Goal: Task Accomplishment & Management: Complete application form

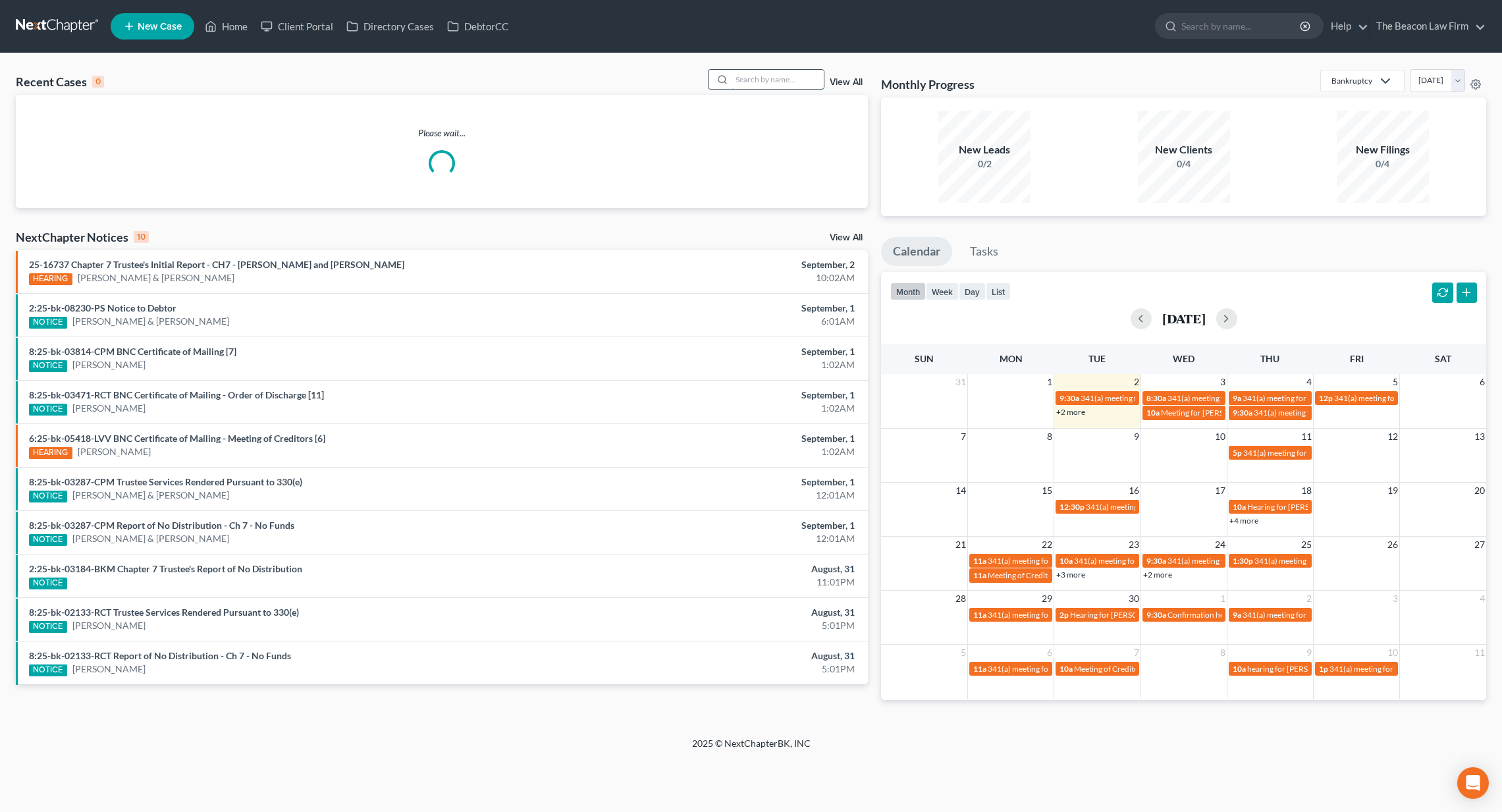
click at [813, 81] on input "search" at bounding box center [778, 79] width 93 height 19
type input "miller"
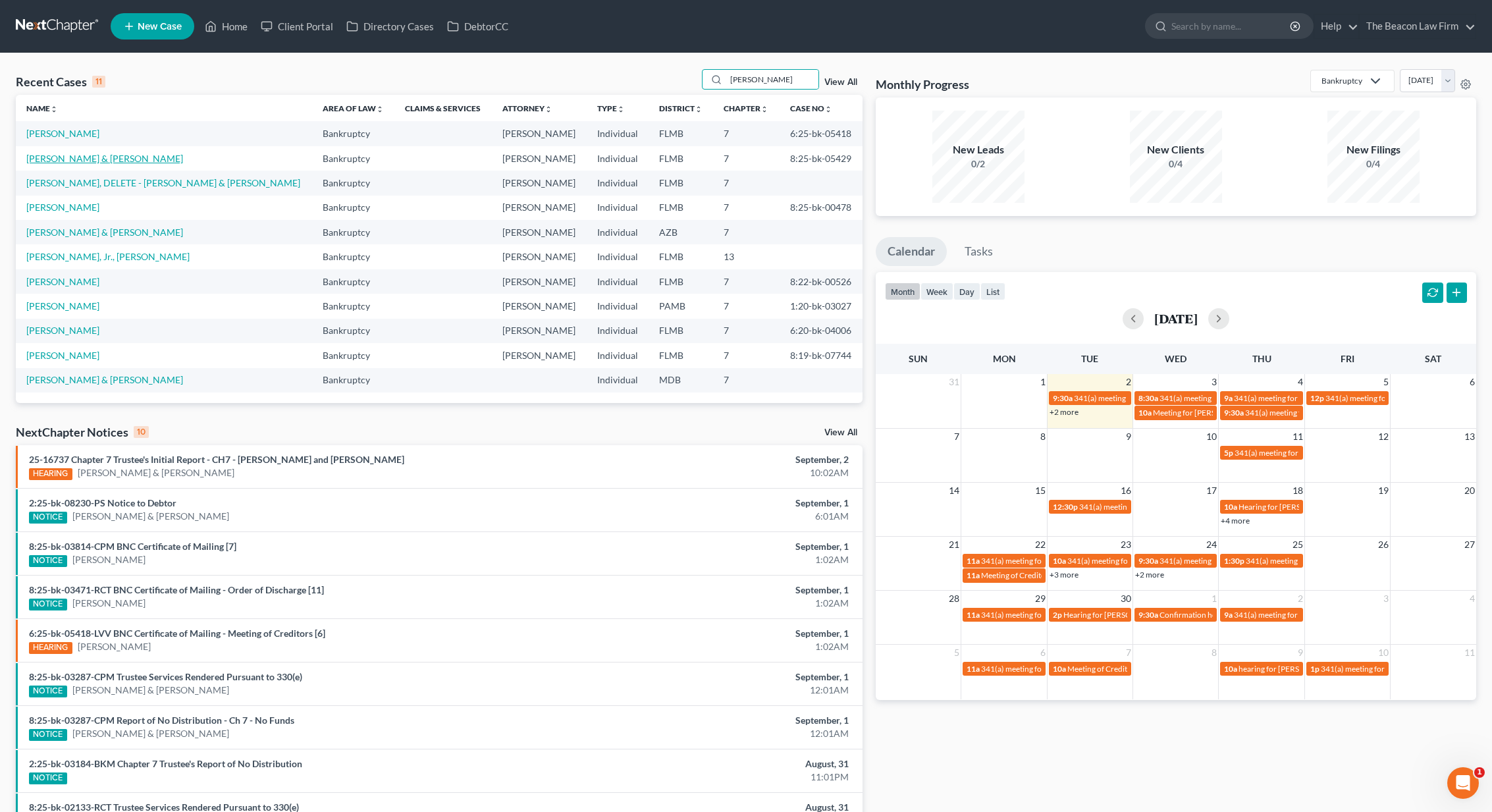
click at [81, 158] on link "[PERSON_NAME] & [PERSON_NAME]" at bounding box center [104, 159] width 157 height 11
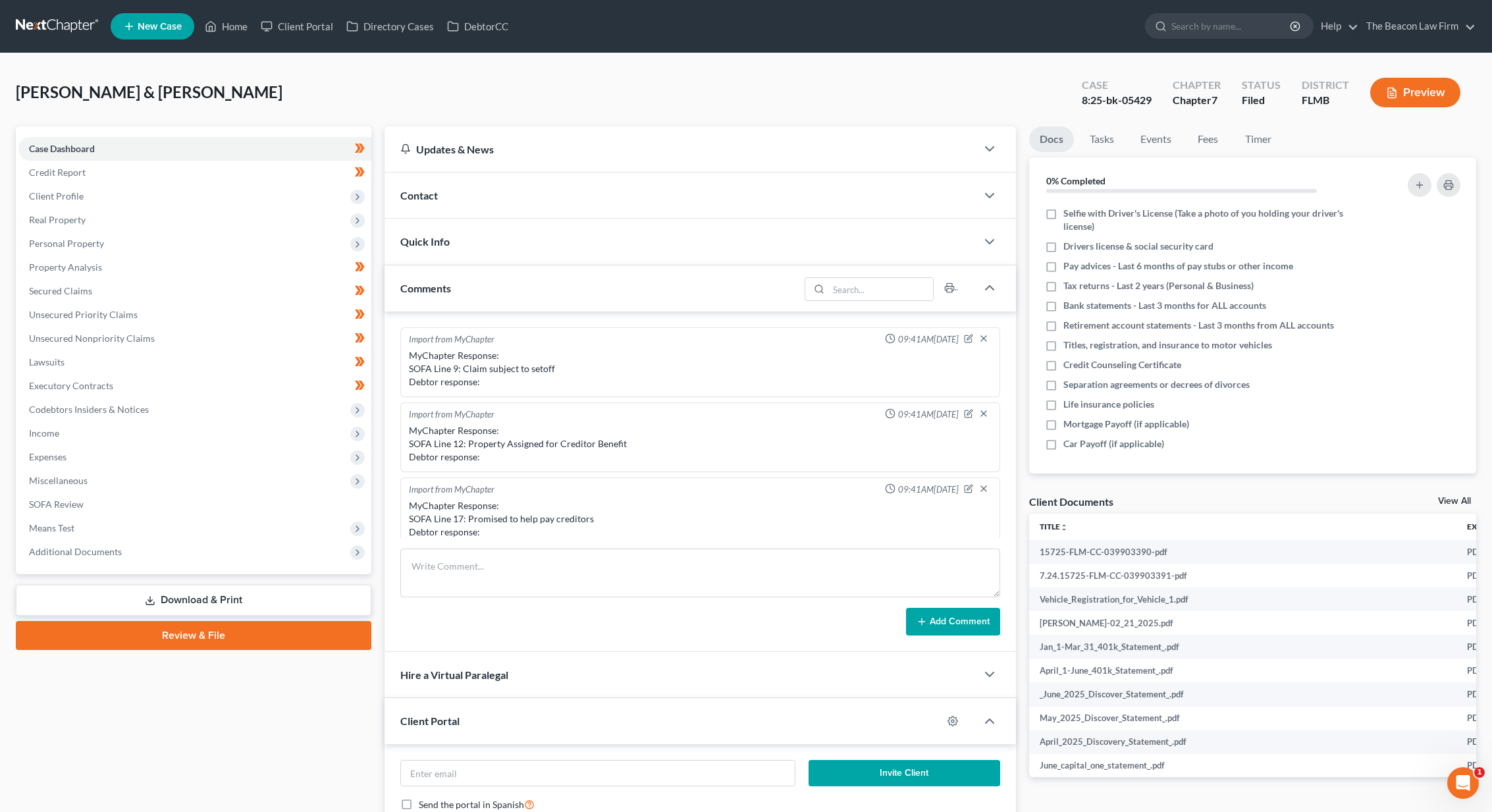
scroll to position [331, 0]
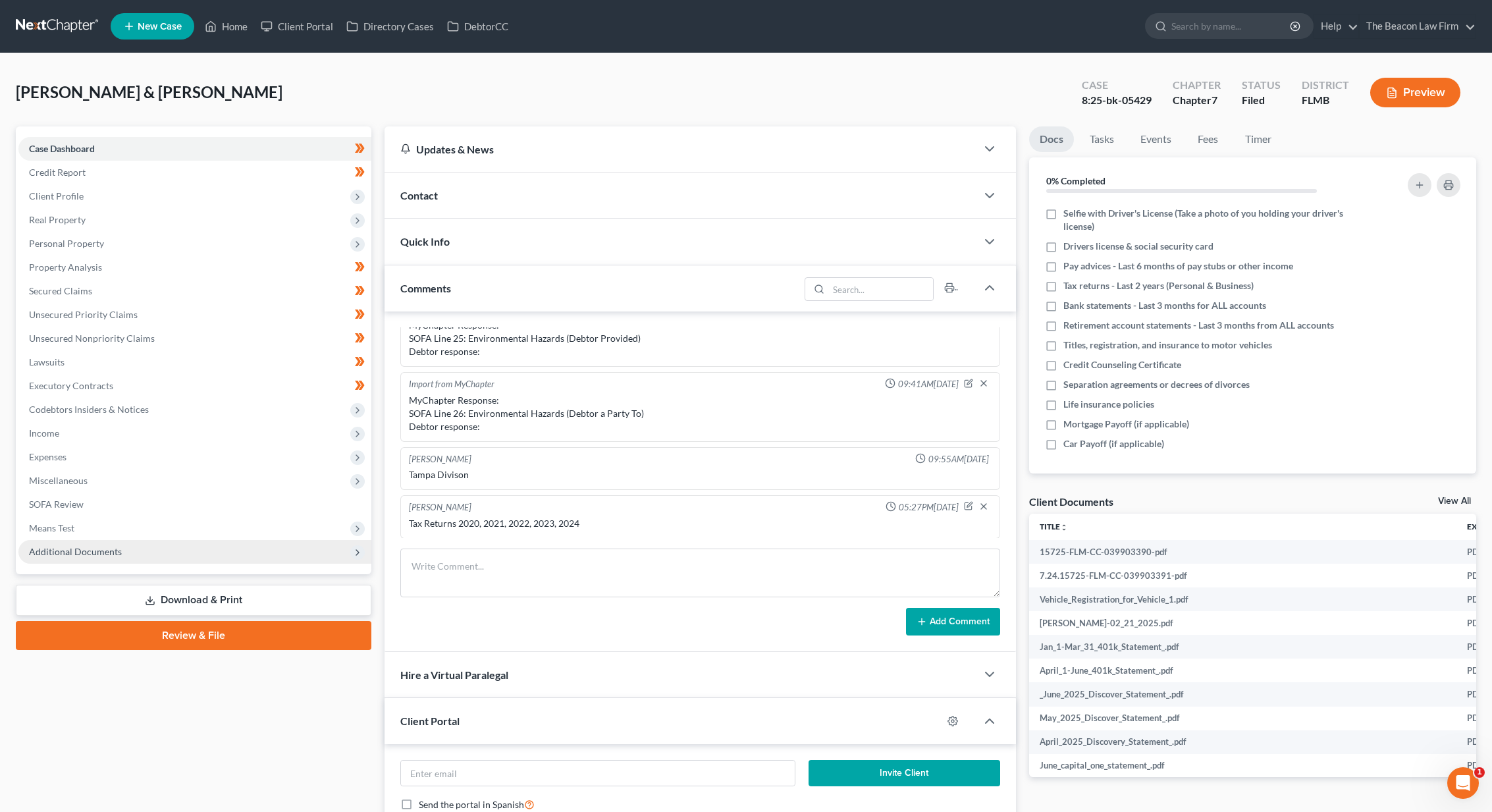
click at [176, 551] on span "Additional Documents" at bounding box center [194, 552] width 353 height 24
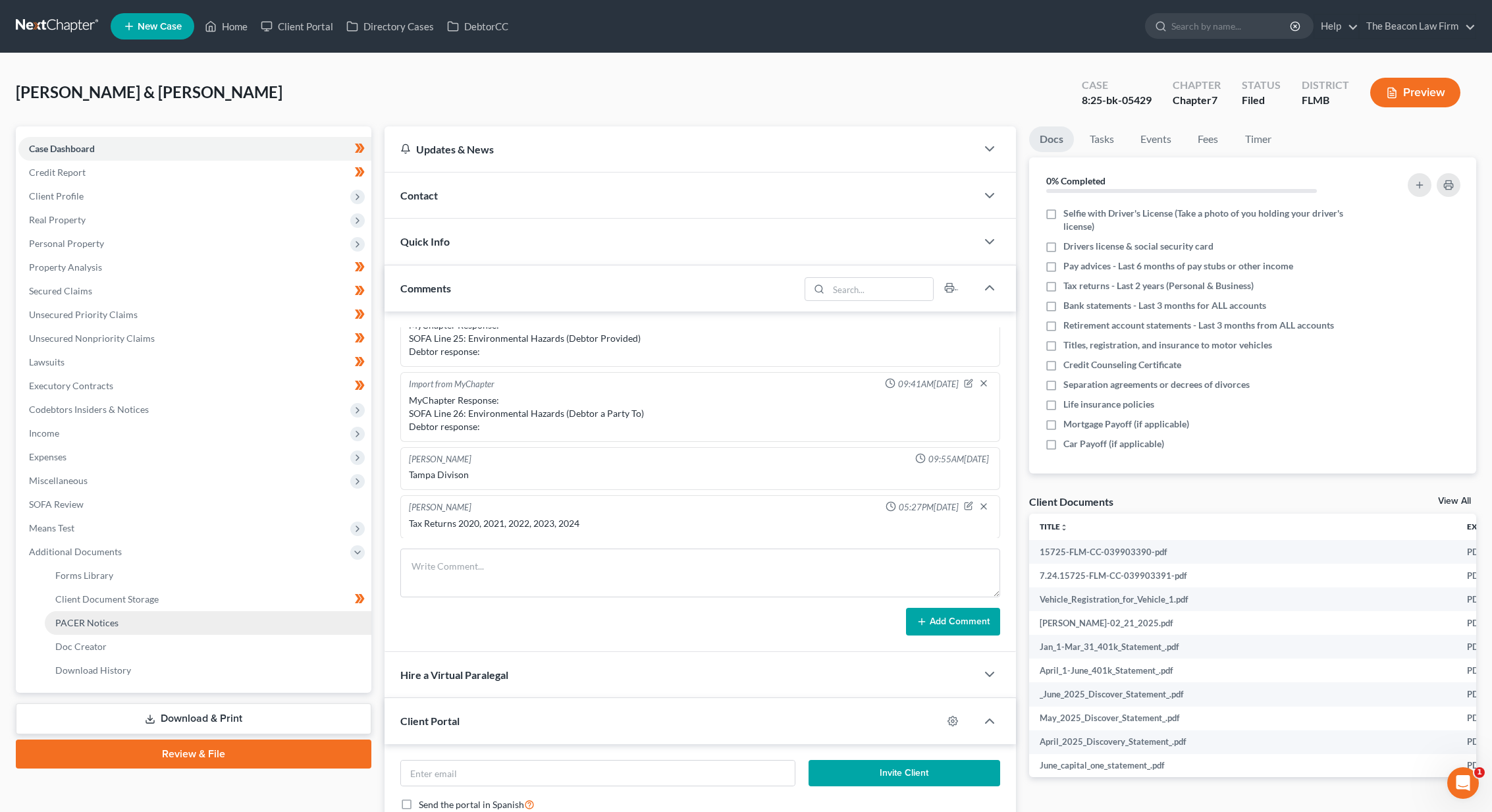
click at [137, 620] on link "PACER Notices" at bounding box center [208, 623] width 326 height 24
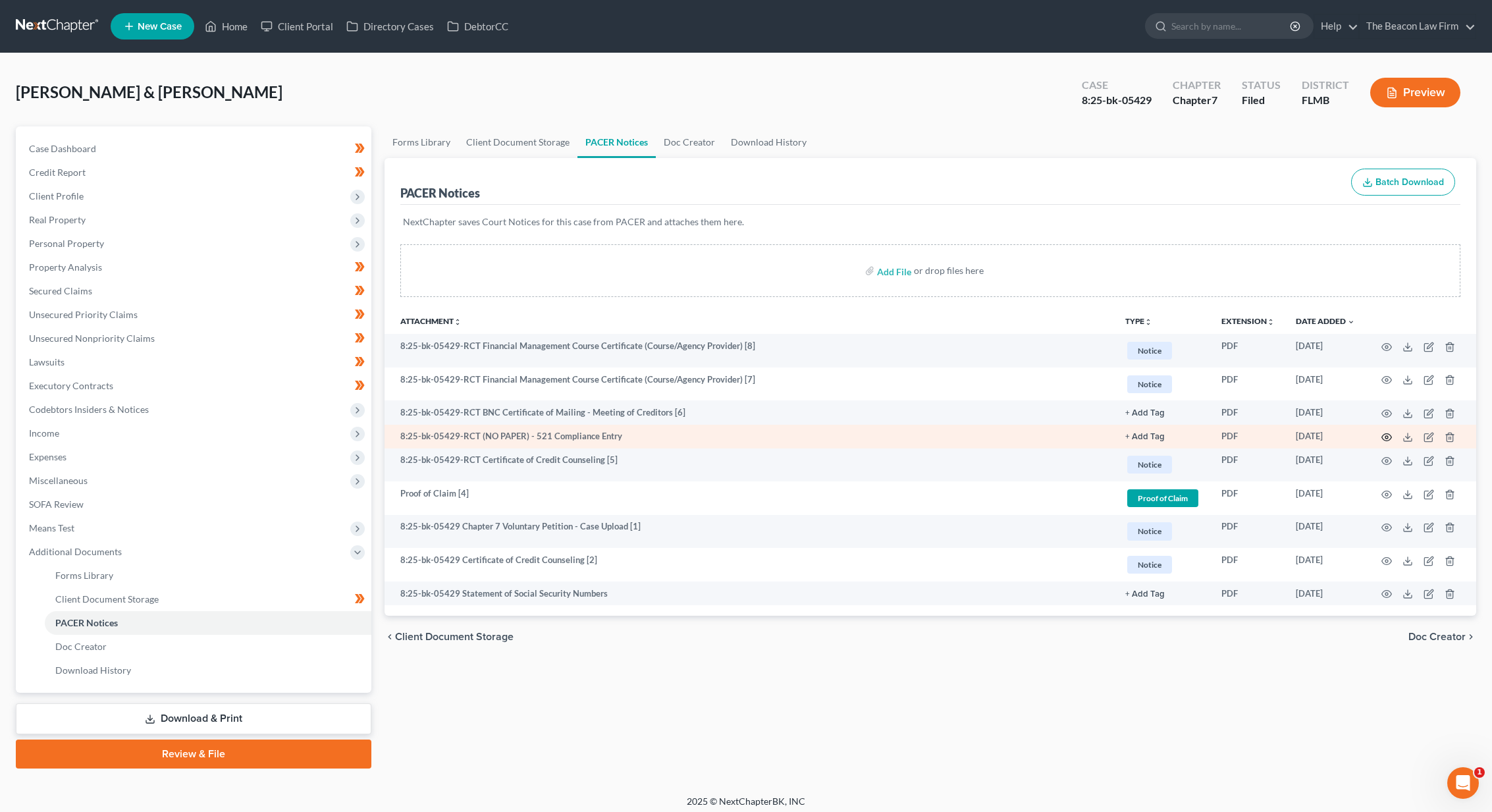
click at [1387, 435] on icon "button" at bounding box center [1386, 436] width 10 height 10
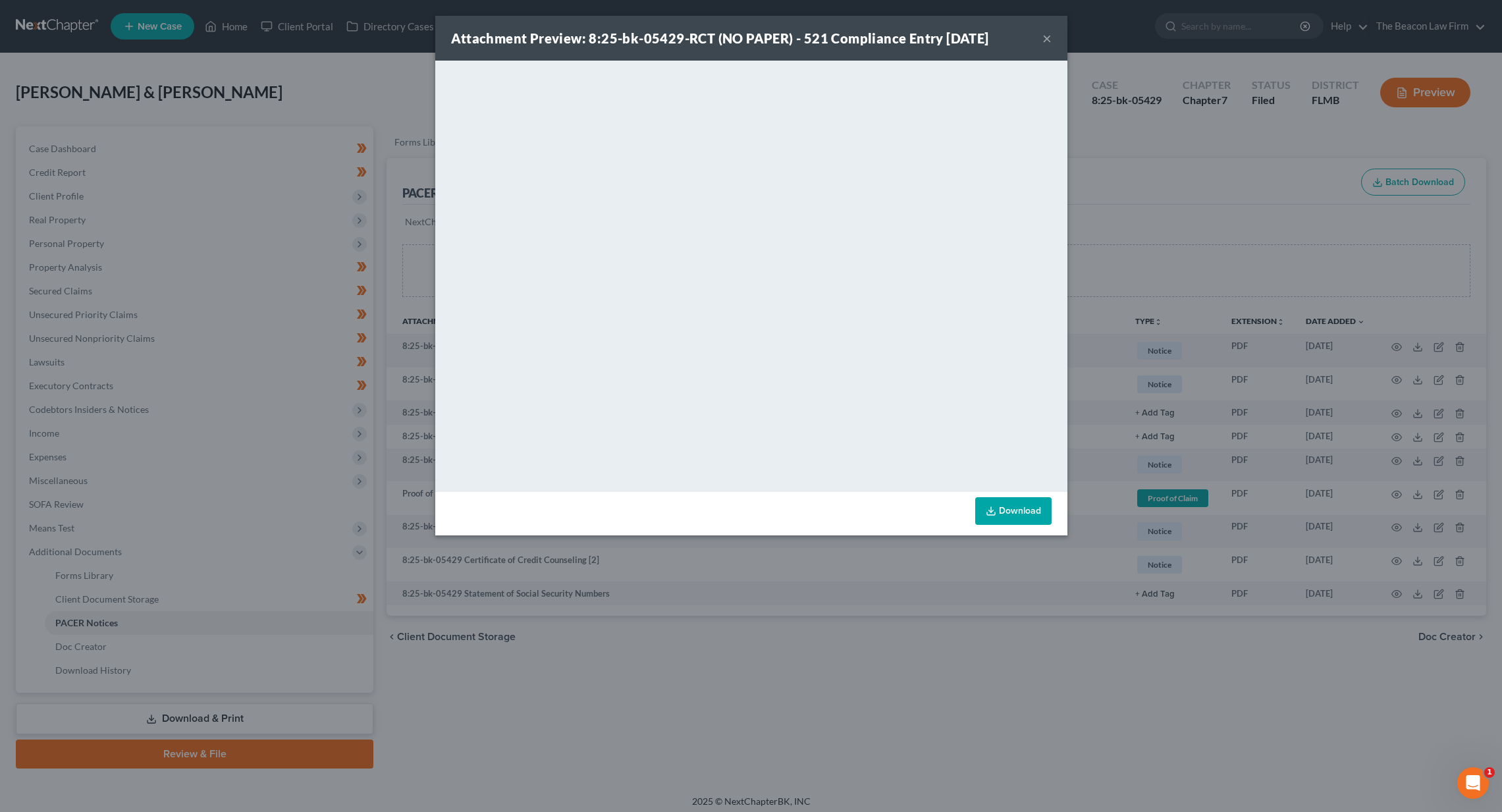
click at [1046, 36] on button "×" at bounding box center [1047, 38] width 9 height 16
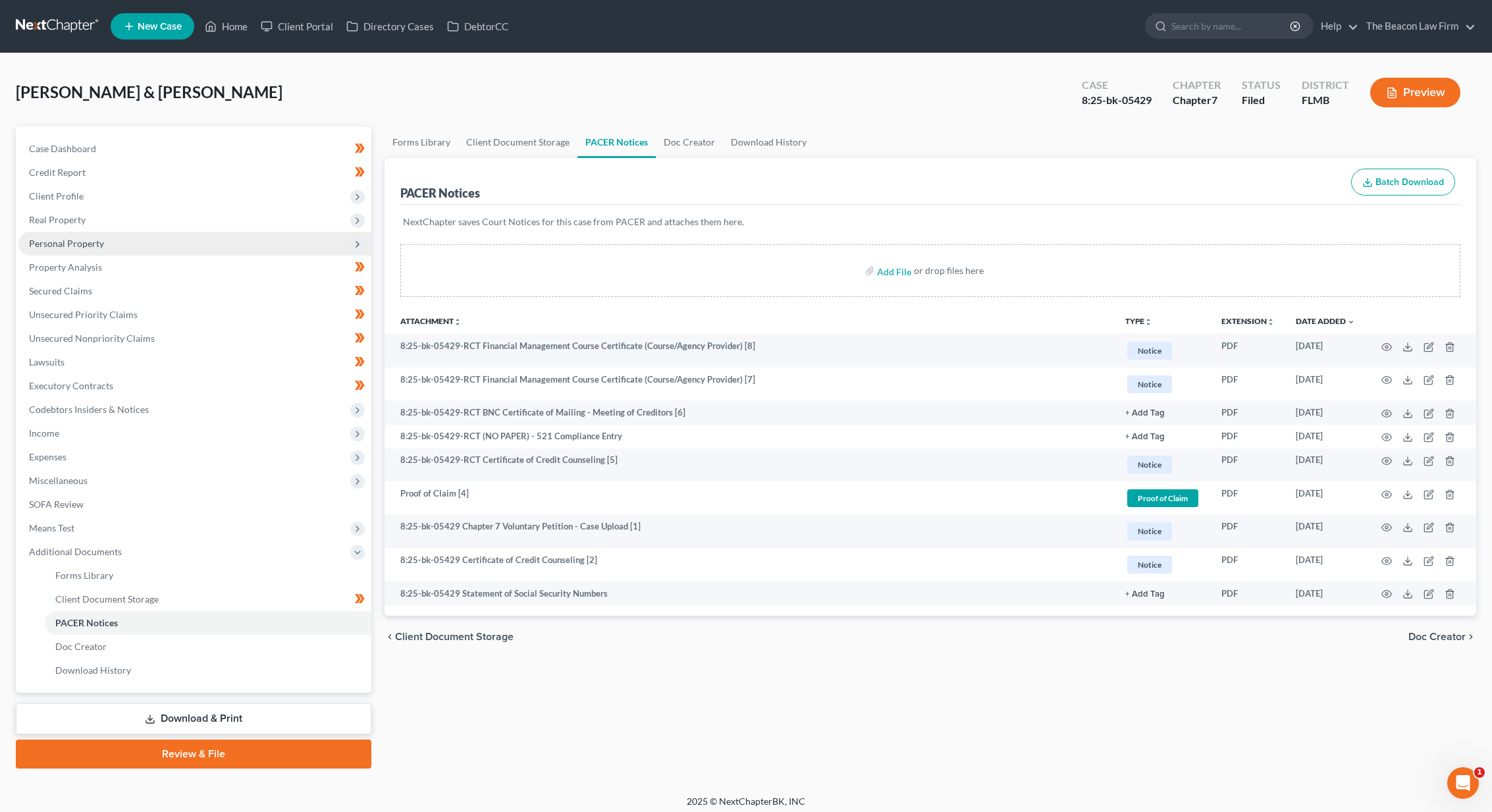
click at [116, 244] on span "Personal Property" at bounding box center [194, 244] width 353 height 24
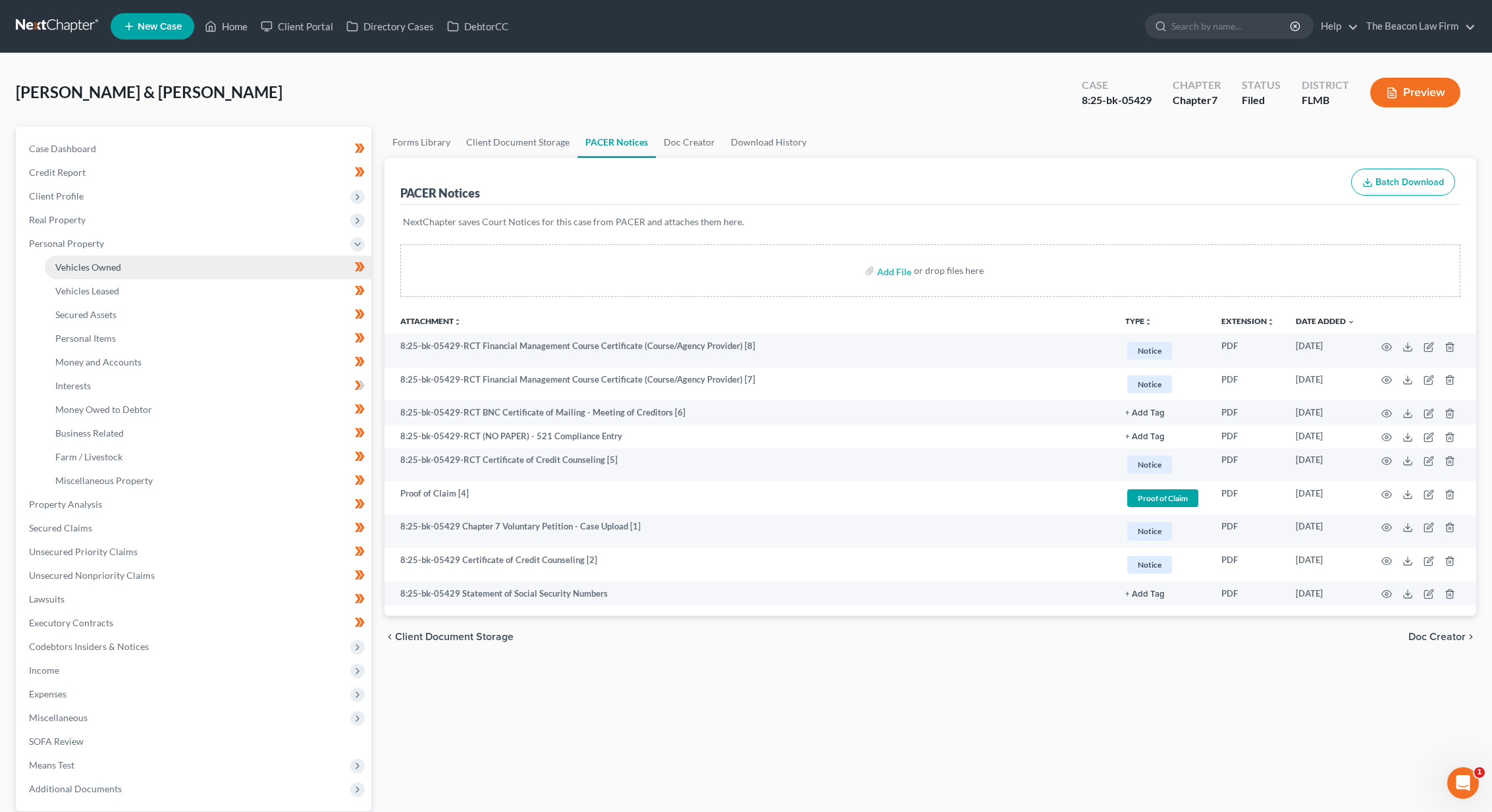
click at [121, 265] on link "Vehicles Owned" at bounding box center [208, 268] width 326 height 24
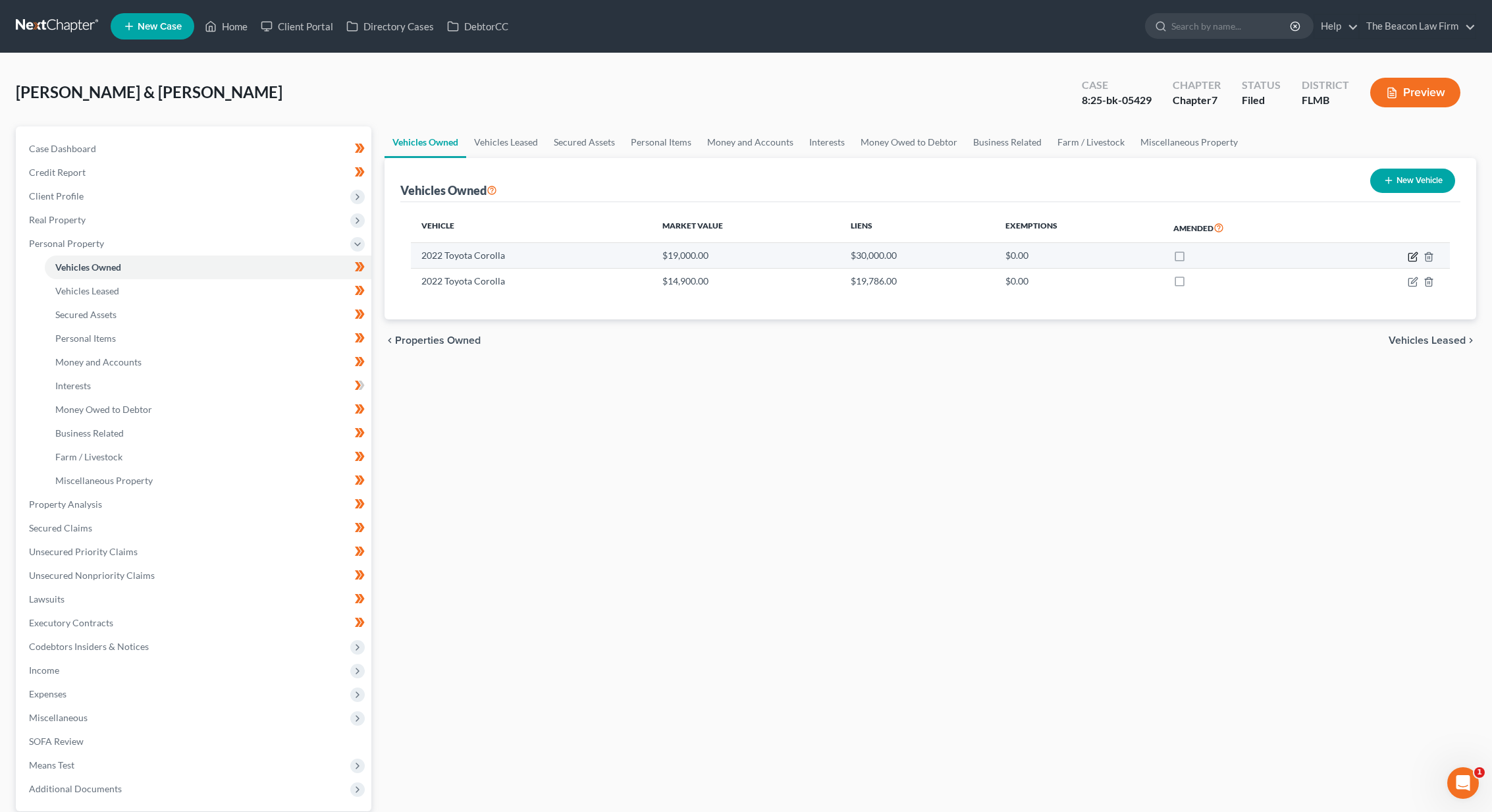
click at [1411, 258] on icon "button" at bounding box center [1413, 255] width 5 height 5
select select "0"
select select "4"
select select "1"
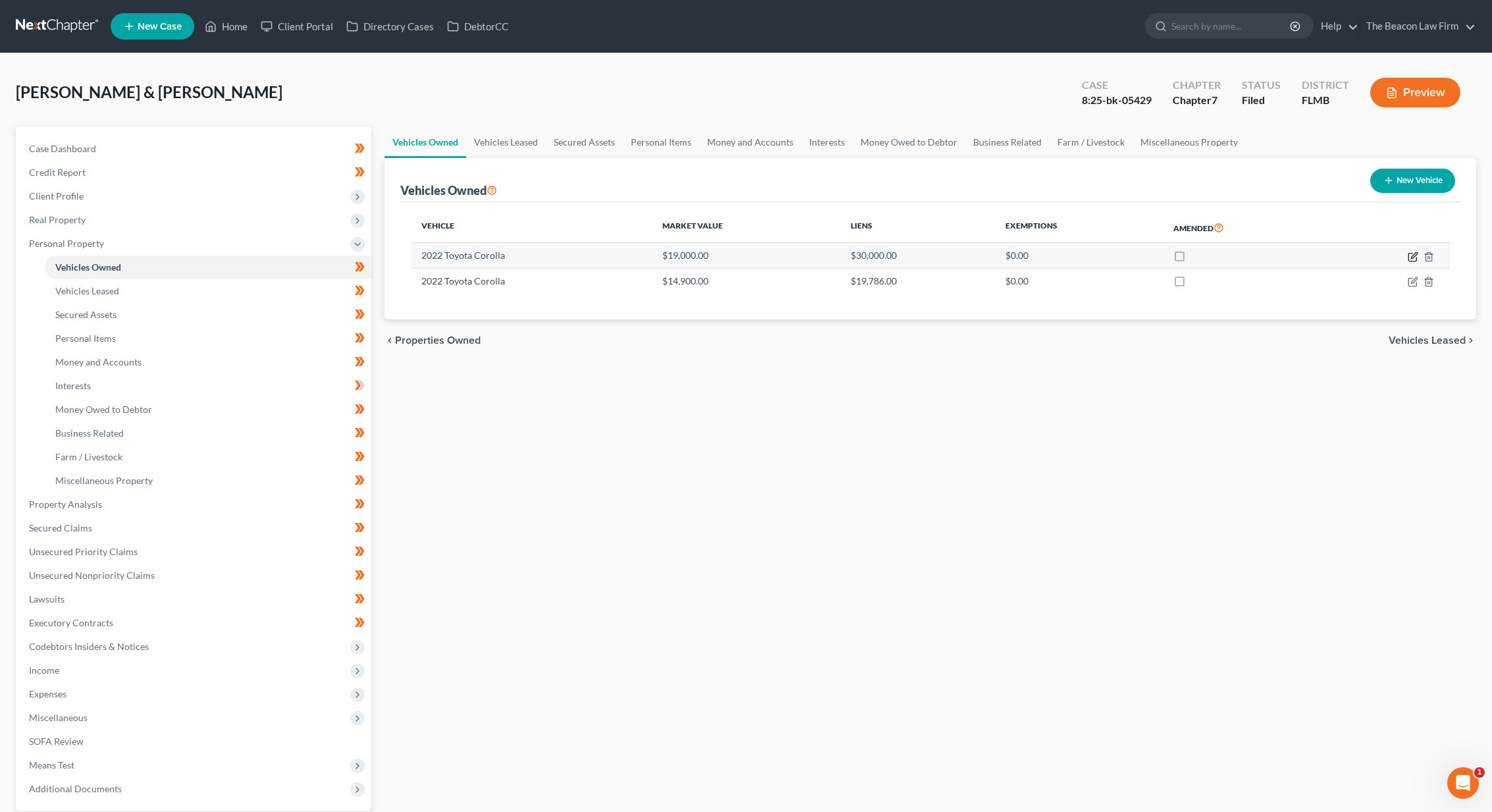
select select "45"
select select "1"
select select "2"
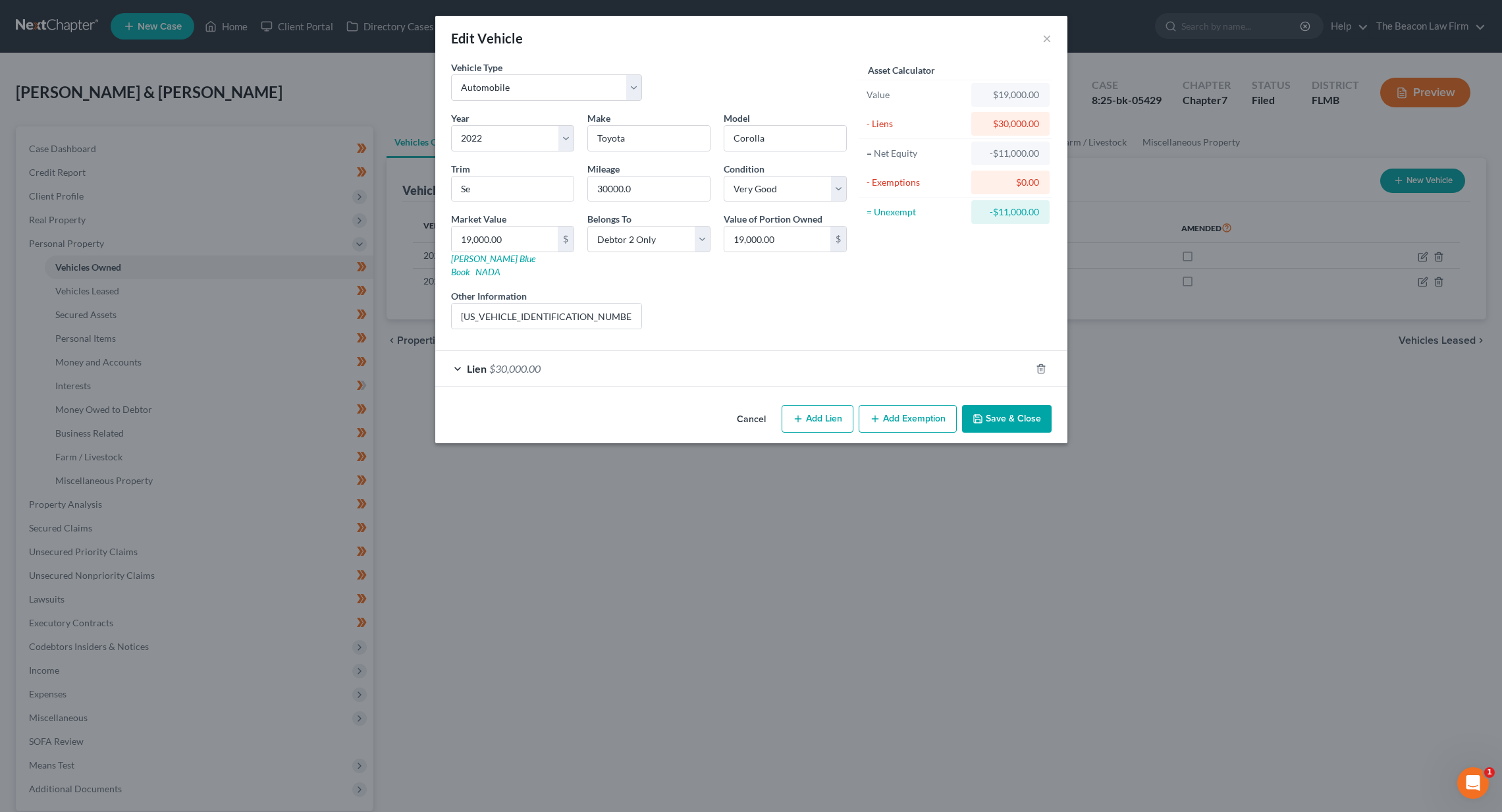
click at [544, 351] on div "Lien $30,000.00" at bounding box center [733, 368] width 595 height 35
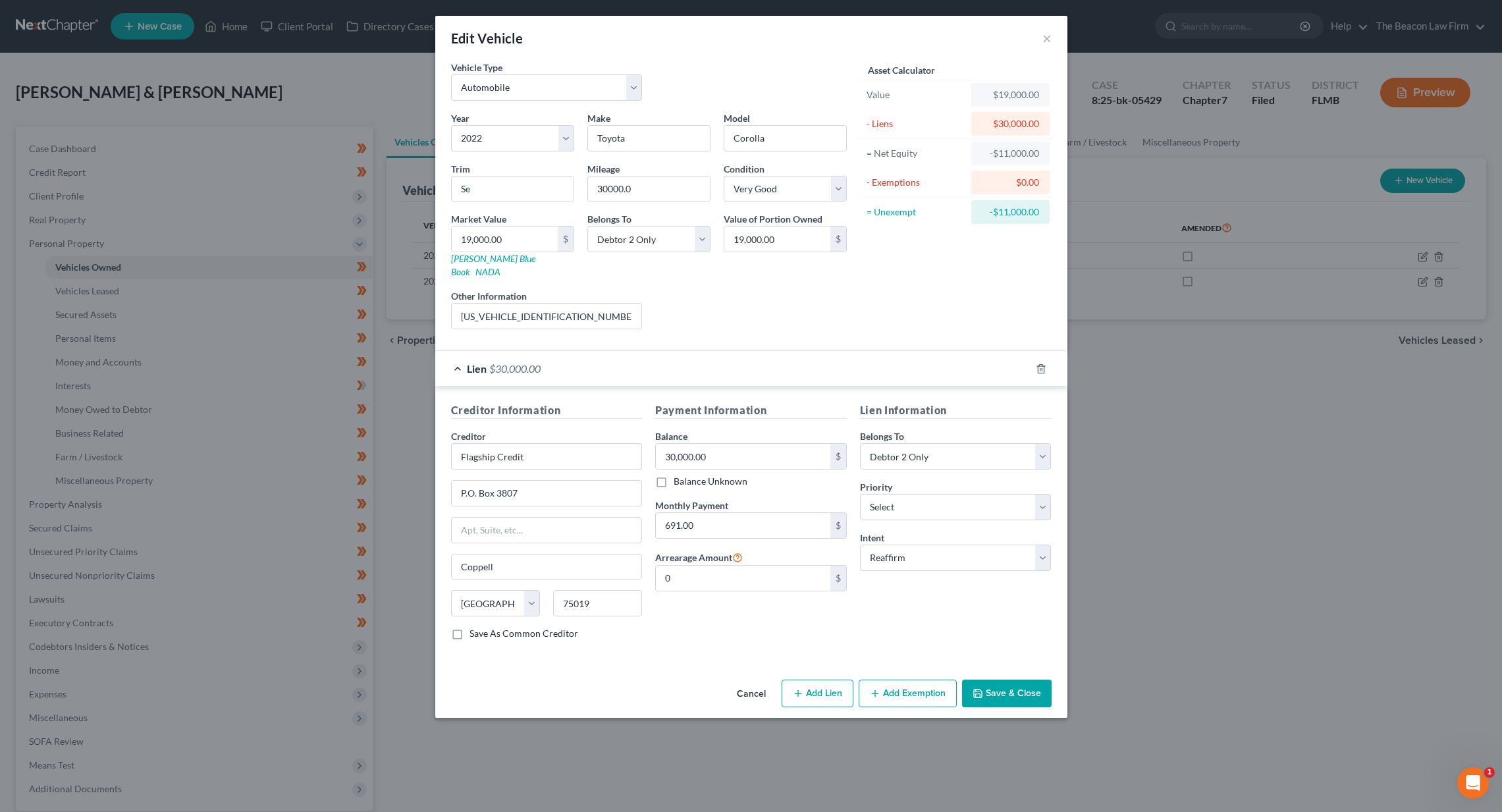
click at [745, 681] on button "Cancel" at bounding box center [751, 694] width 50 height 27
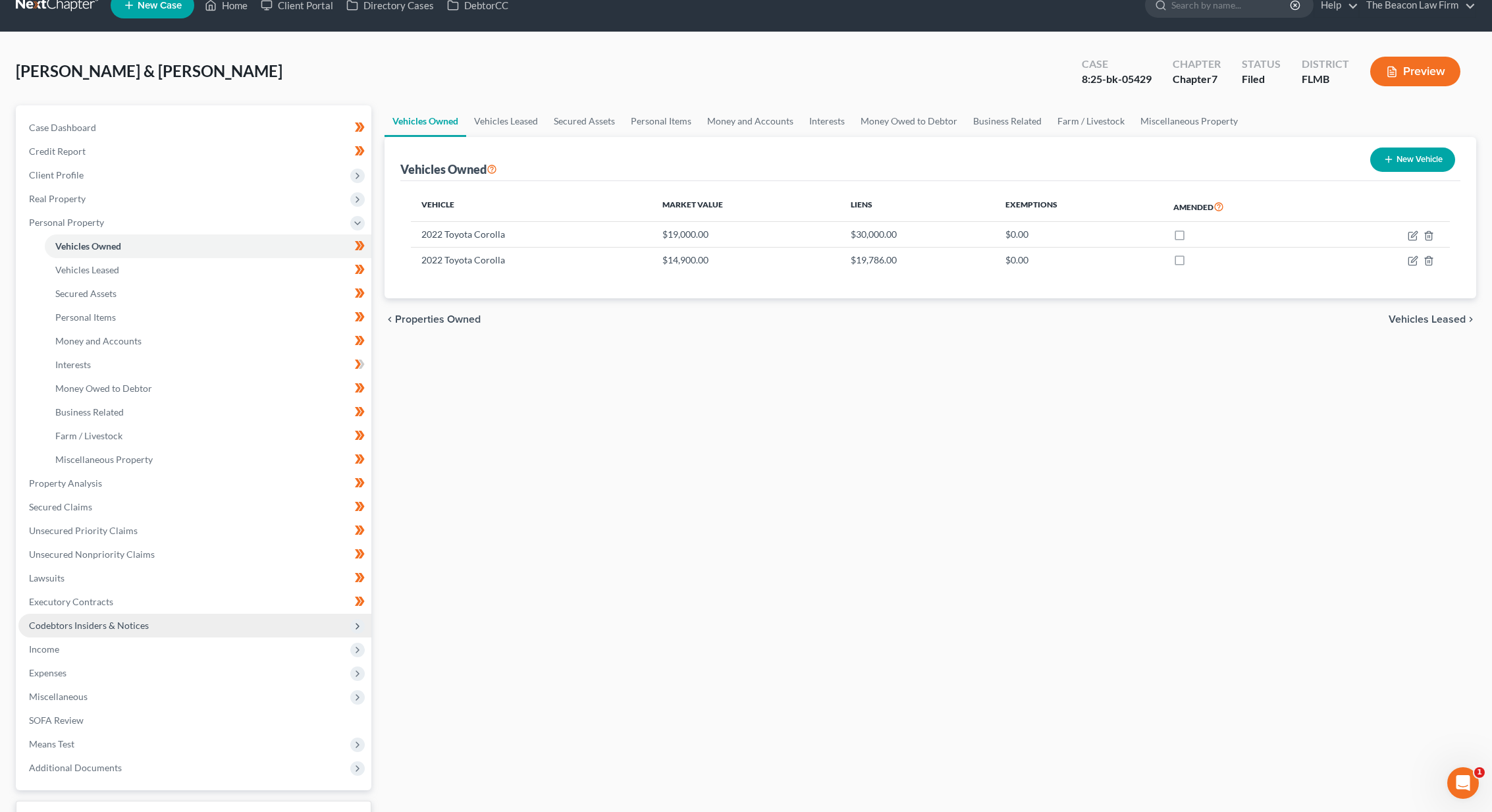
scroll to position [77, 0]
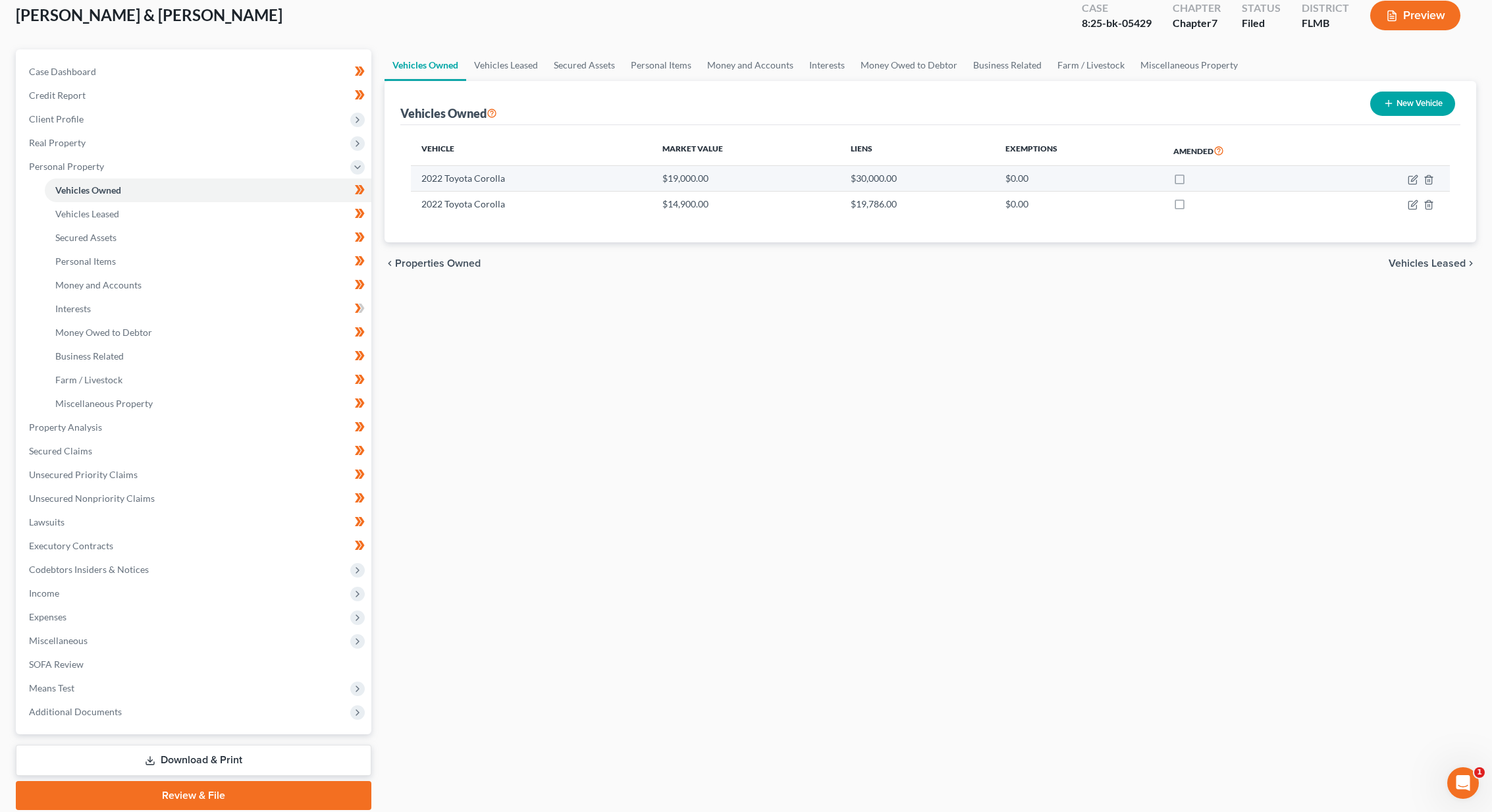
click at [1407, 179] on td at bounding box center [1389, 178] width 121 height 25
click at [1412, 181] on icon "button" at bounding box center [1413, 178] width 5 height 5
select select "0"
select select "4"
select select "1"
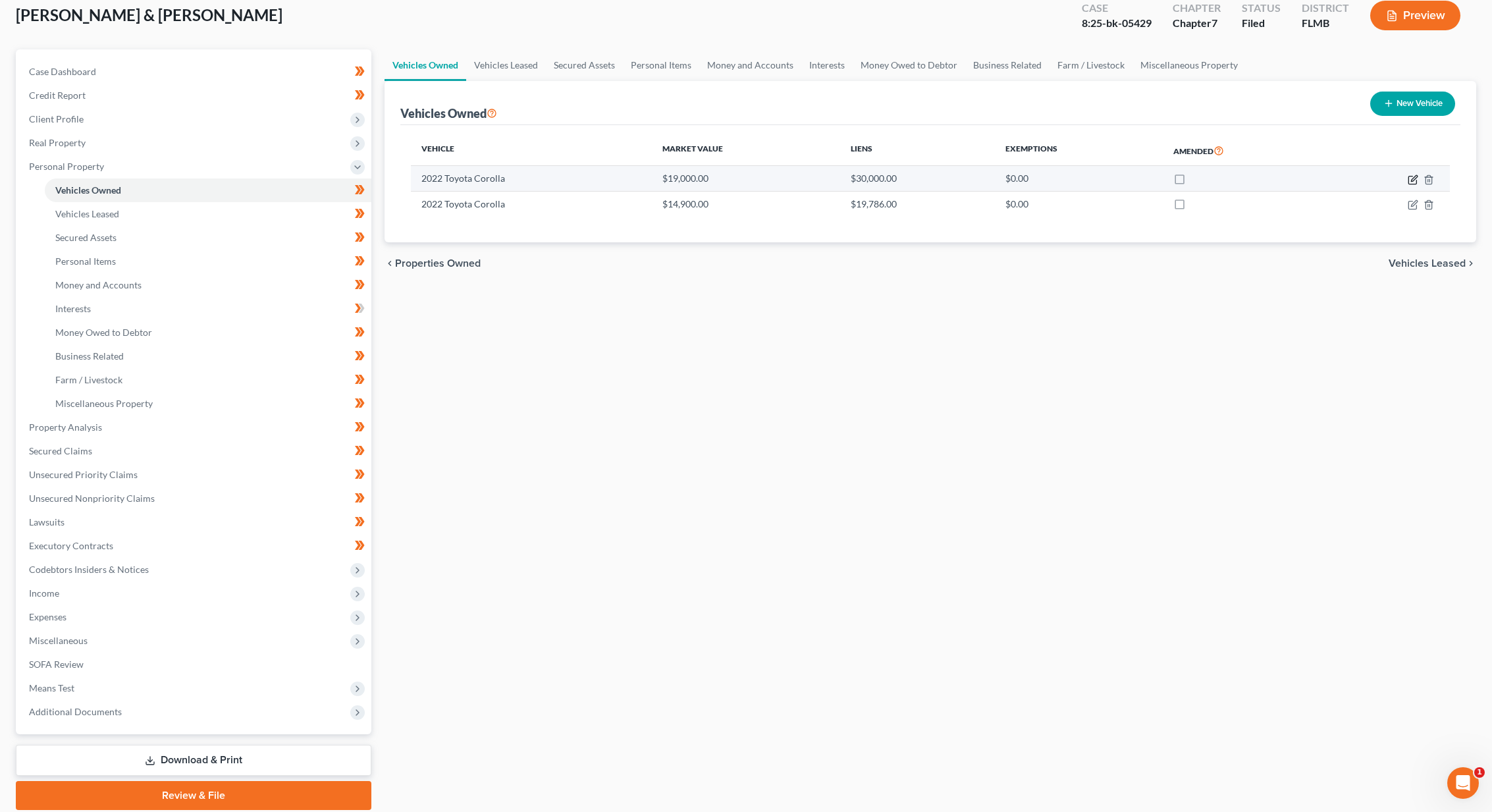
select select "1"
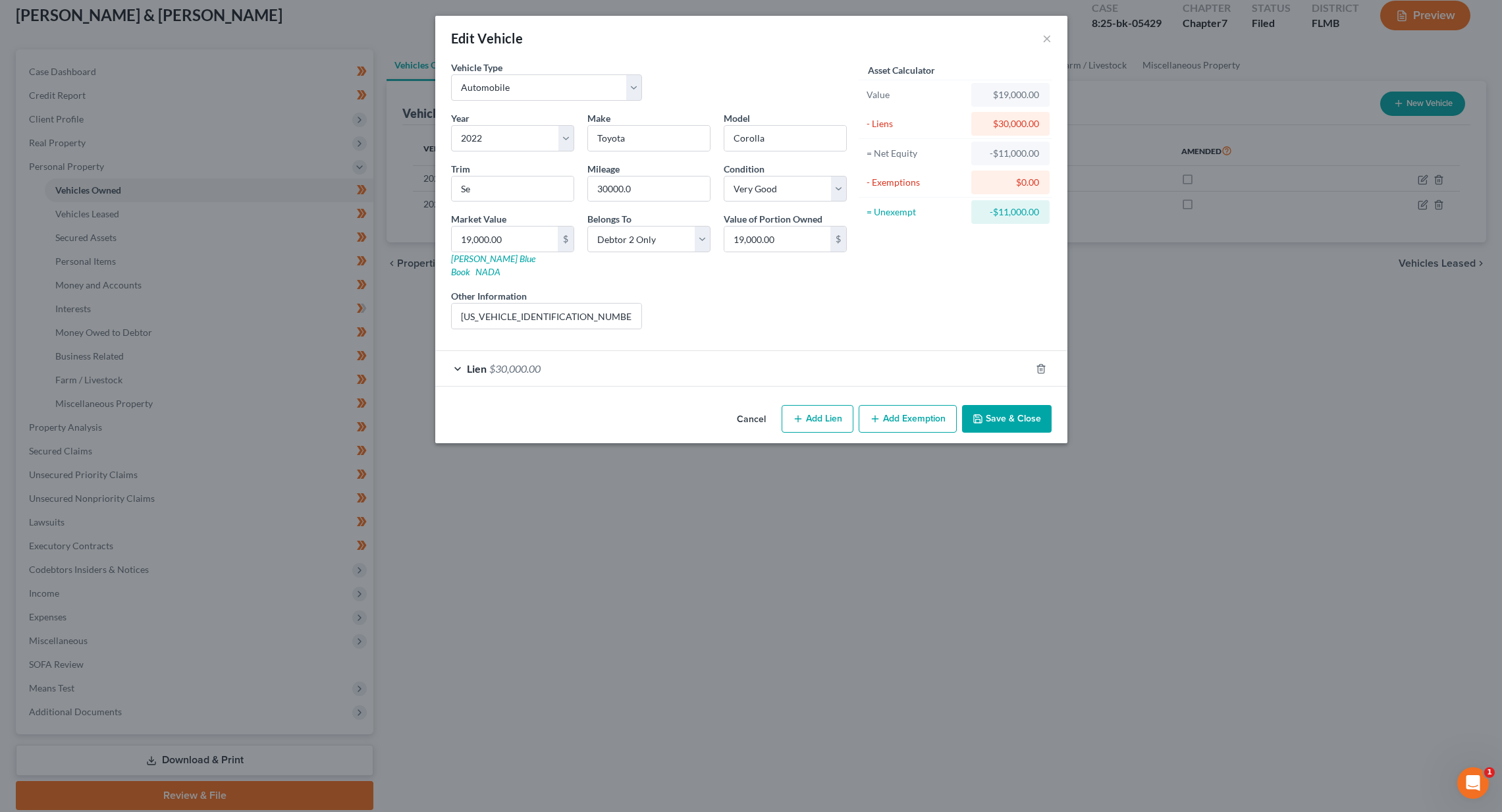
click at [661, 366] on div "Lien $30,000.00" at bounding box center [733, 368] width 595 height 35
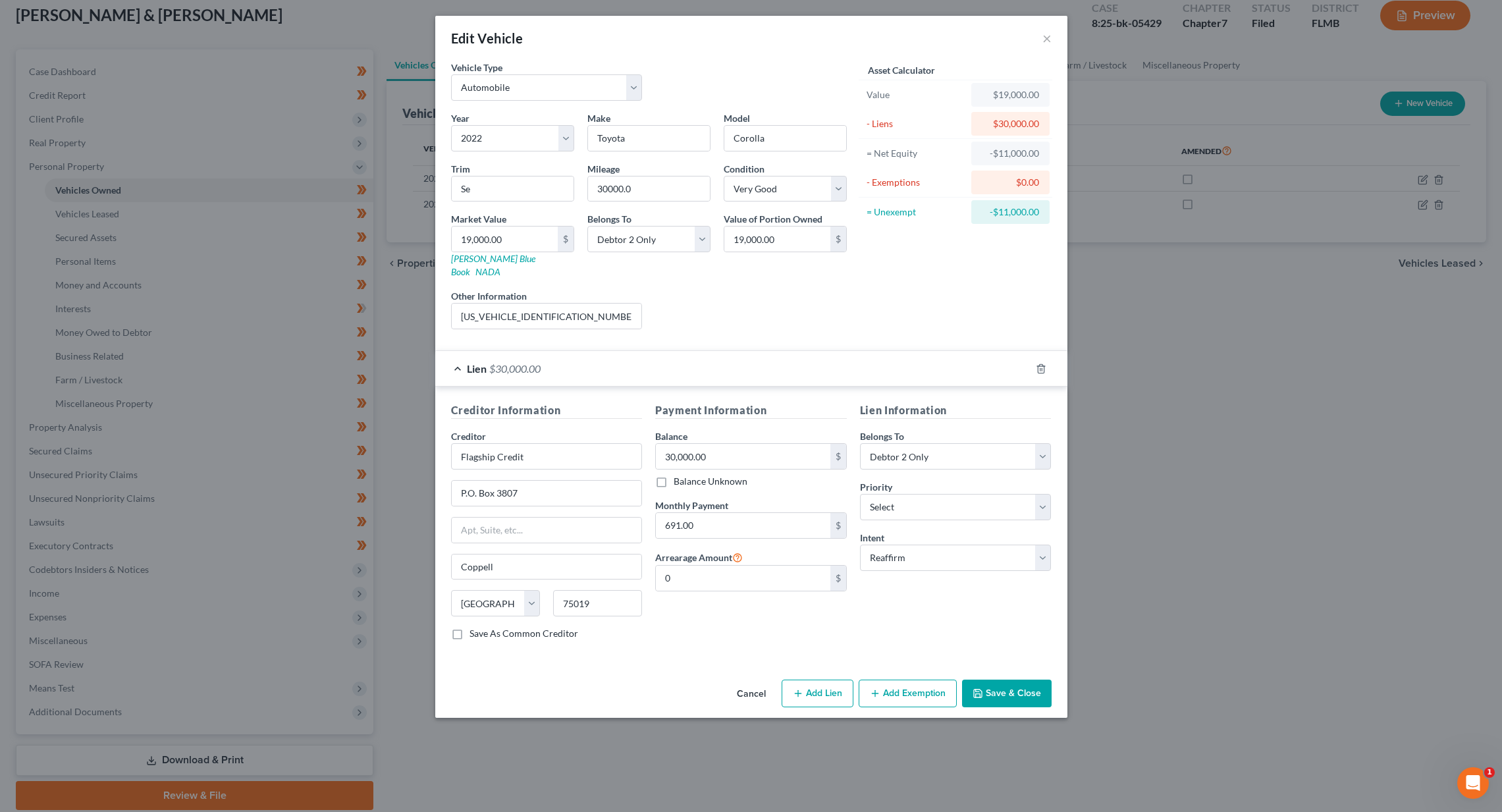
click at [1021, 679] on button "Save & Close" at bounding box center [1007, 693] width 90 height 27
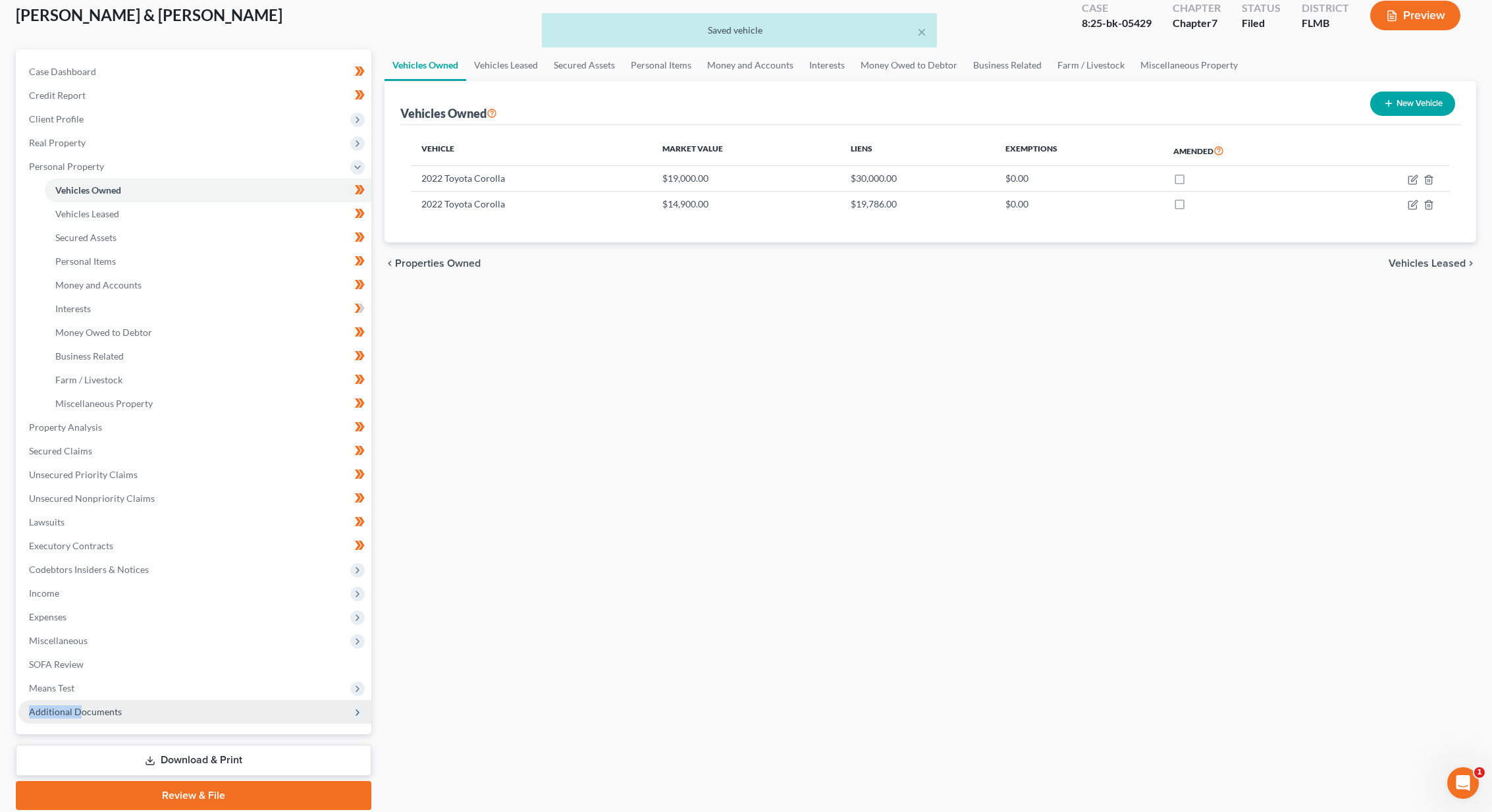
click at [82, 705] on span "Additional Documents" at bounding box center [194, 712] width 353 height 24
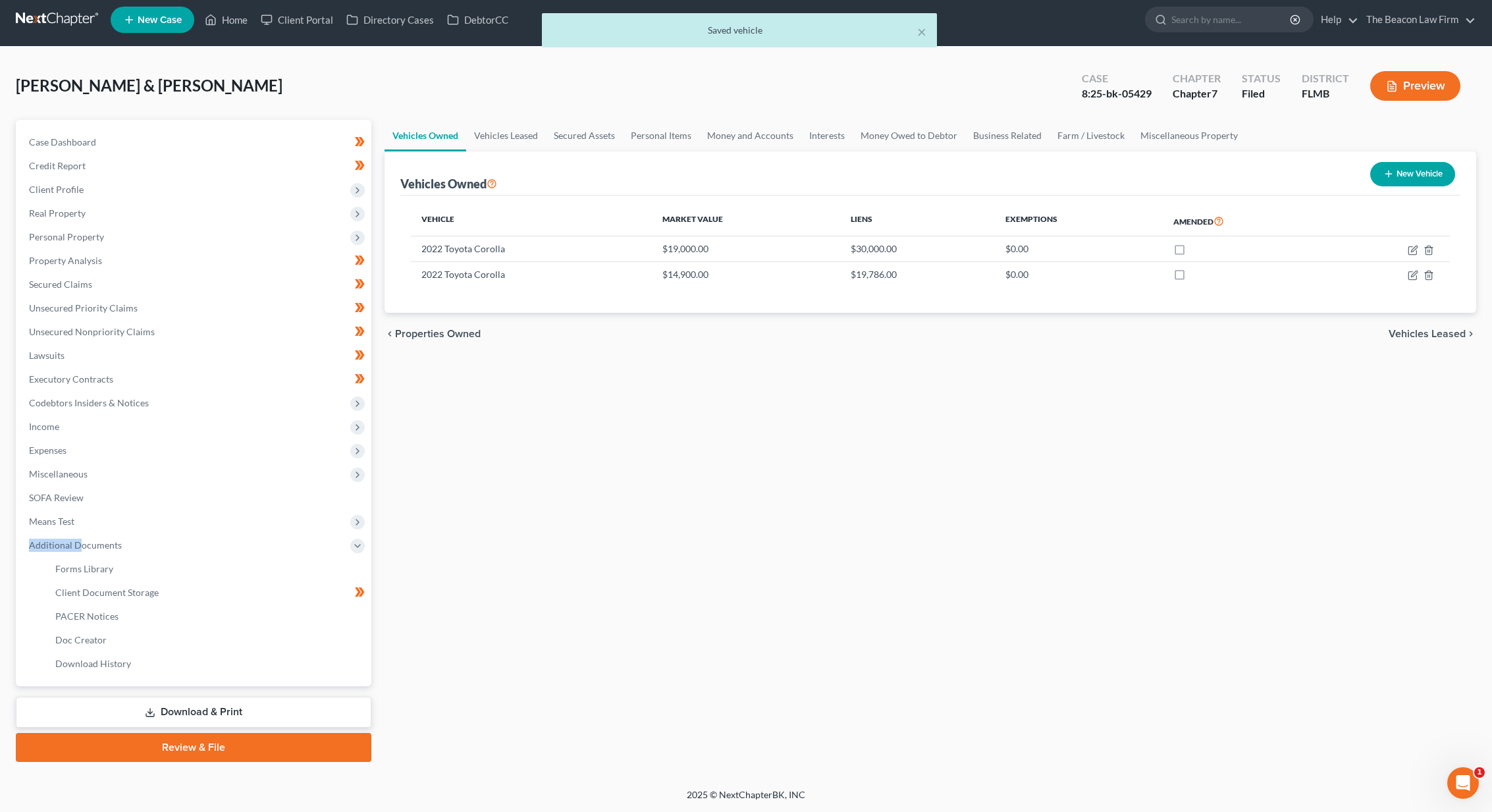
scroll to position [6, 0]
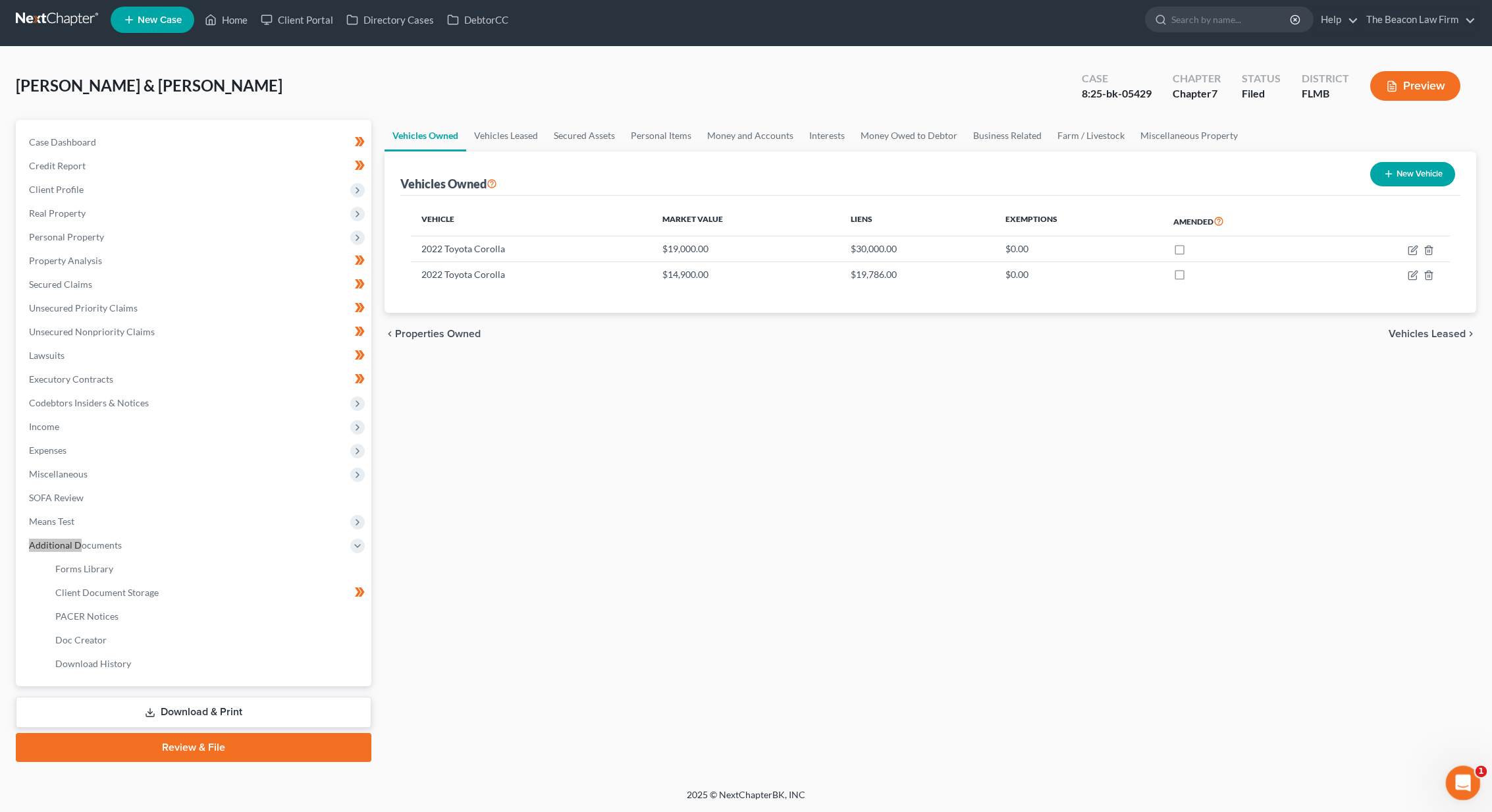
click at [1469, 775] on div "Open Intercom Messenger" at bounding box center [1460, 780] width 43 height 43
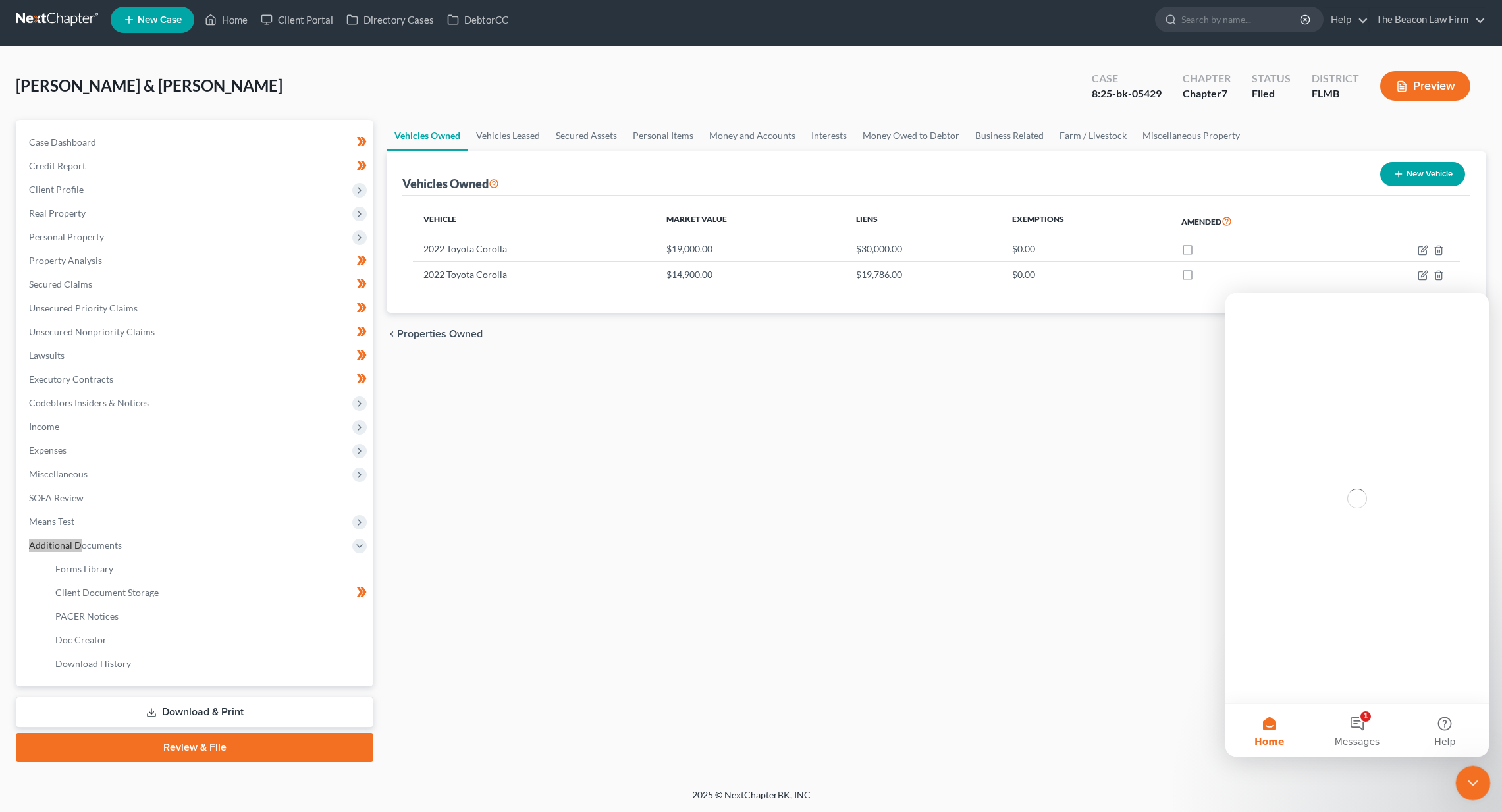
scroll to position [0, 0]
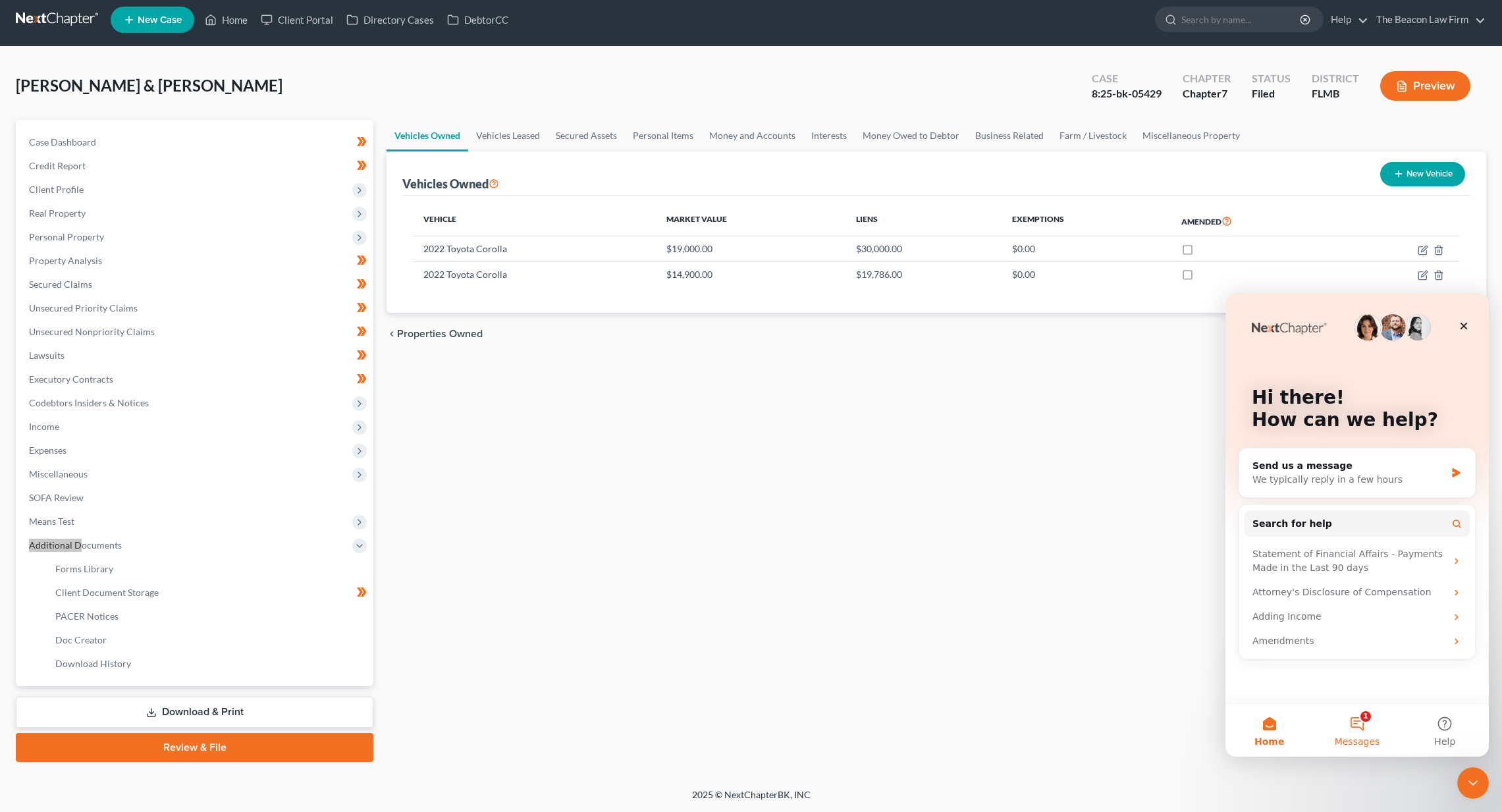
click at [1349, 716] on button "1 Messages" at bounding box center [1357, 730] width 88 height 52
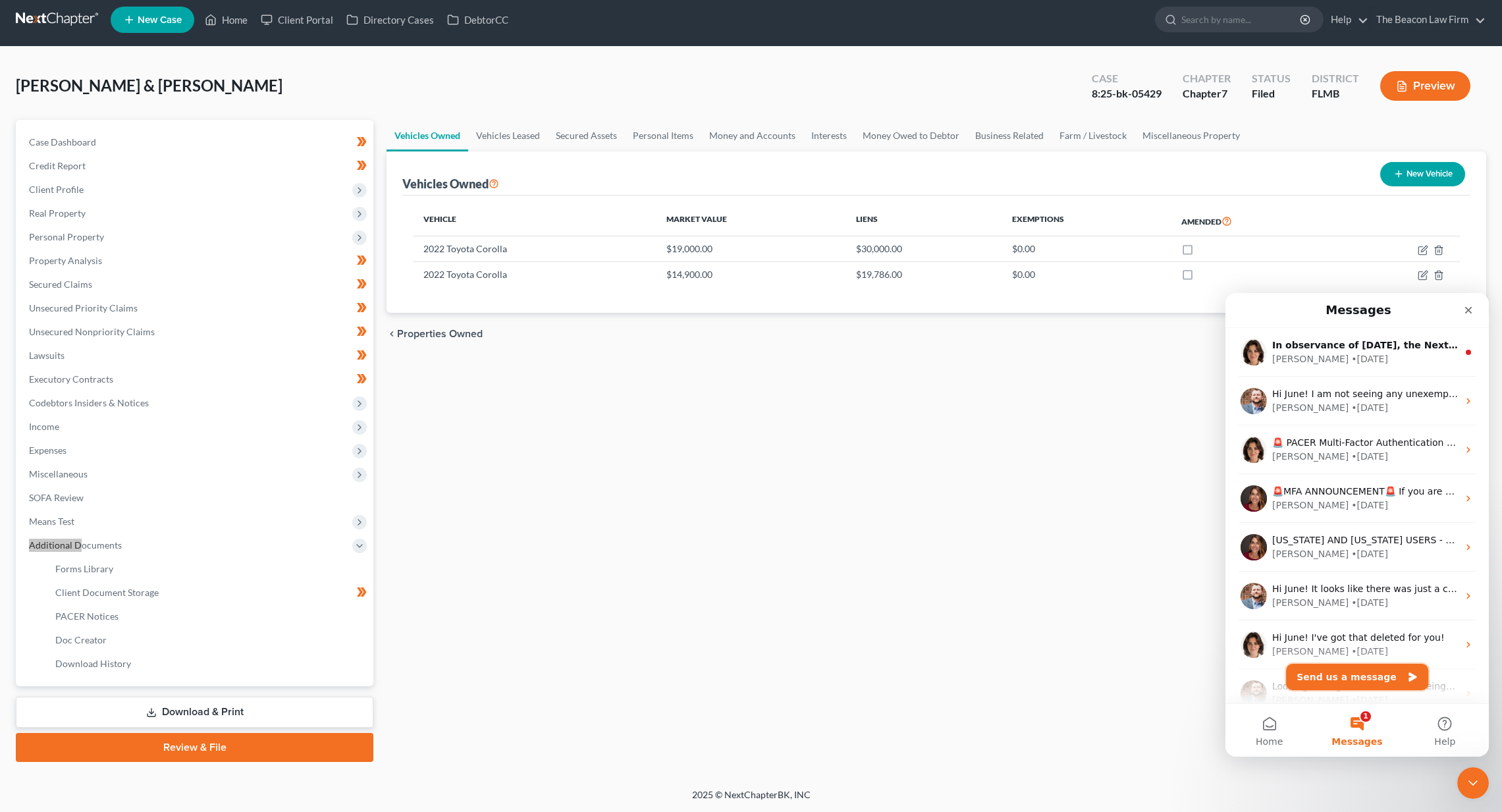
click at [1356, 674] on button "Send us a message" at bounding box center [1357, 676] width 142 height 27
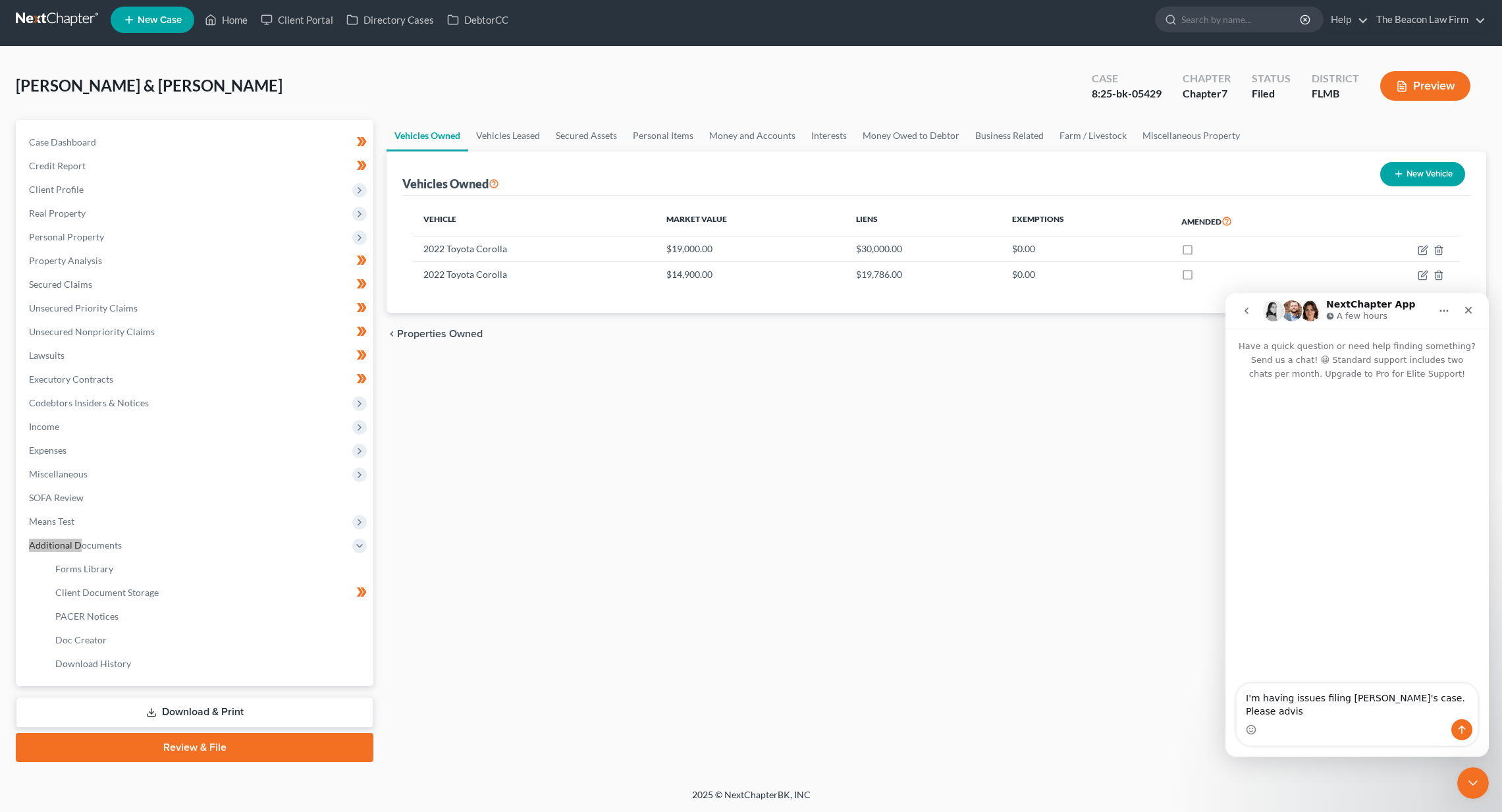
type textarea "I'm having issues filing [PERSON_NAME]'s case. Please advise"
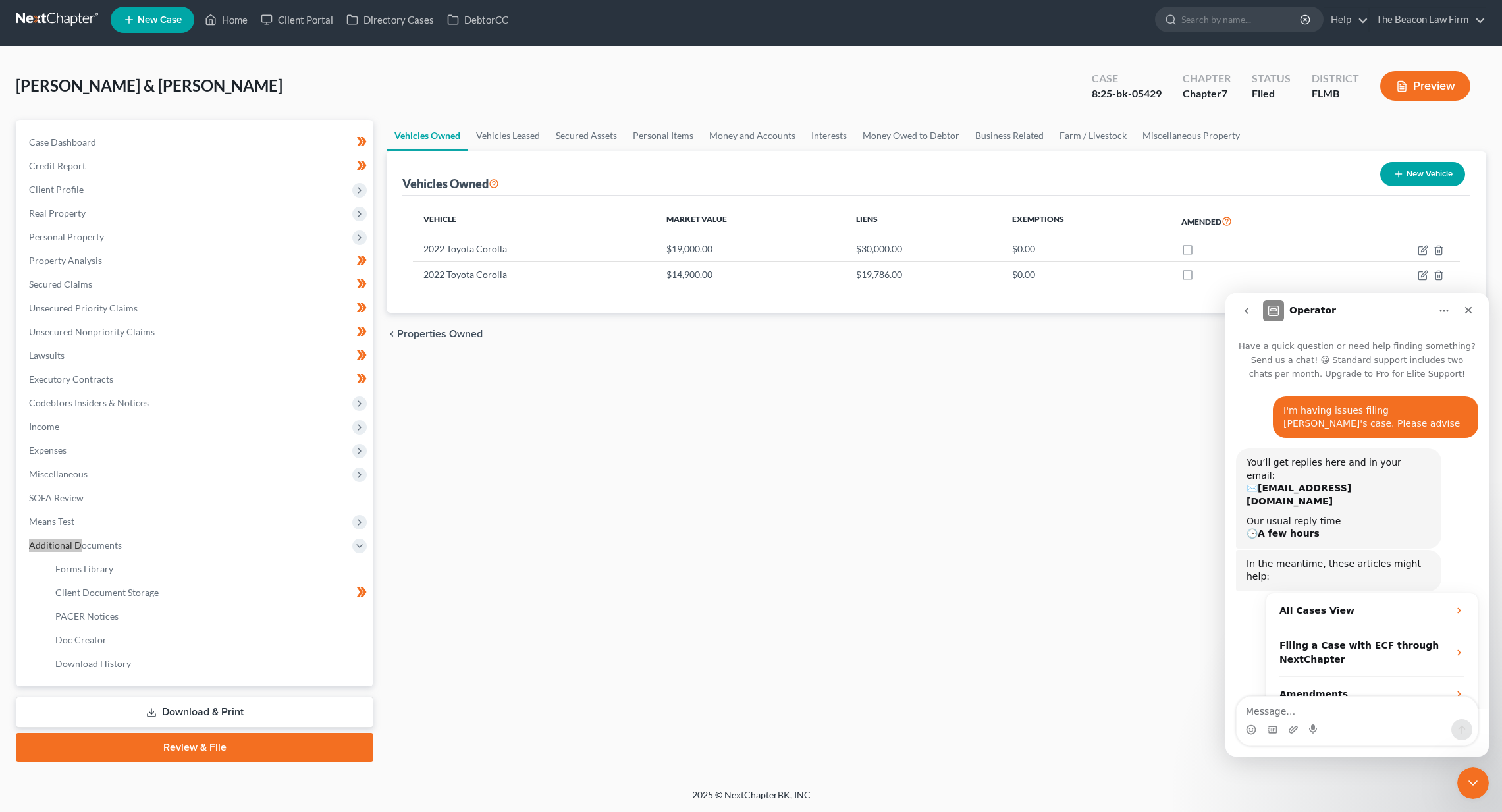
scroll to position [20, 0]
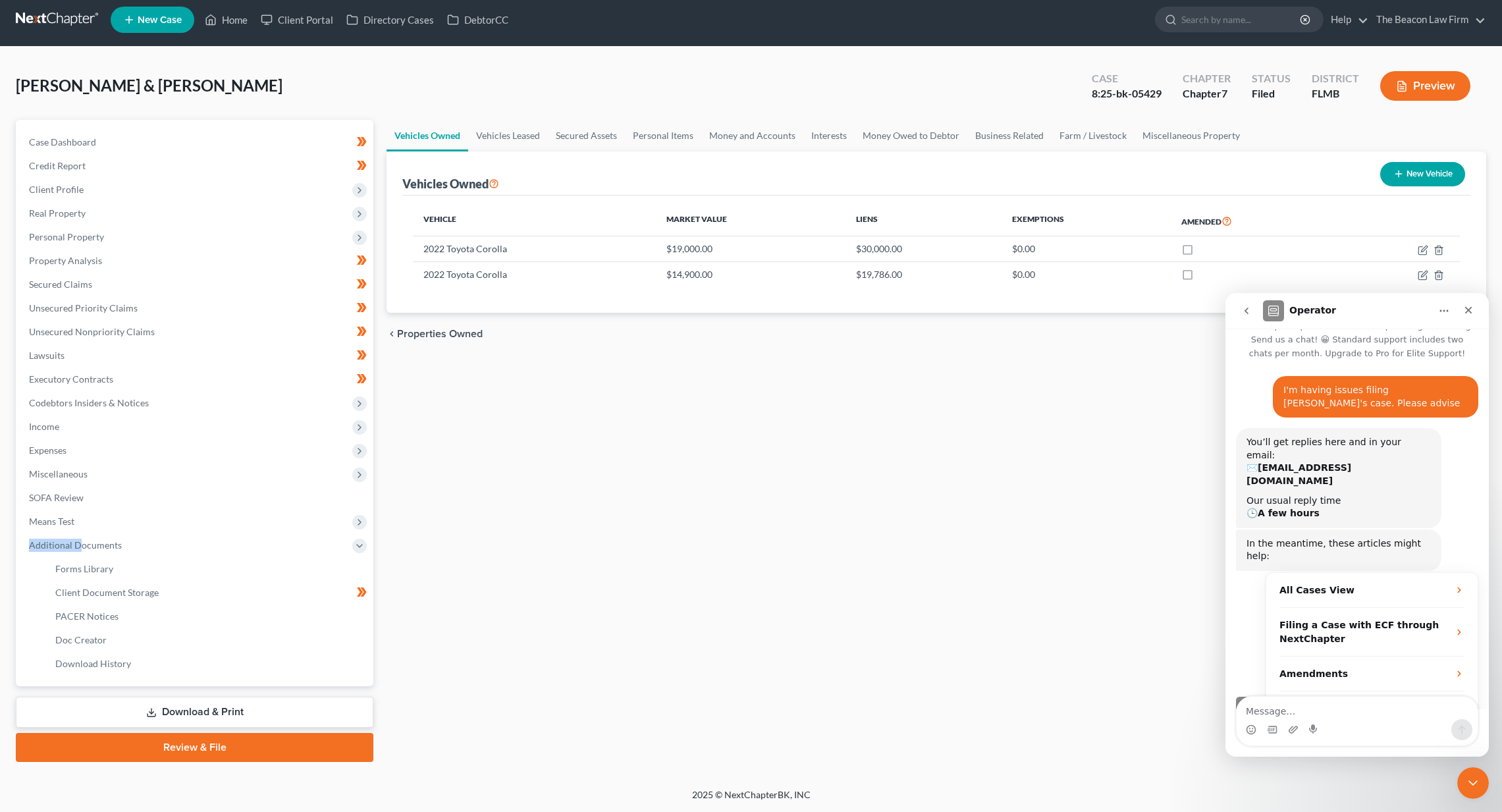
click at [90, 13] on link at bounding box center [58, 20] width 84 height 24
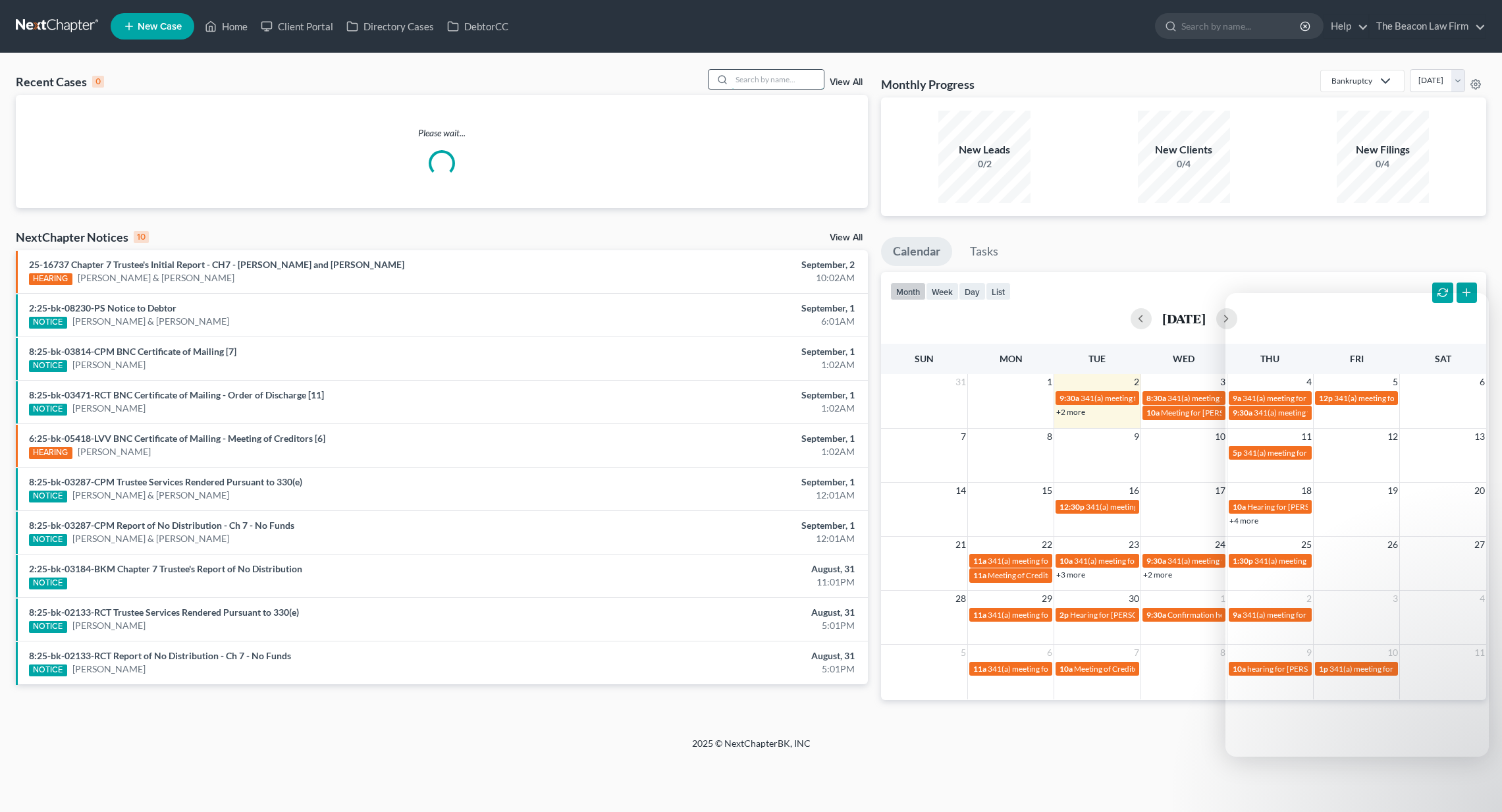
click at [783, 79] on input "search" at bounding box center [778, 79] width 93 height 19
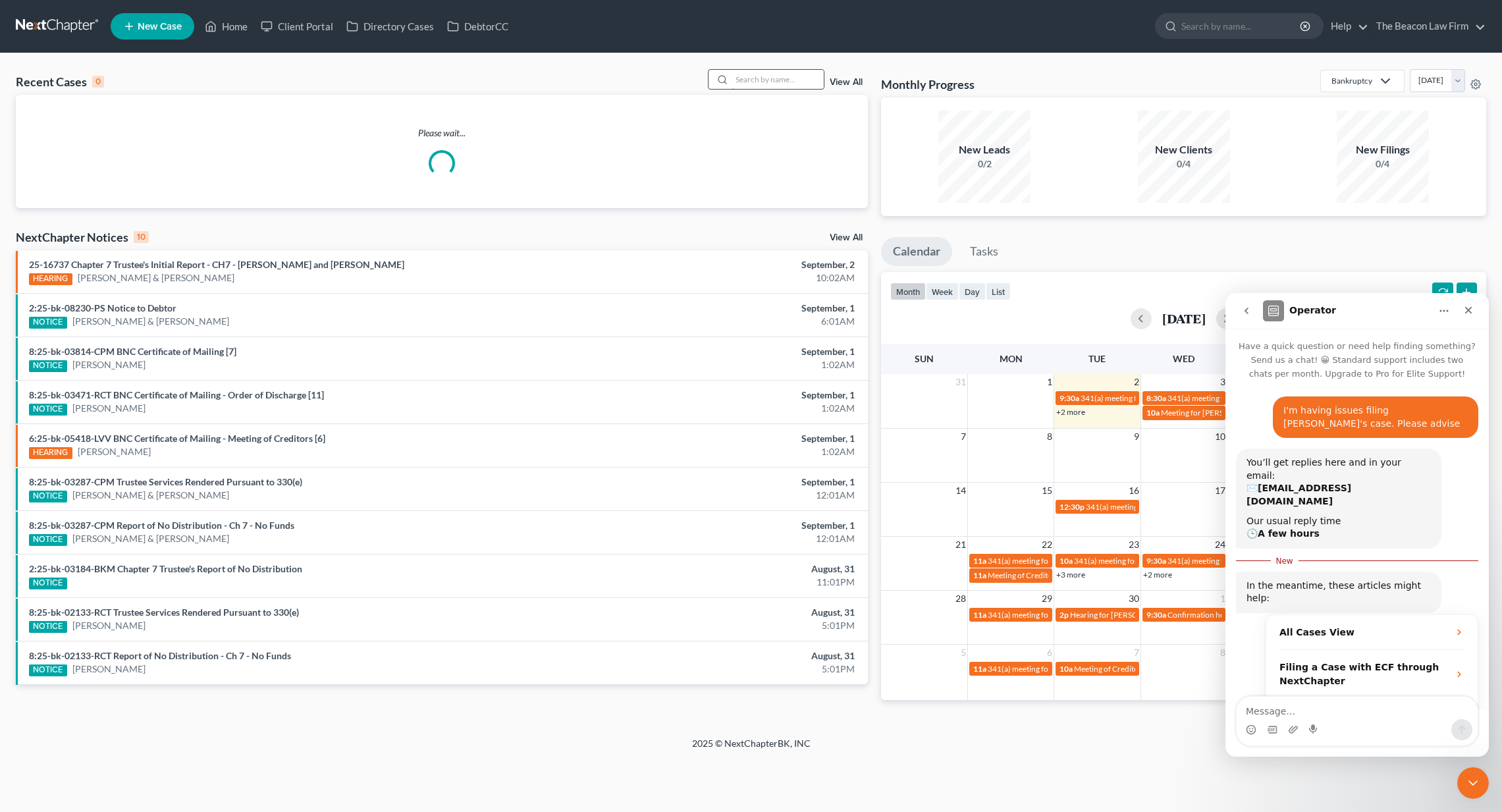
scroll to position [2, 0]
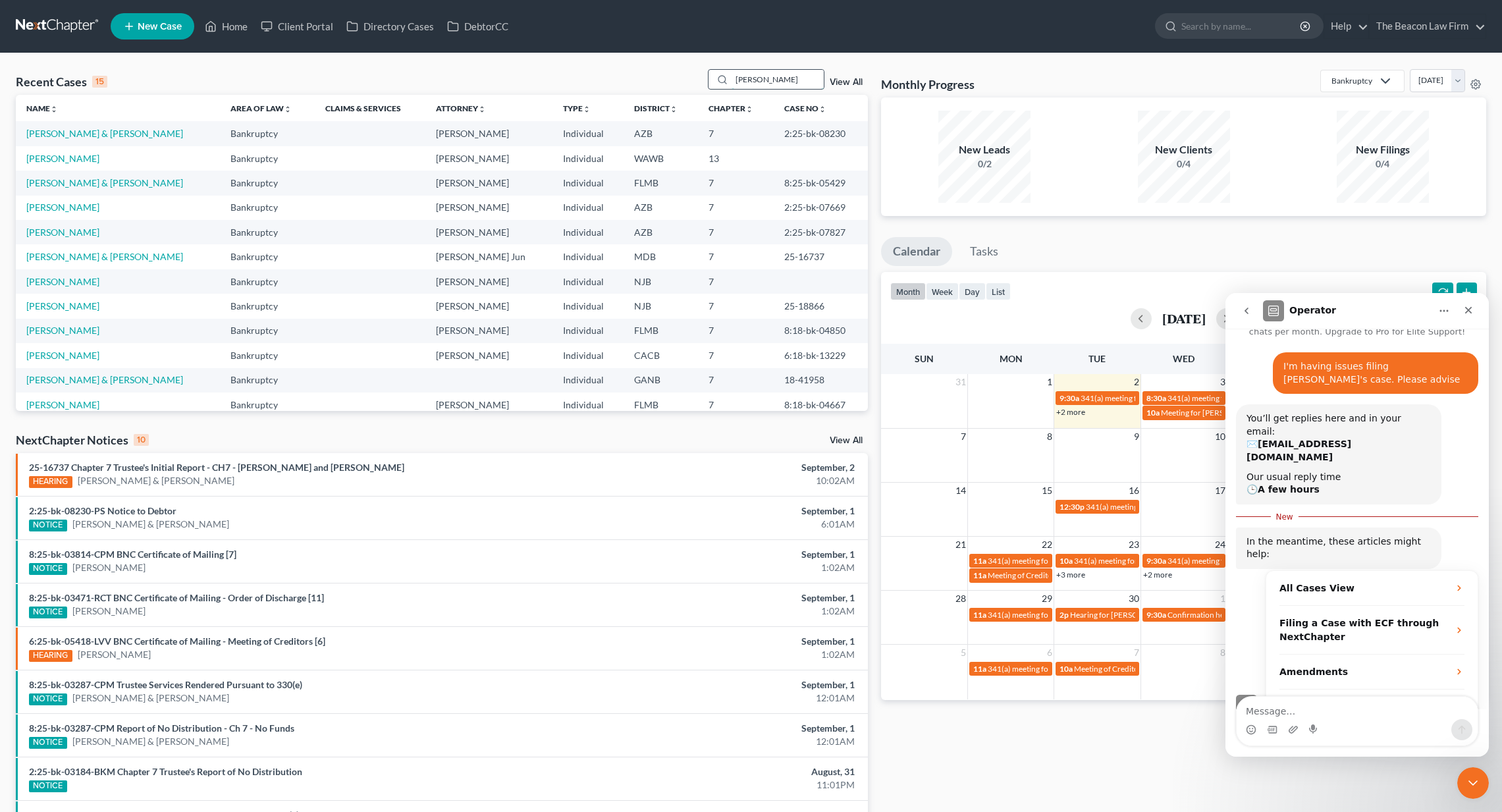
type input "pfeister"
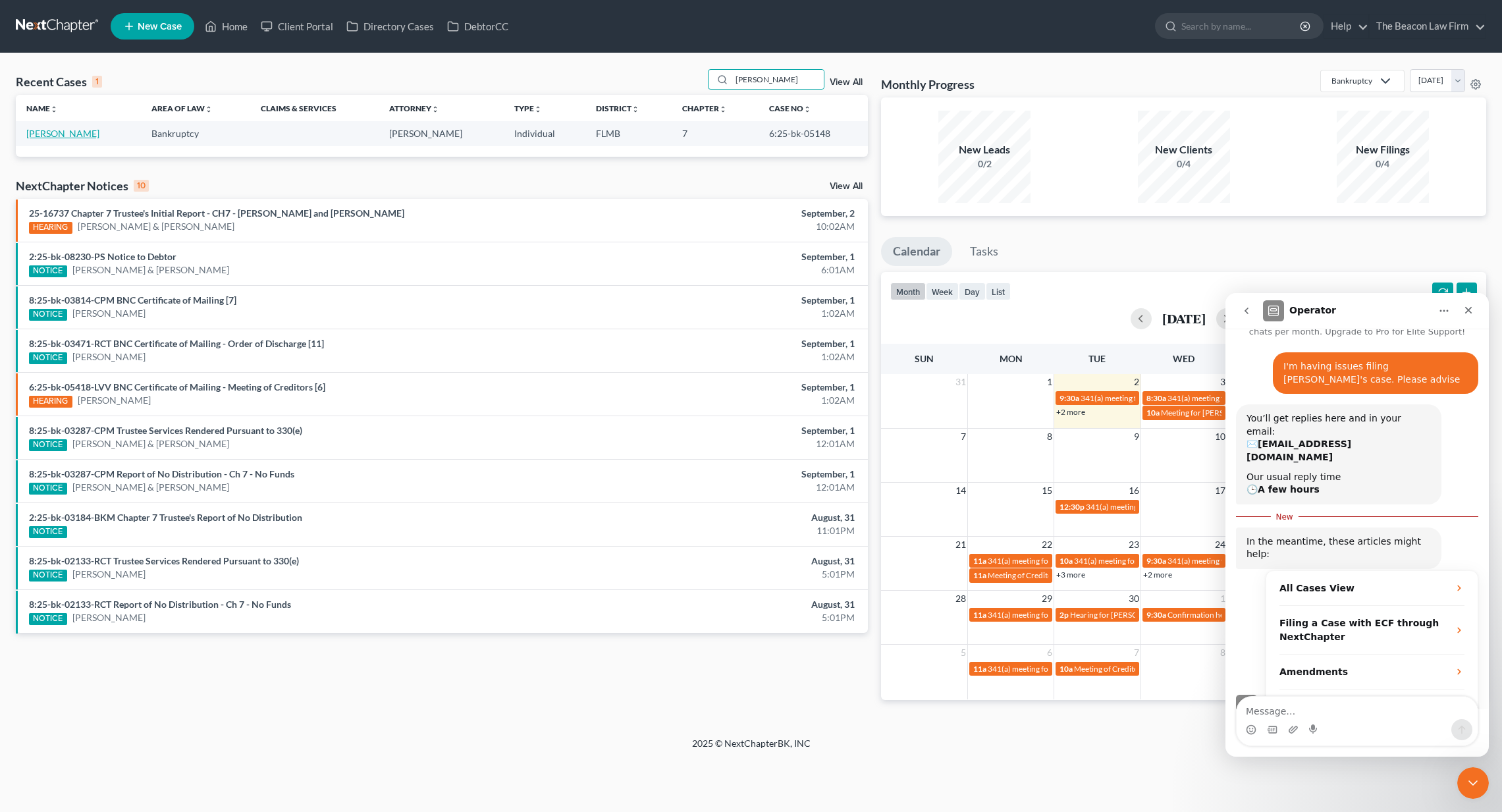
click at [59, 133] on link "[PERSON_NAME]" at bounding box center [63, 133] width 73 height 11
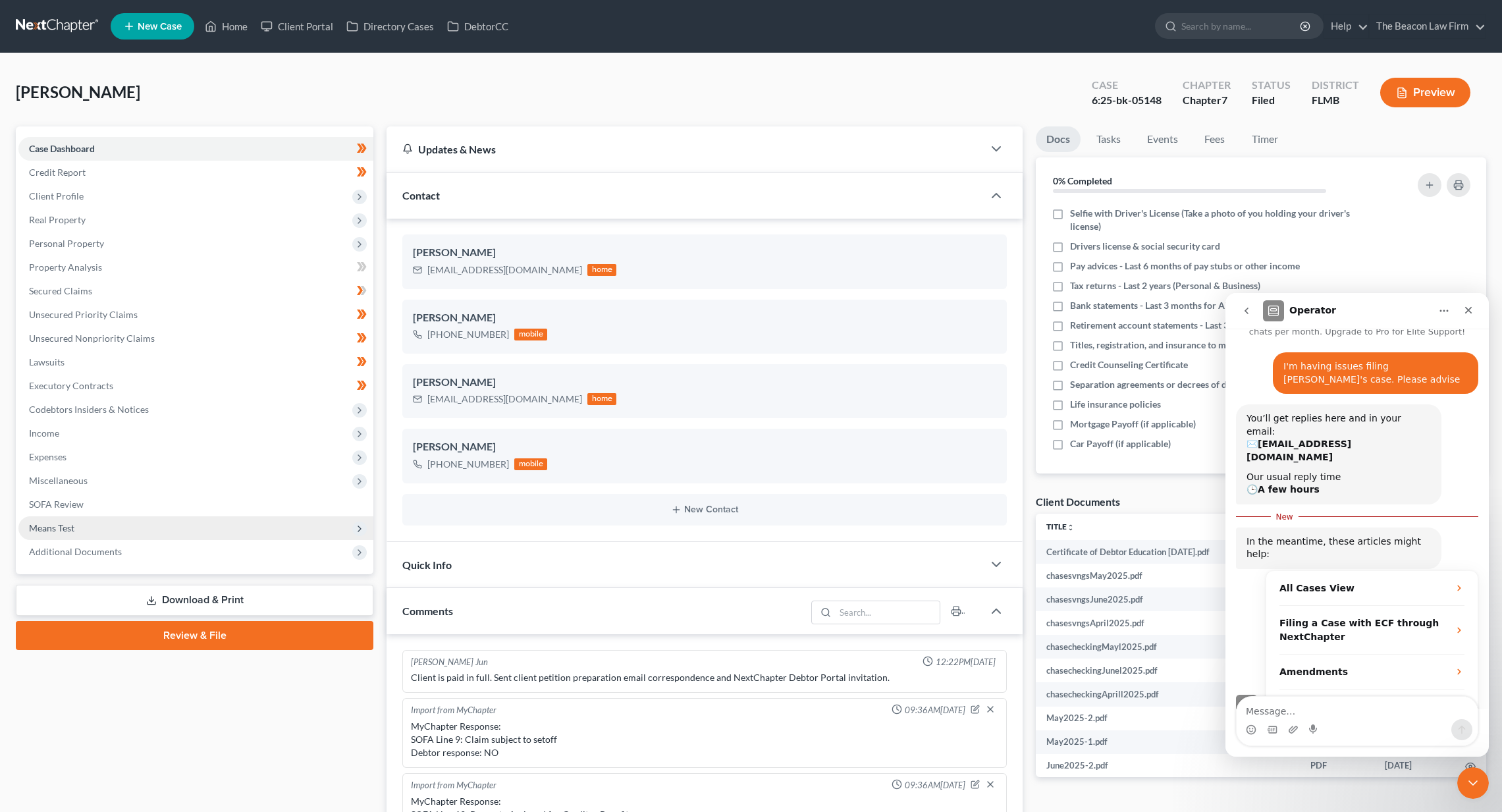
scroll to position [329, 0]
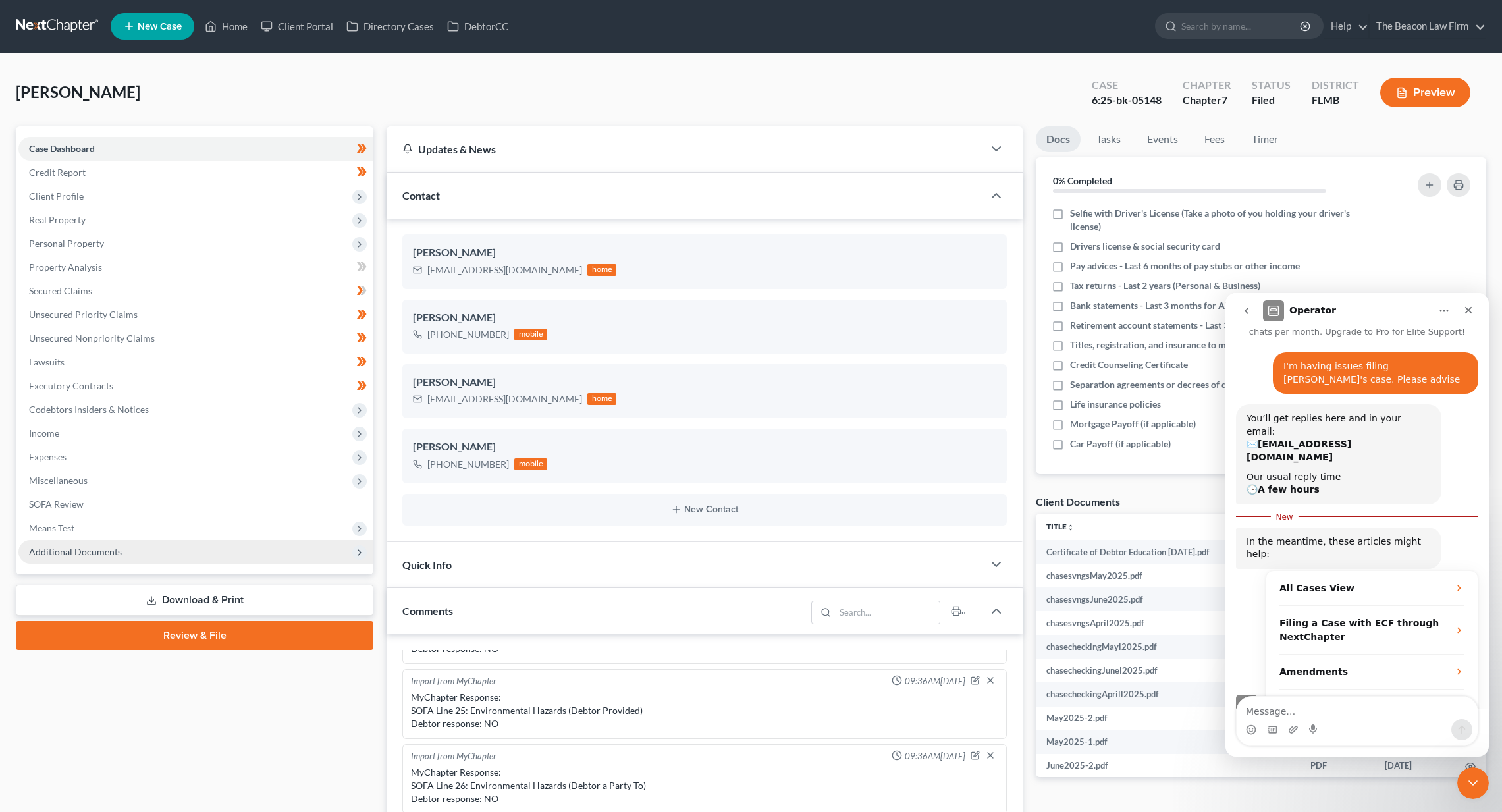
click at [199, 543] on span "Additional Documents" at bounding box center [195, 552] width 355 height 24
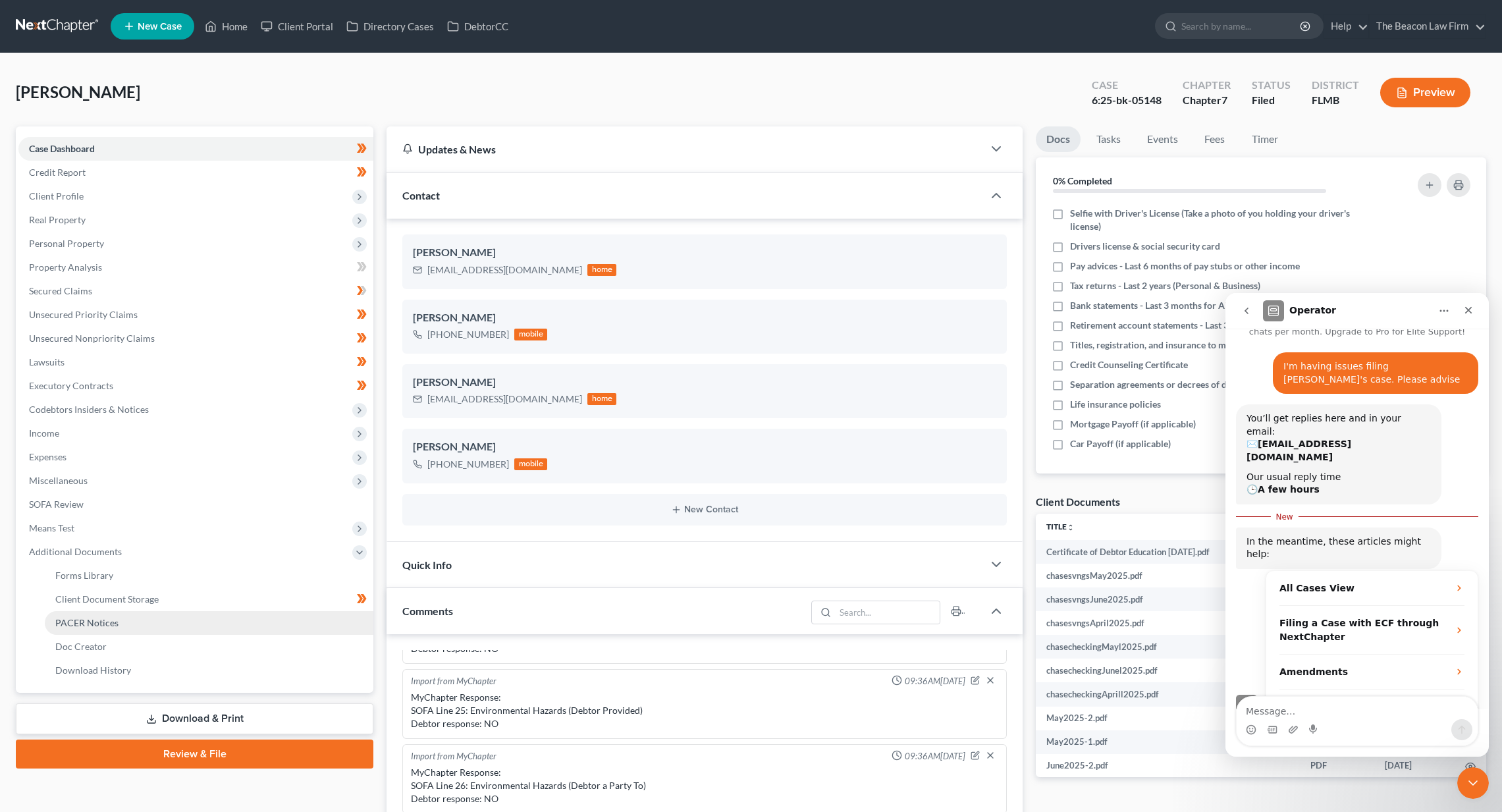
drag, startPoint x: 176, startPoint y: 630, endPoint x: 193, endPoint y: 630, distance: 17.0
click at [176, 630] on link "PACER Notices" at bounding box center [209, 623] width 328 height 24
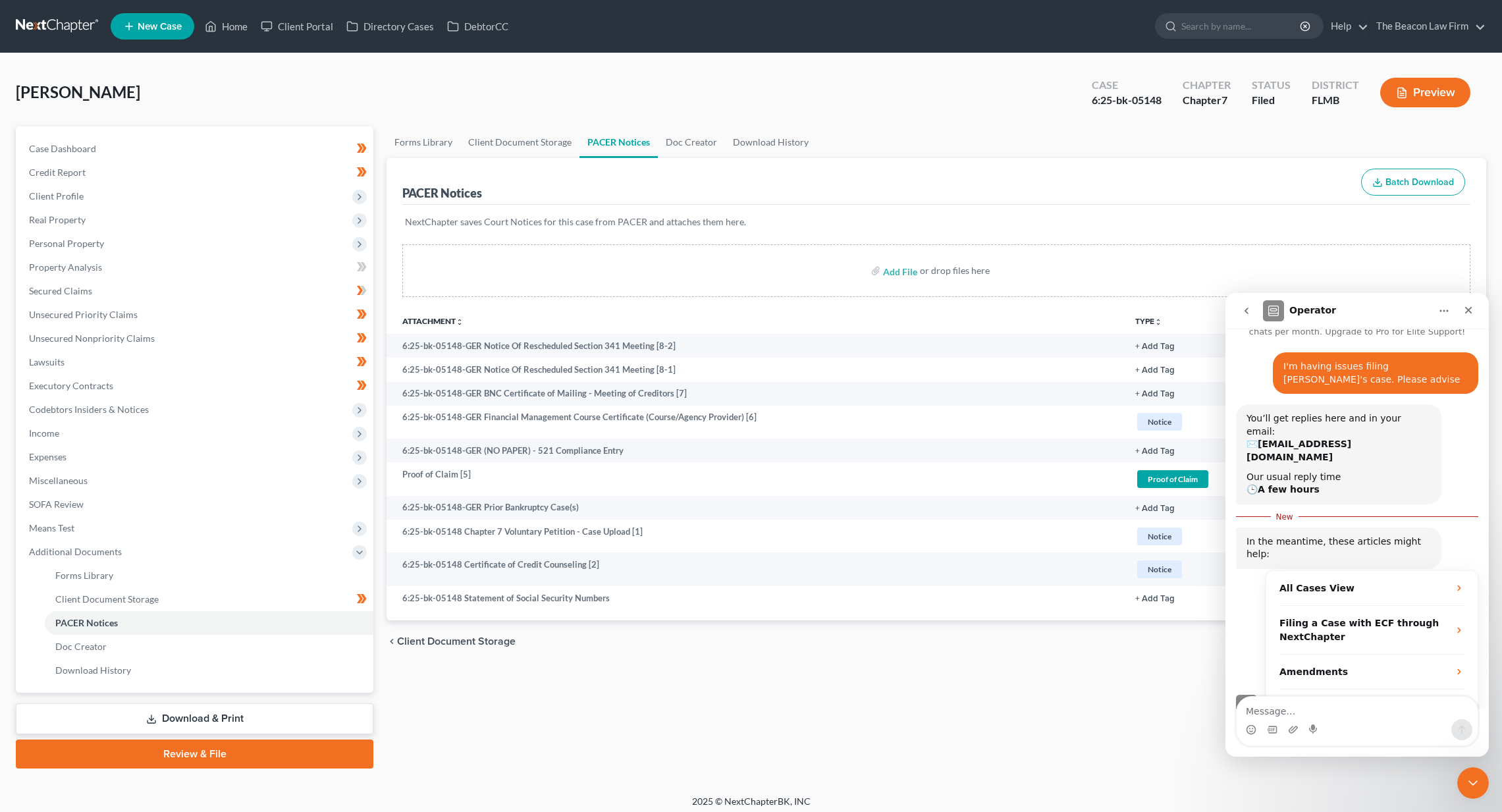
click at [1437, 313] on button "Home" at bounding box center [1444, 310] width 25 height 25
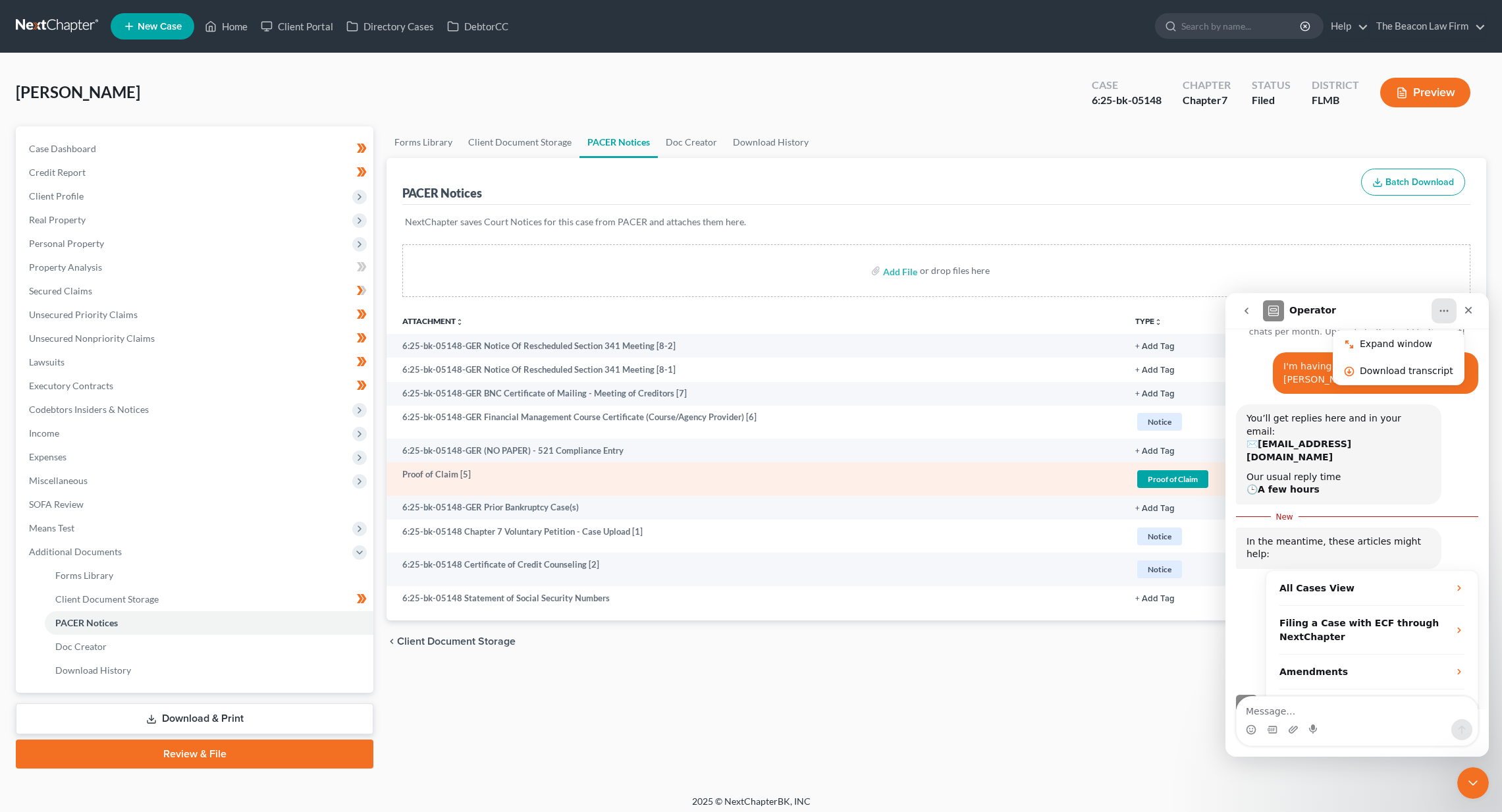
click at [1173, 352] on link "Proof of Claim + Add Tag" at bounding box center [1173, 346] width 75 height 13
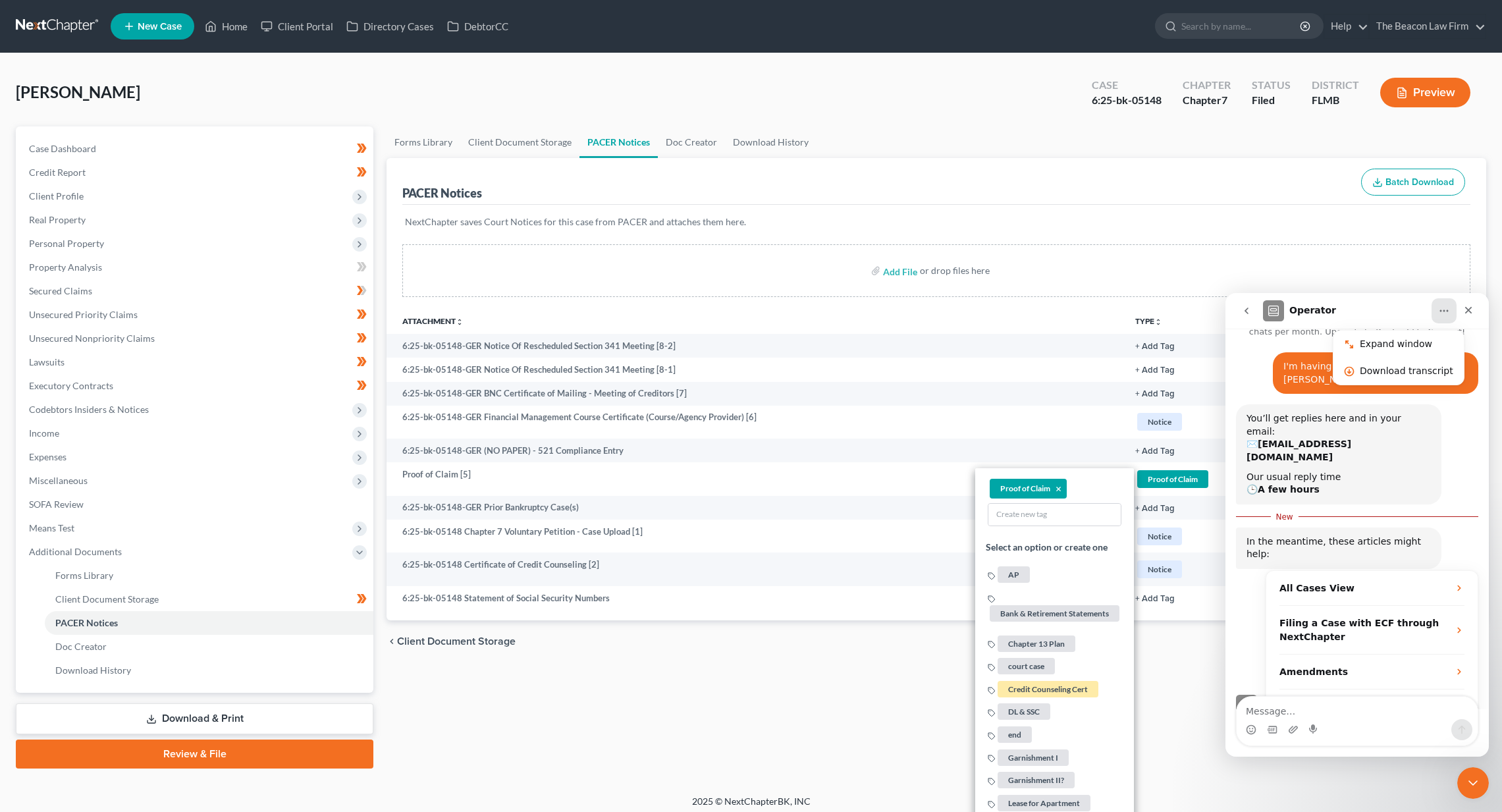
click at [1473, 326] on nav "Operator Expand window Download transcript" at bounding box center [1357, 311] width 263 height 36
click at [1467, 312] on icon "Close" at bounding box center [1469, 311] width 7 height 7
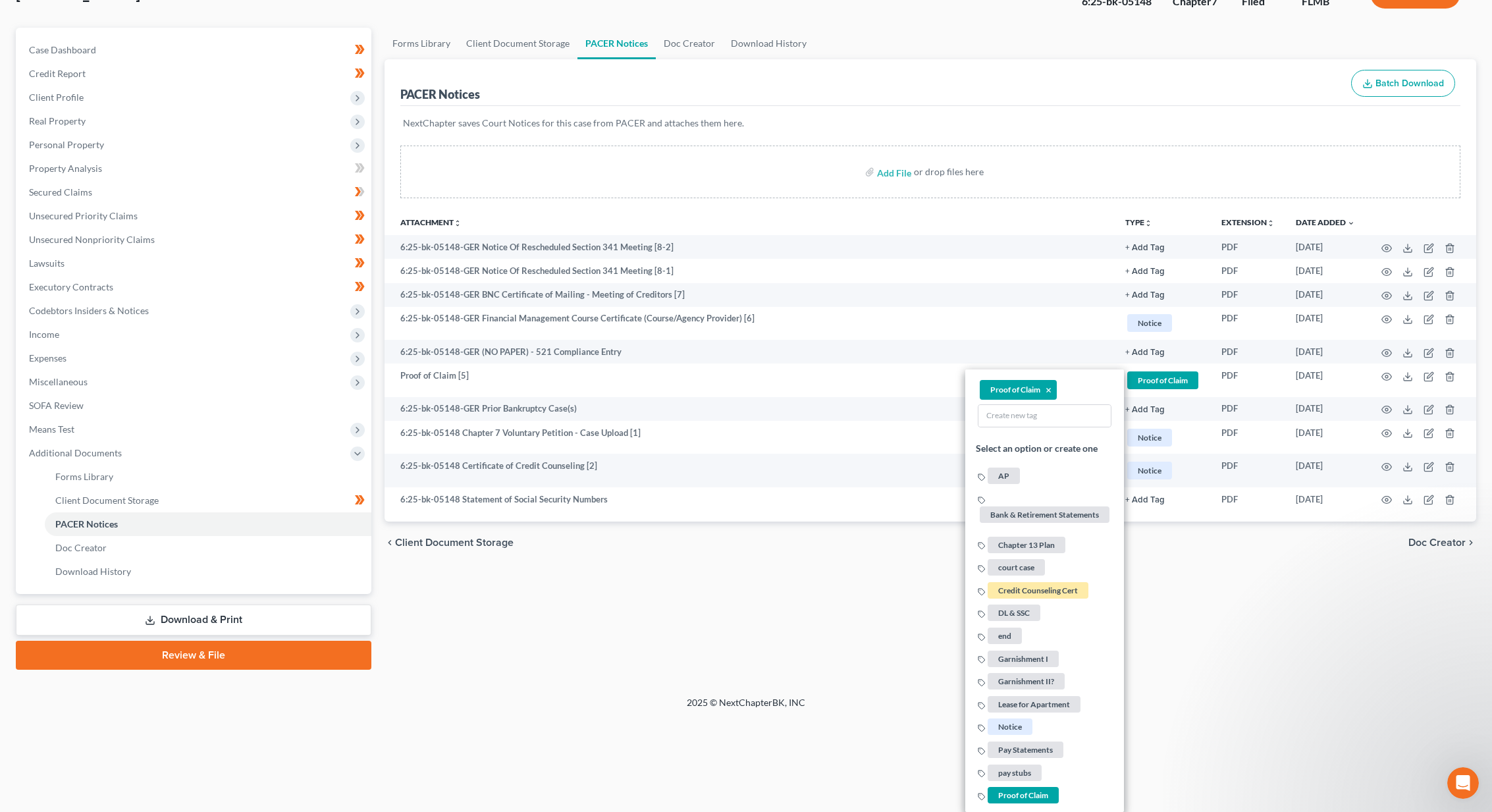
click at [1285, 578] on div "Forms Library Client Document Storage PACER Notices Doc Creator Download Histor…" at bounding box center [930, 348] width 1105 height 642
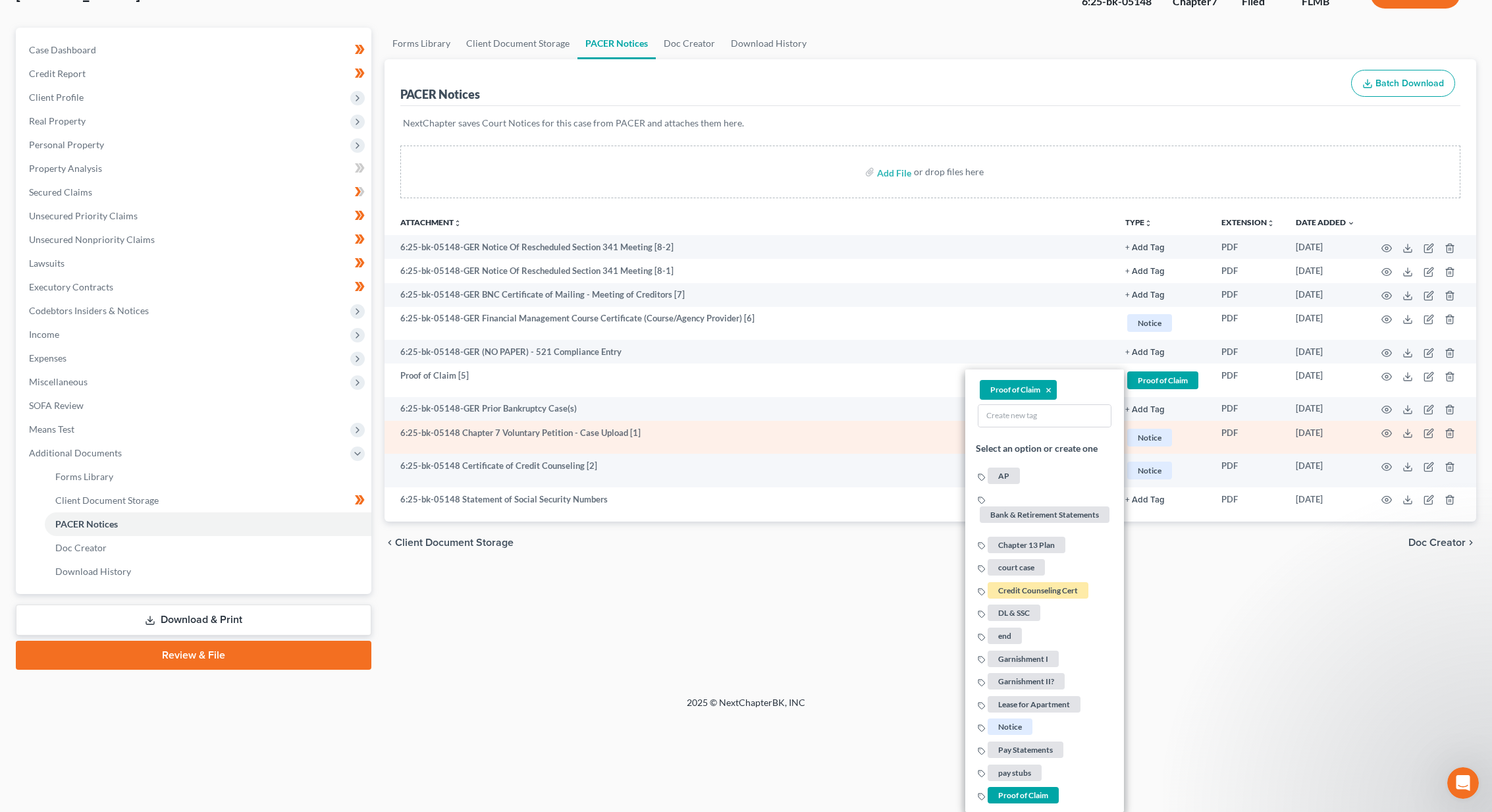
scroll to position [6, 0]
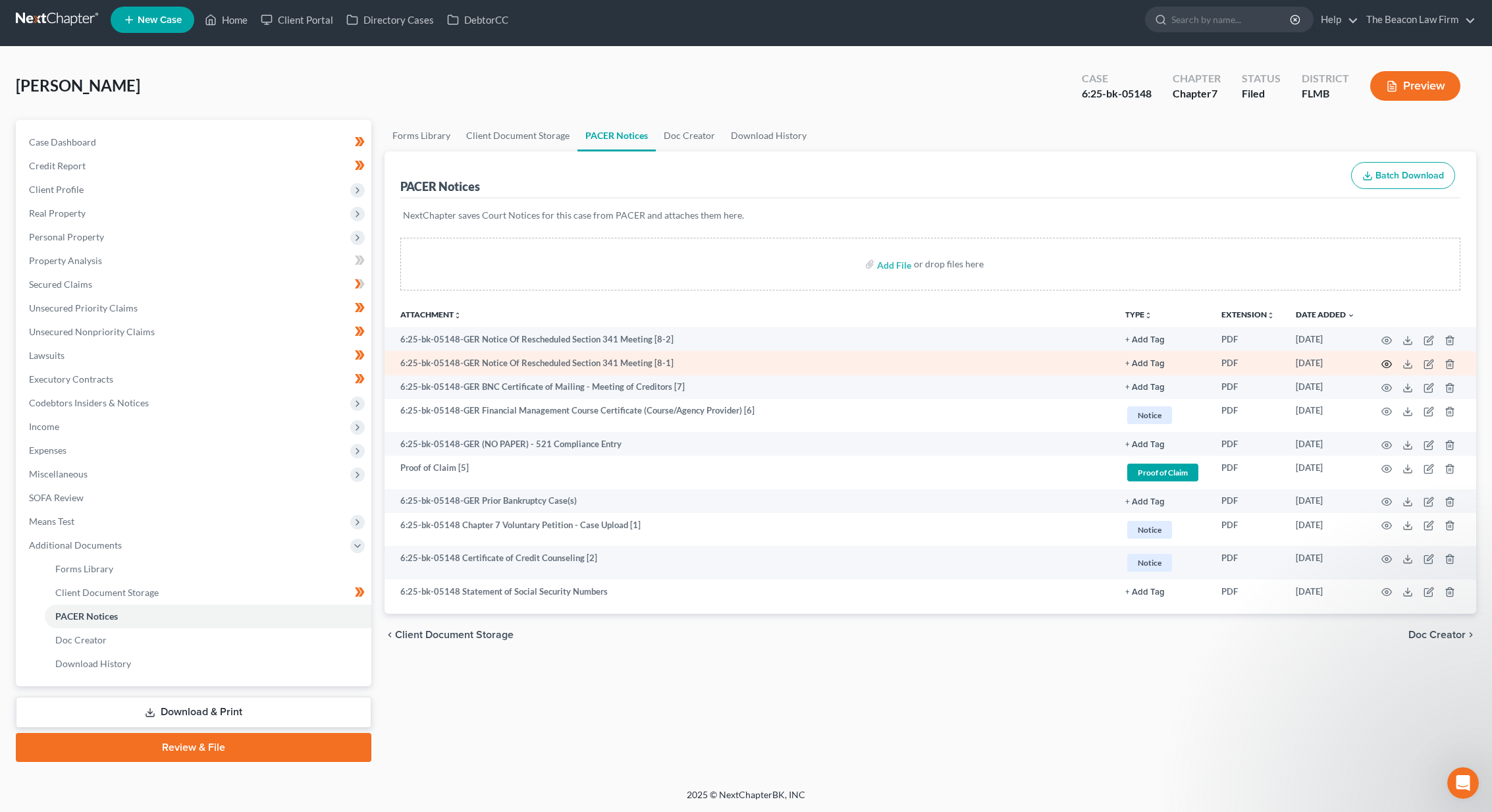
click at [1385, 360] on icon "button" at bounding box center [1386, 363] width 10 height 10
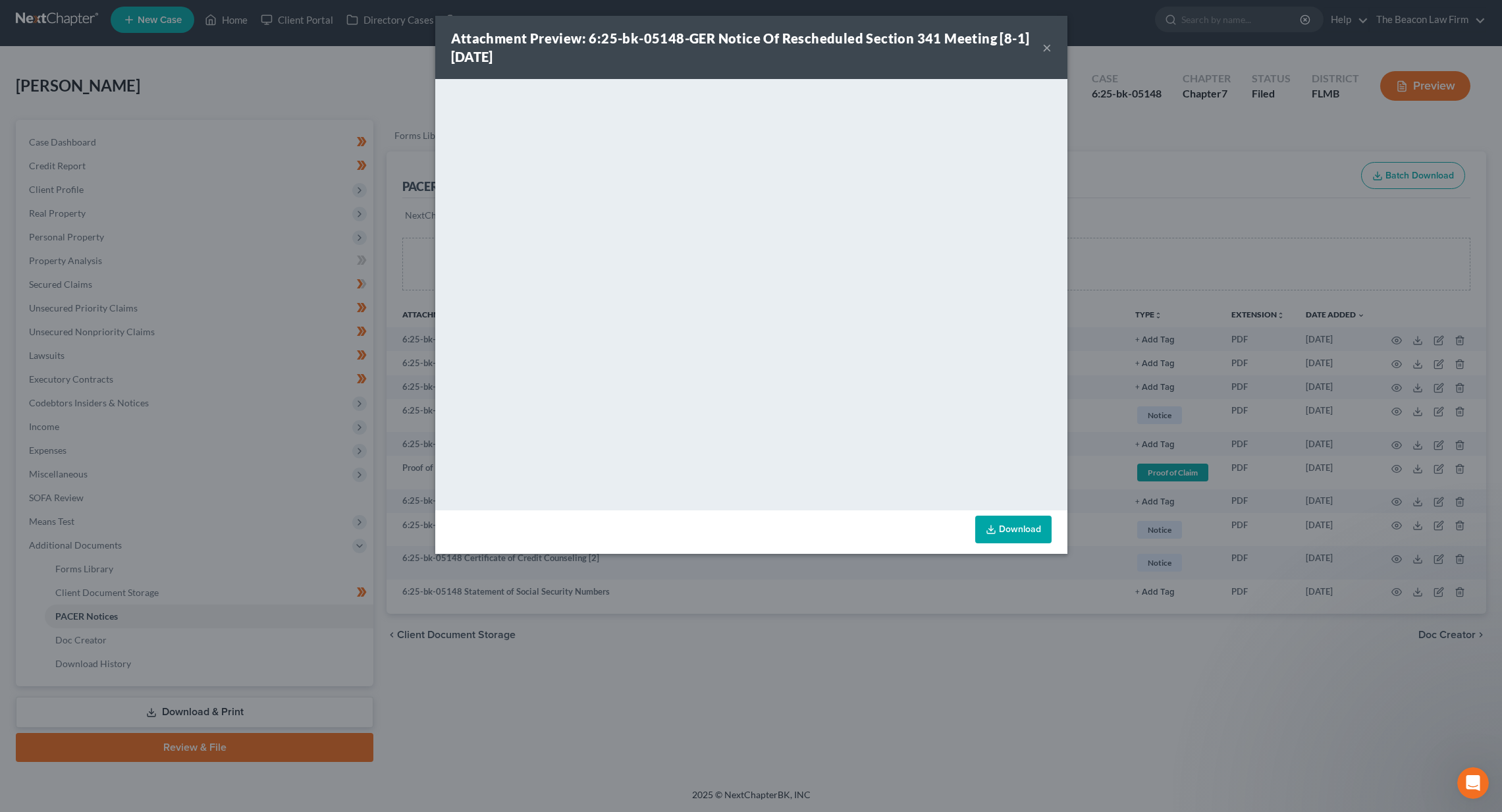
drag, startPoint x: 1045, startPoint y: 52, endPoint x: 1131, endPoint y: 169, distance: 145.2
click at [1046, 53] on button "×" at bounding box center [1047, 47] width 9 height 16
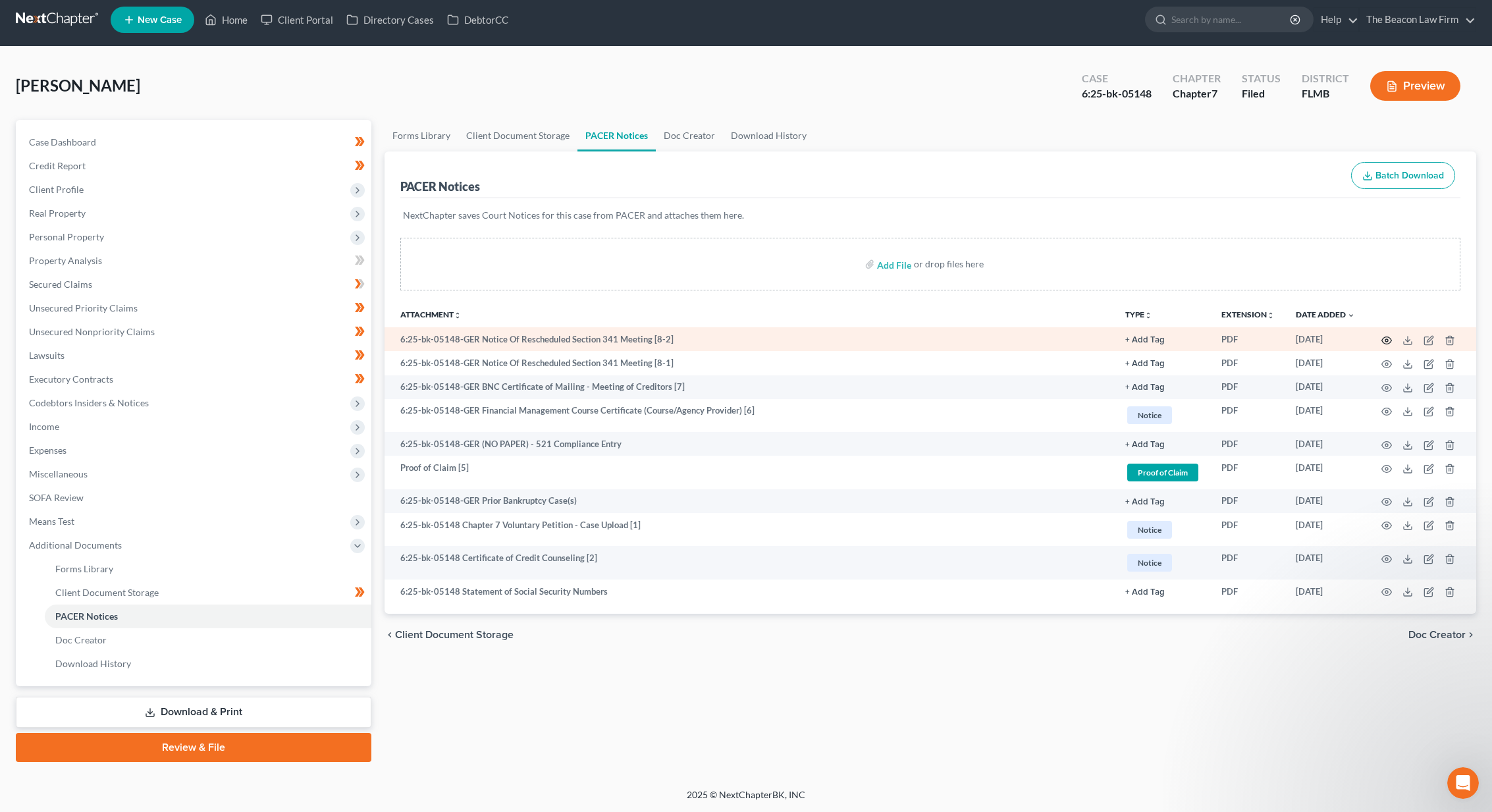
click at [1389, 340] on icon "button" at bounding box center [1386, 340] width 10 height 10
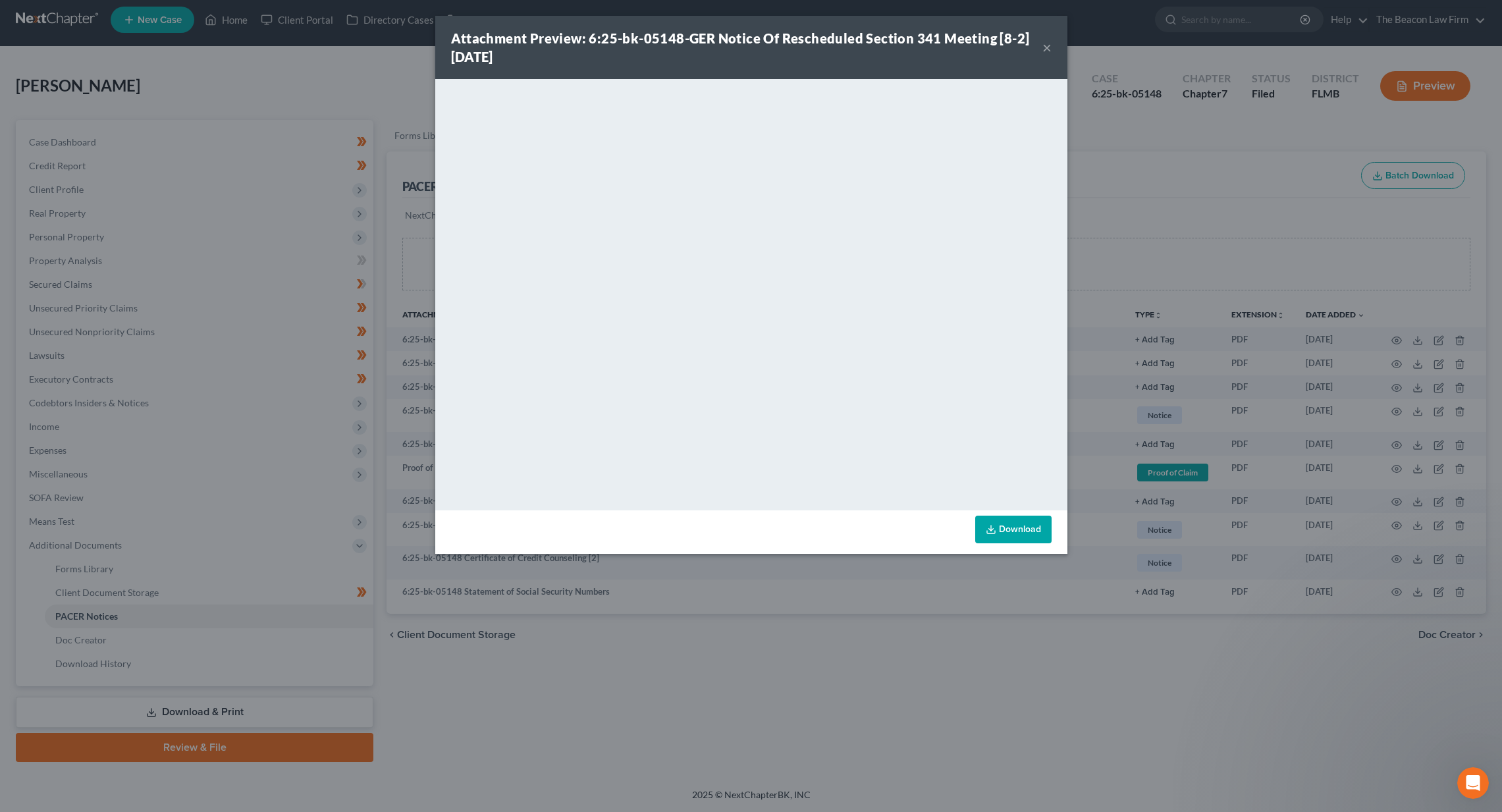
click at [1049, 50] on button "×" at bounding box center [1047, 47] width 9 height 16
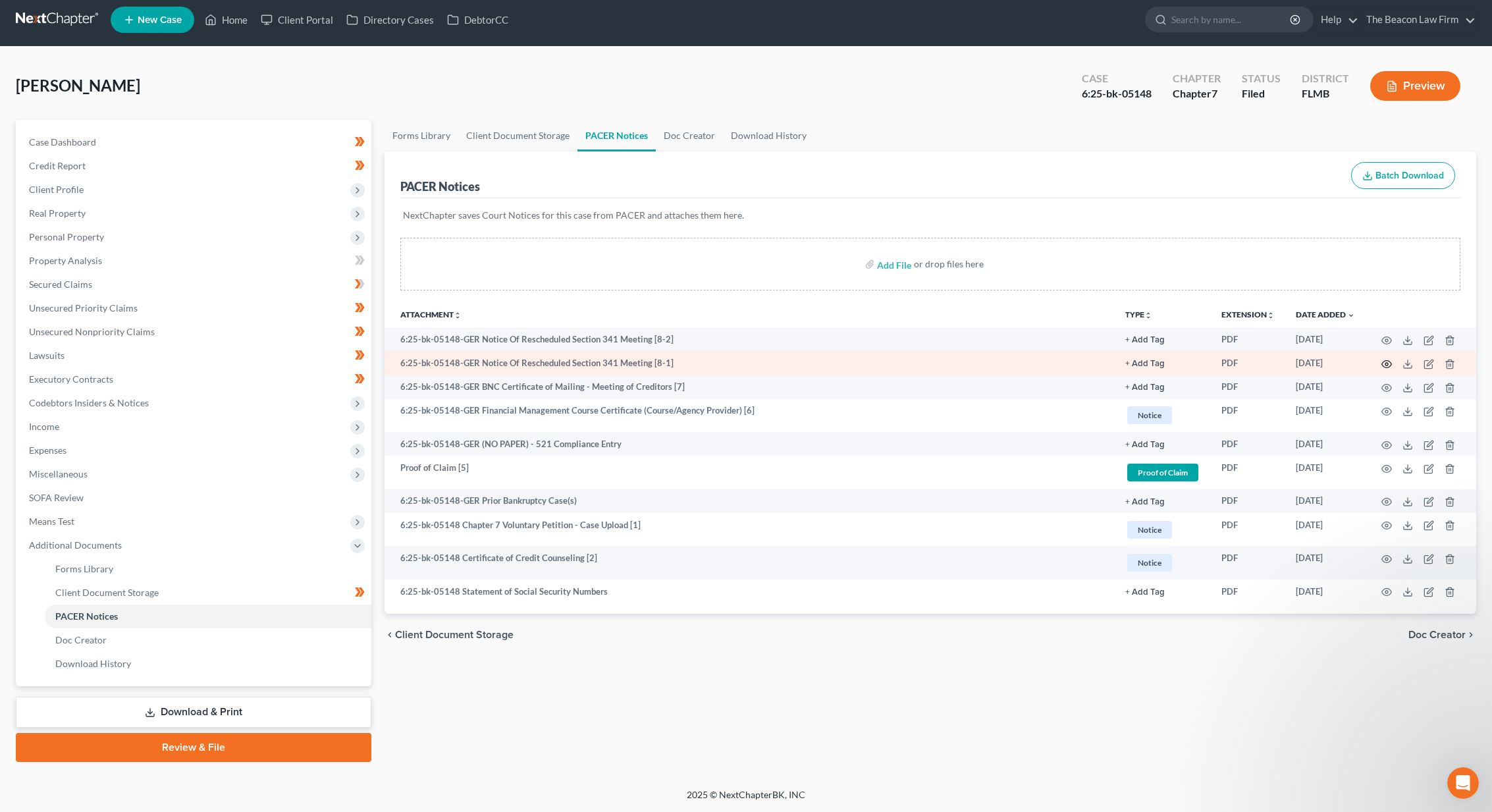
click at [1387, 365] on icon "button" at bounding box center [1386, 363] width 10 height 10
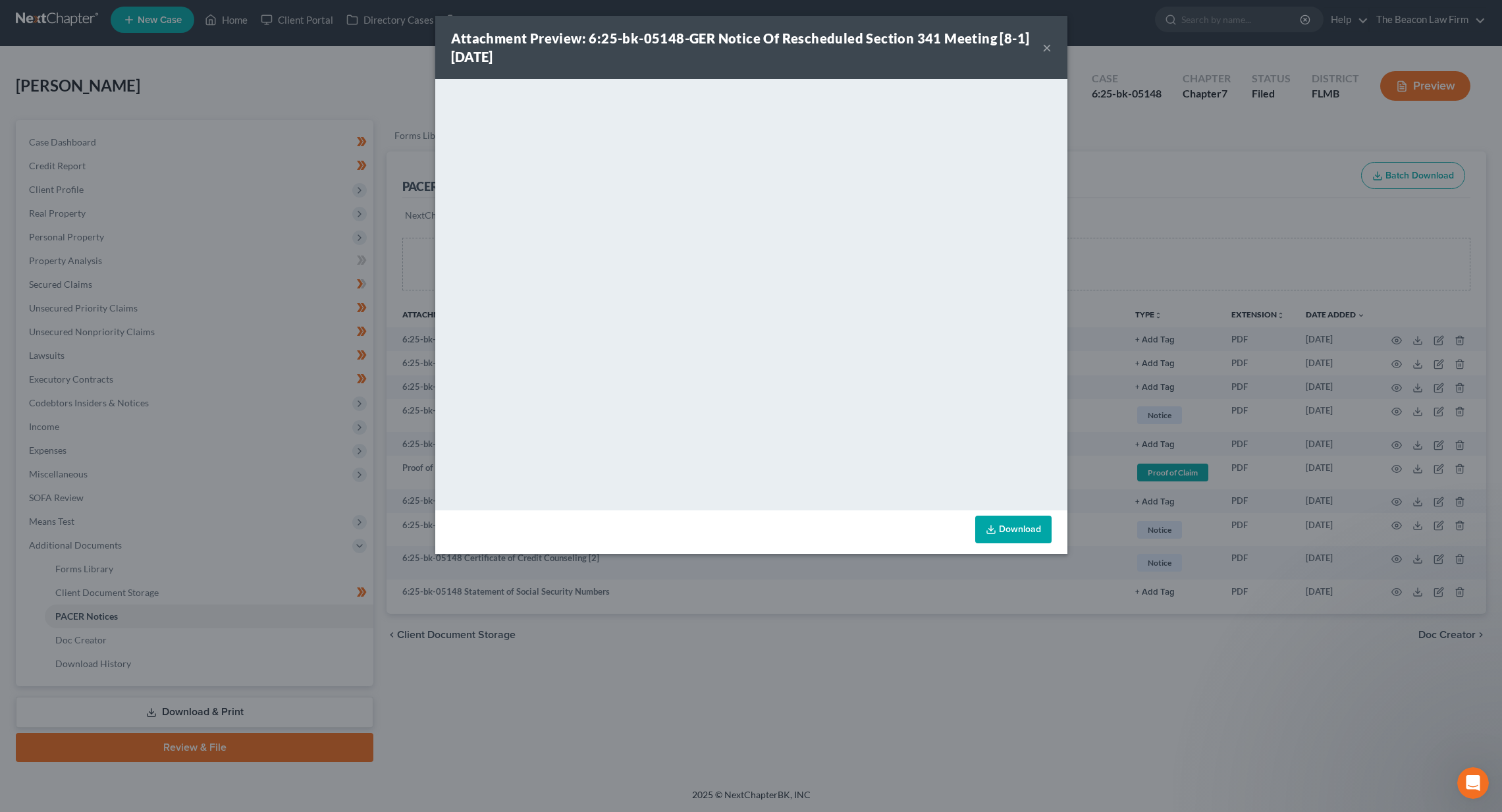
click at [1046, 49] on button "×" at bounding box center [1047, 47] width 9 height 16
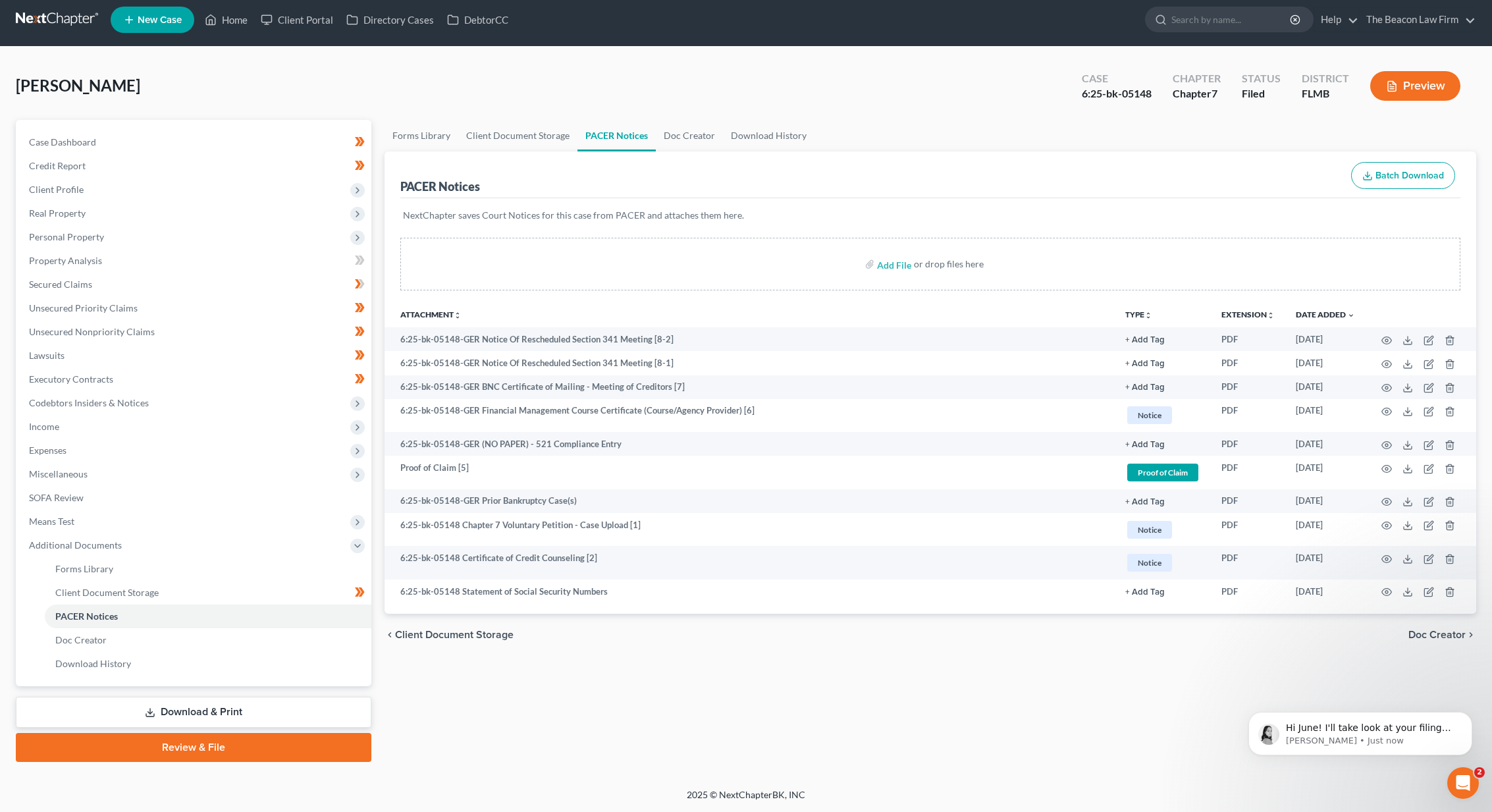
scroll to position [137, 0]
click at [75, 16] on link at bounding box center [58, 20] width 84 height 24
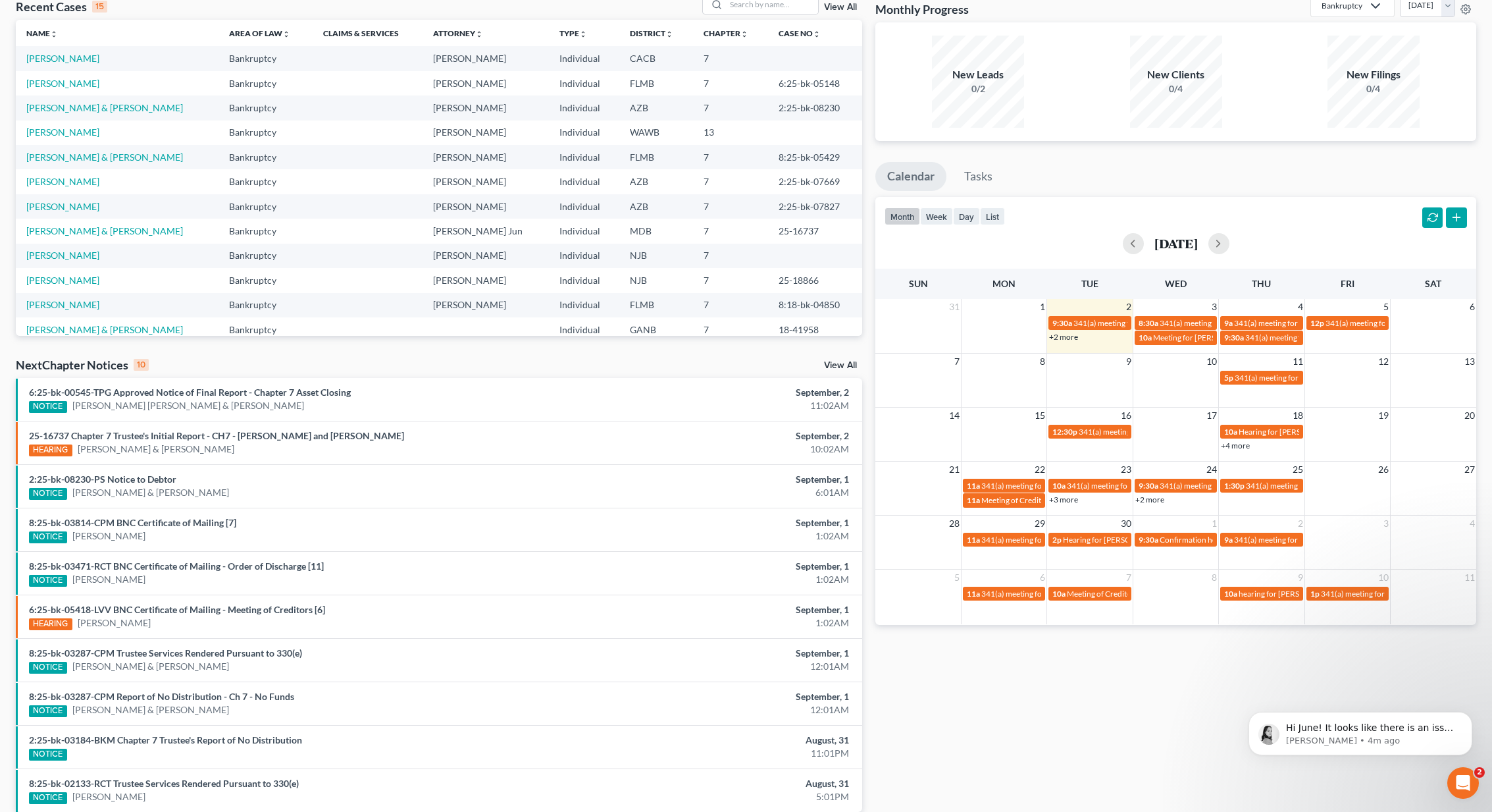
scroll to position [38, 0]
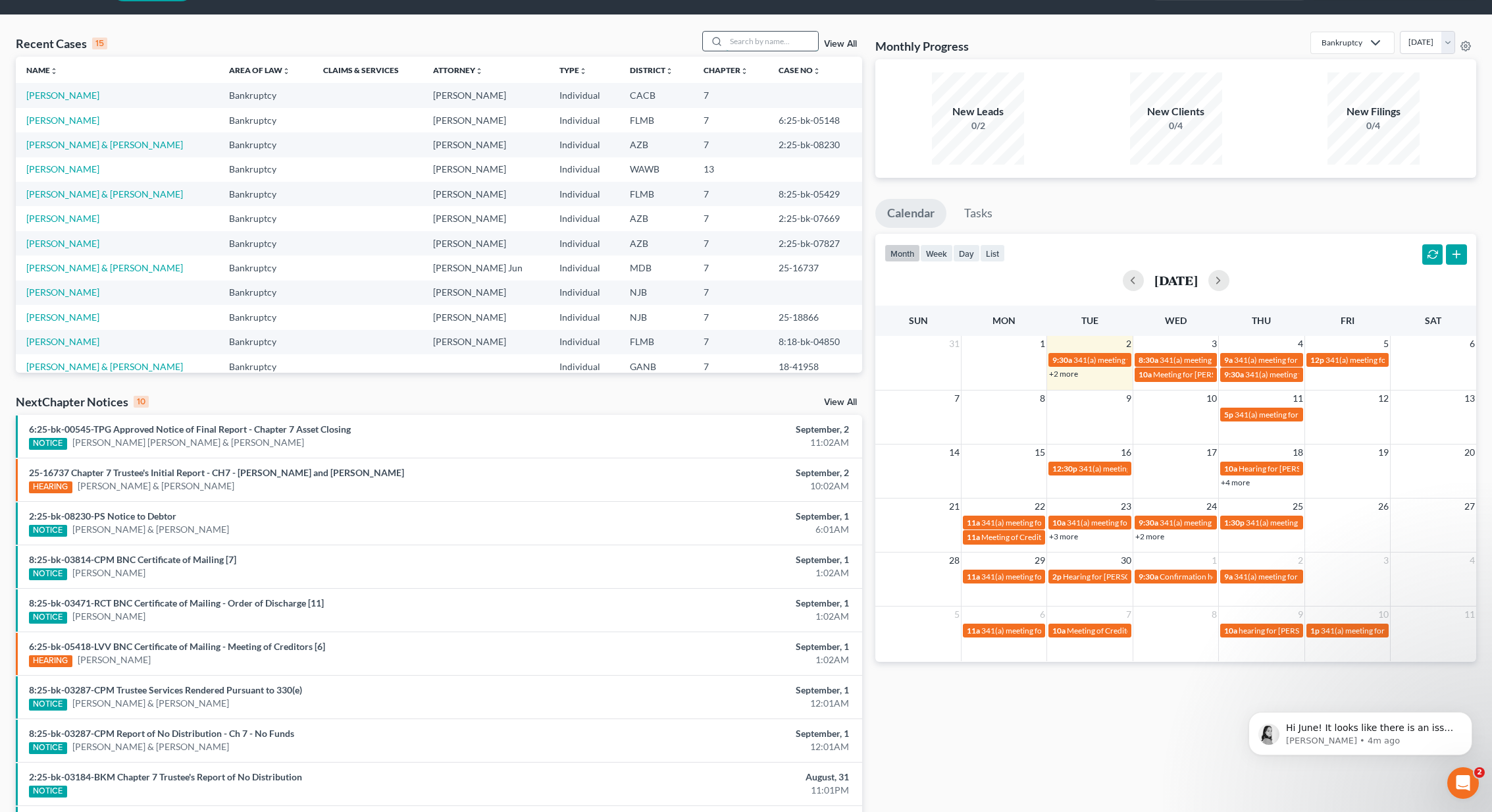
click at [728, 38] on input "search" at bounding box center [772, 40] width 93 height 19
type input "AUGI"
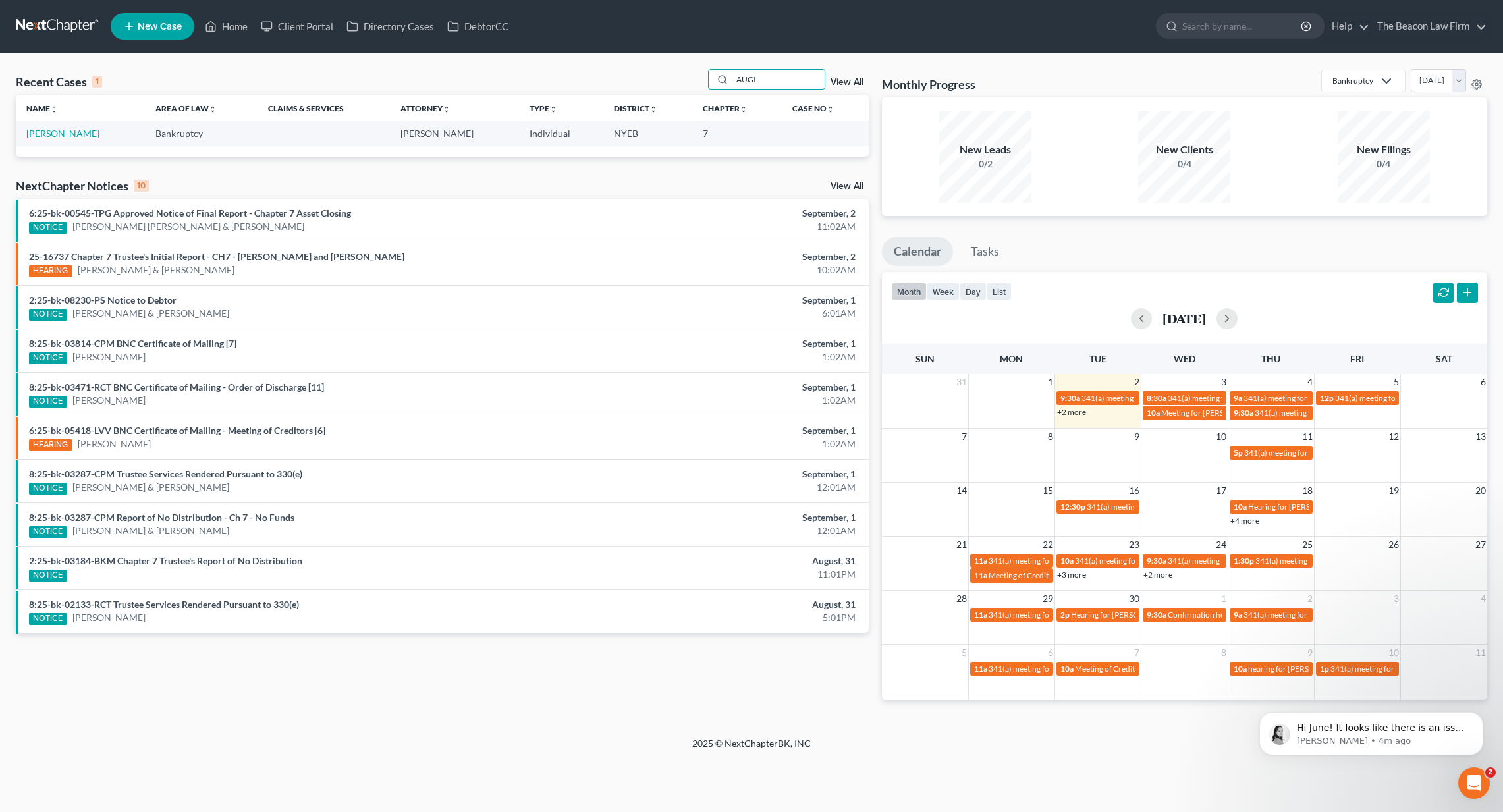
click at [57, 133] on link "[PERSON_NAME]" at bounding box center [63, 133] width 73 height 11
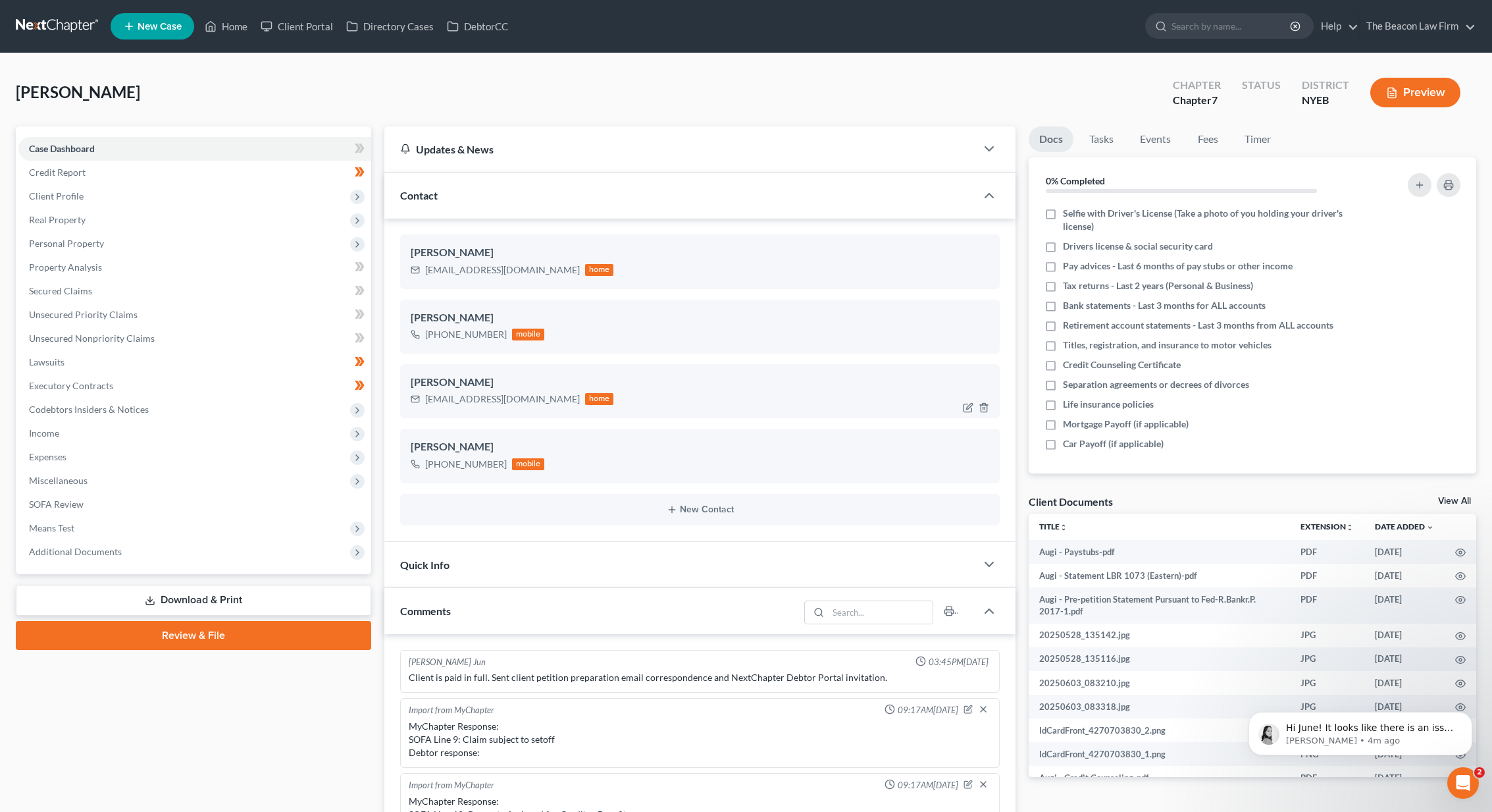
scroll to position [281, 0]
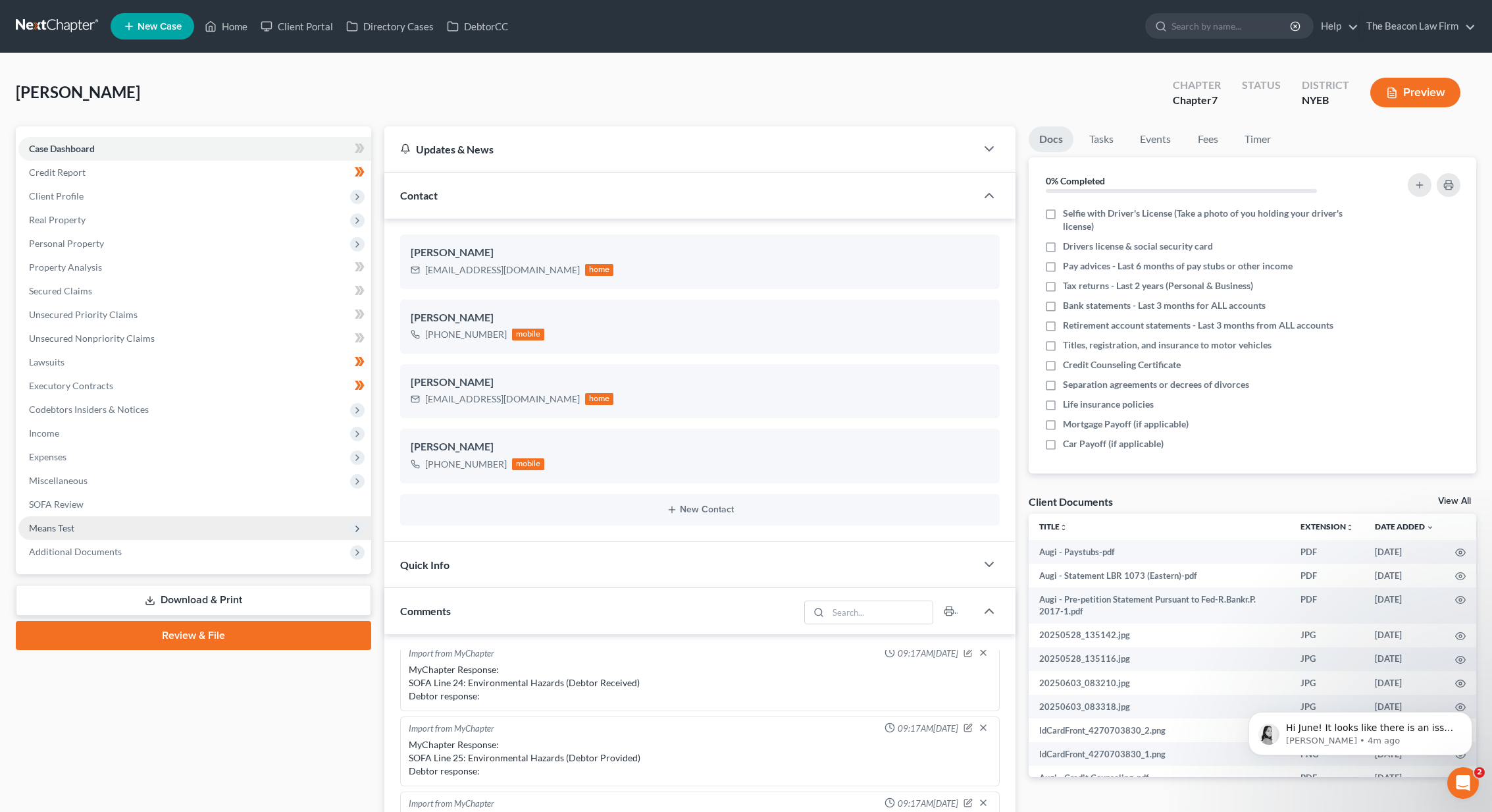
click at [251, 537] on span "Means Test" at bounding box center [194, 528] width 353 height 24
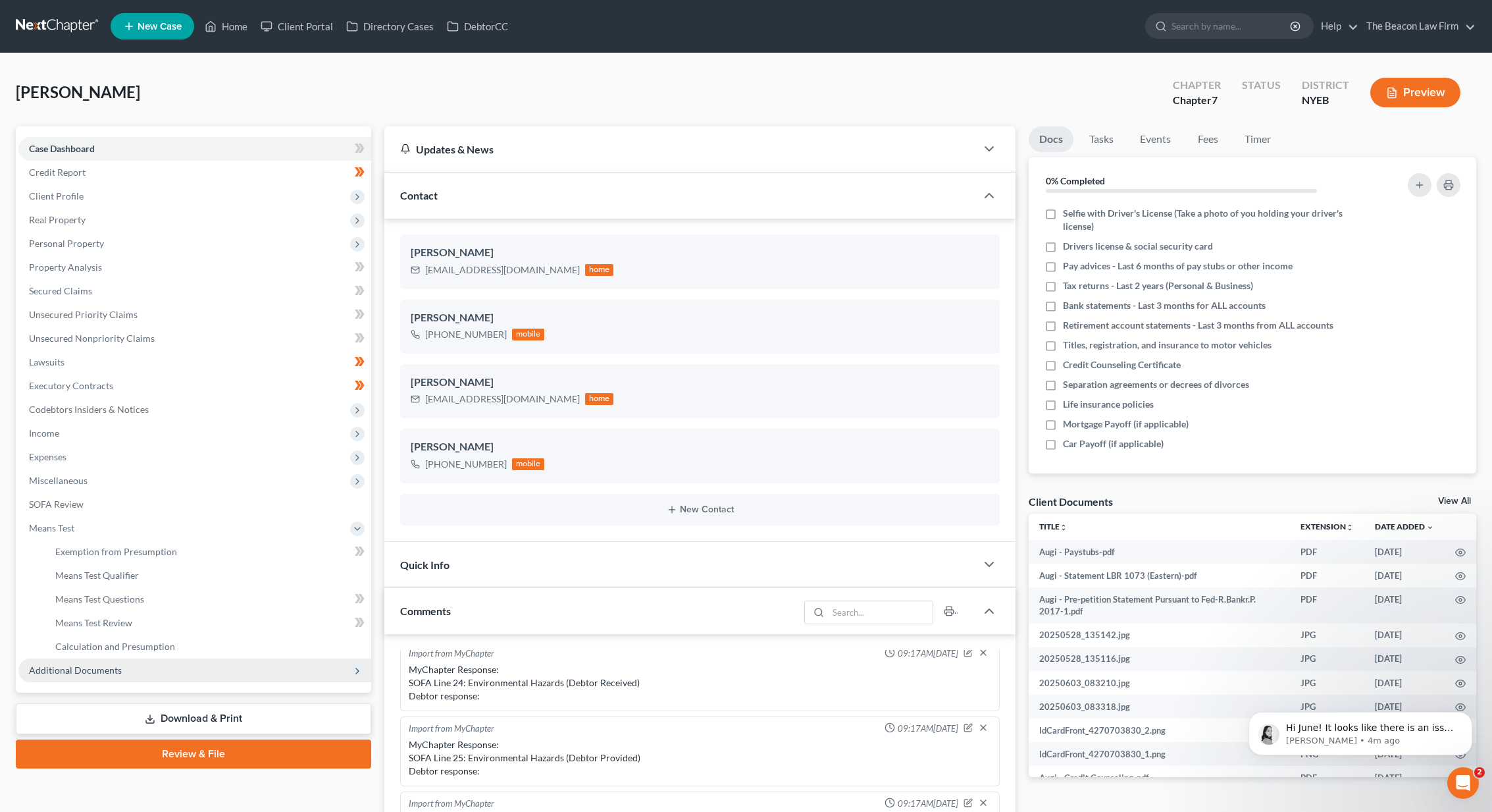
click at [114, 671] on span "Additional Documents" at bounding box center [75, 670] width 93 height 11
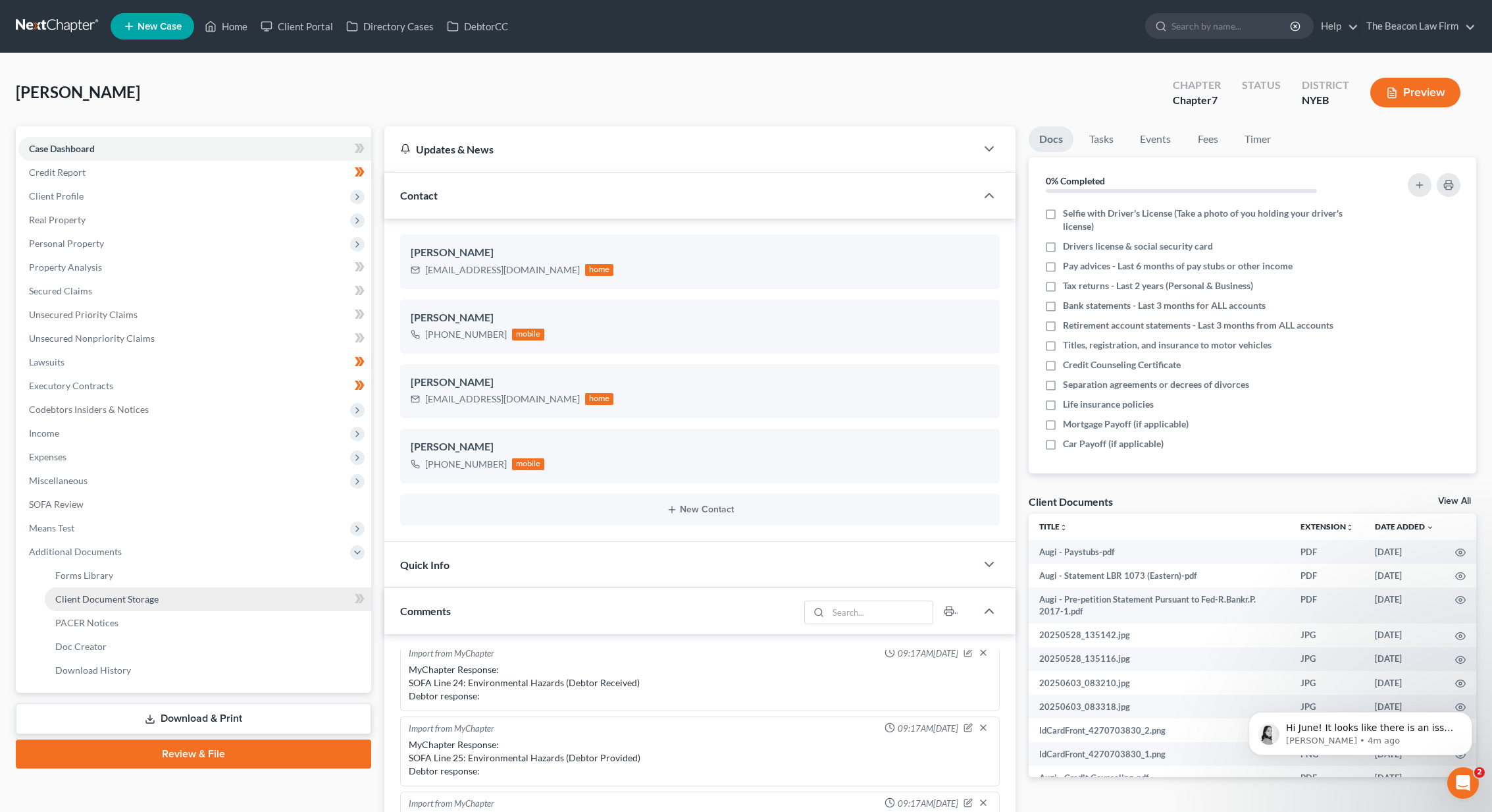
click at [135, 600] on span "Client Document Storage" at bounding box center [106, 598] width 104 height 11
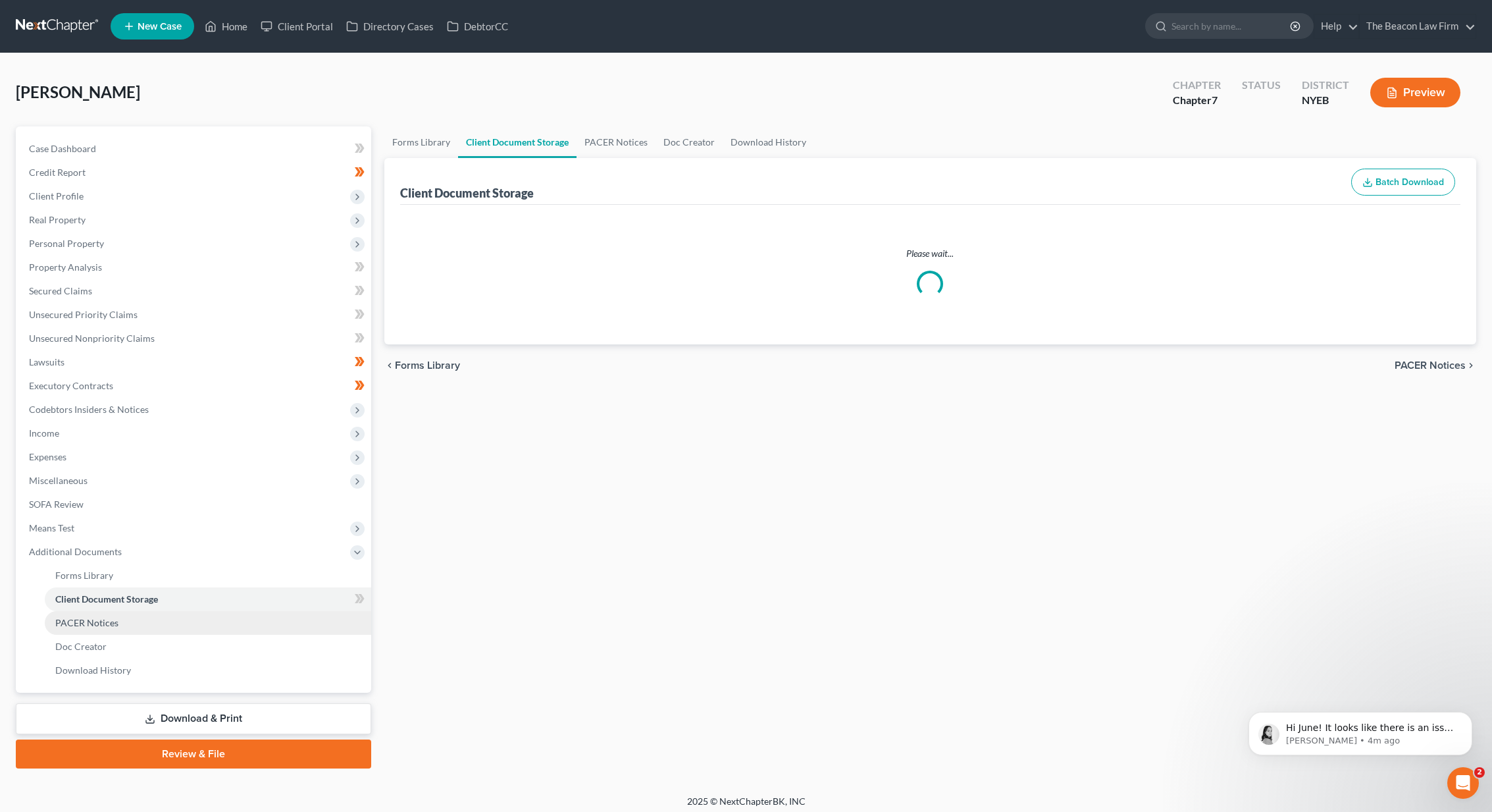
select select "0"
select select "2"
select select "3"
select select "1"
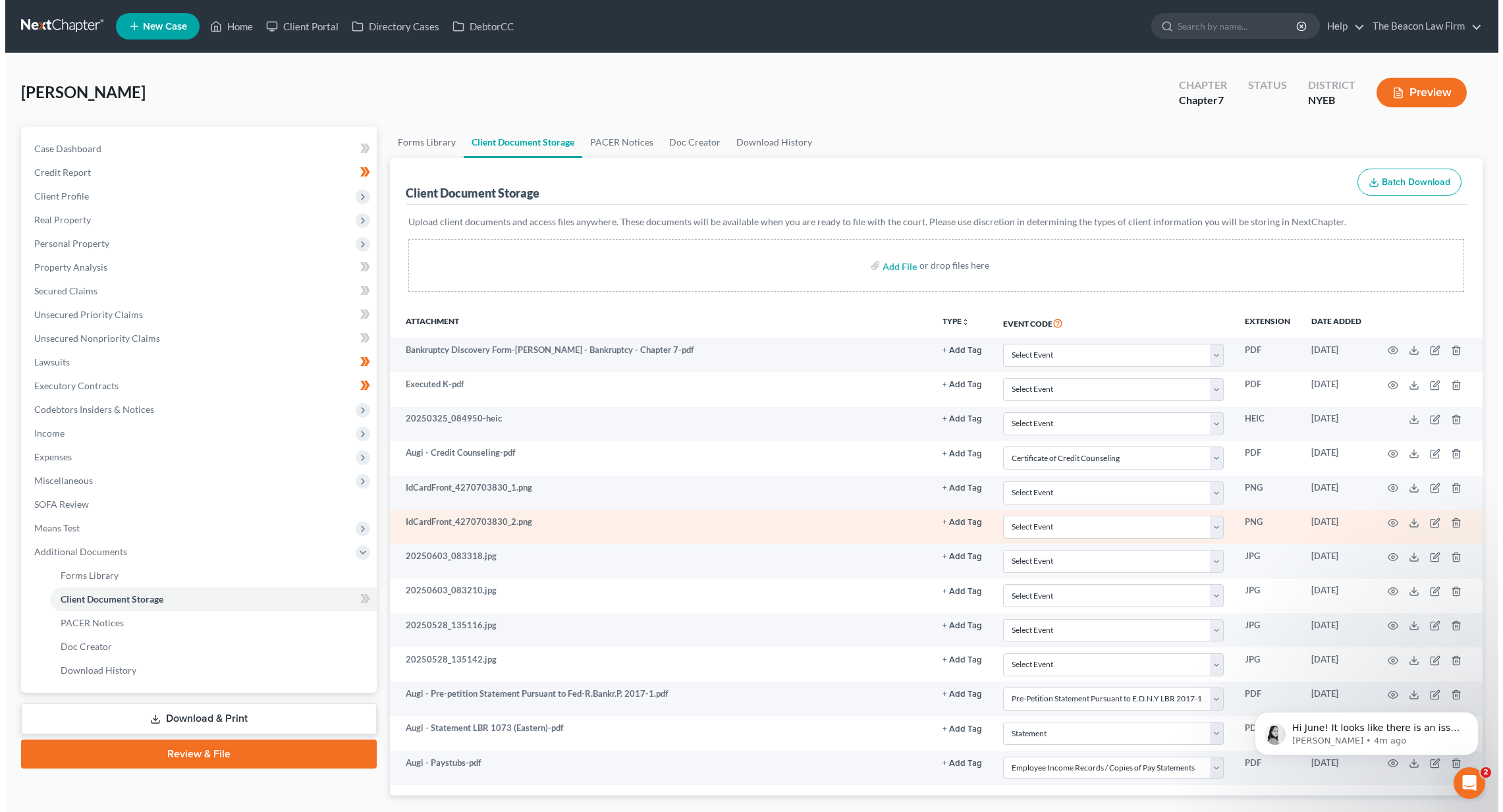
scroll to position [75, 0]
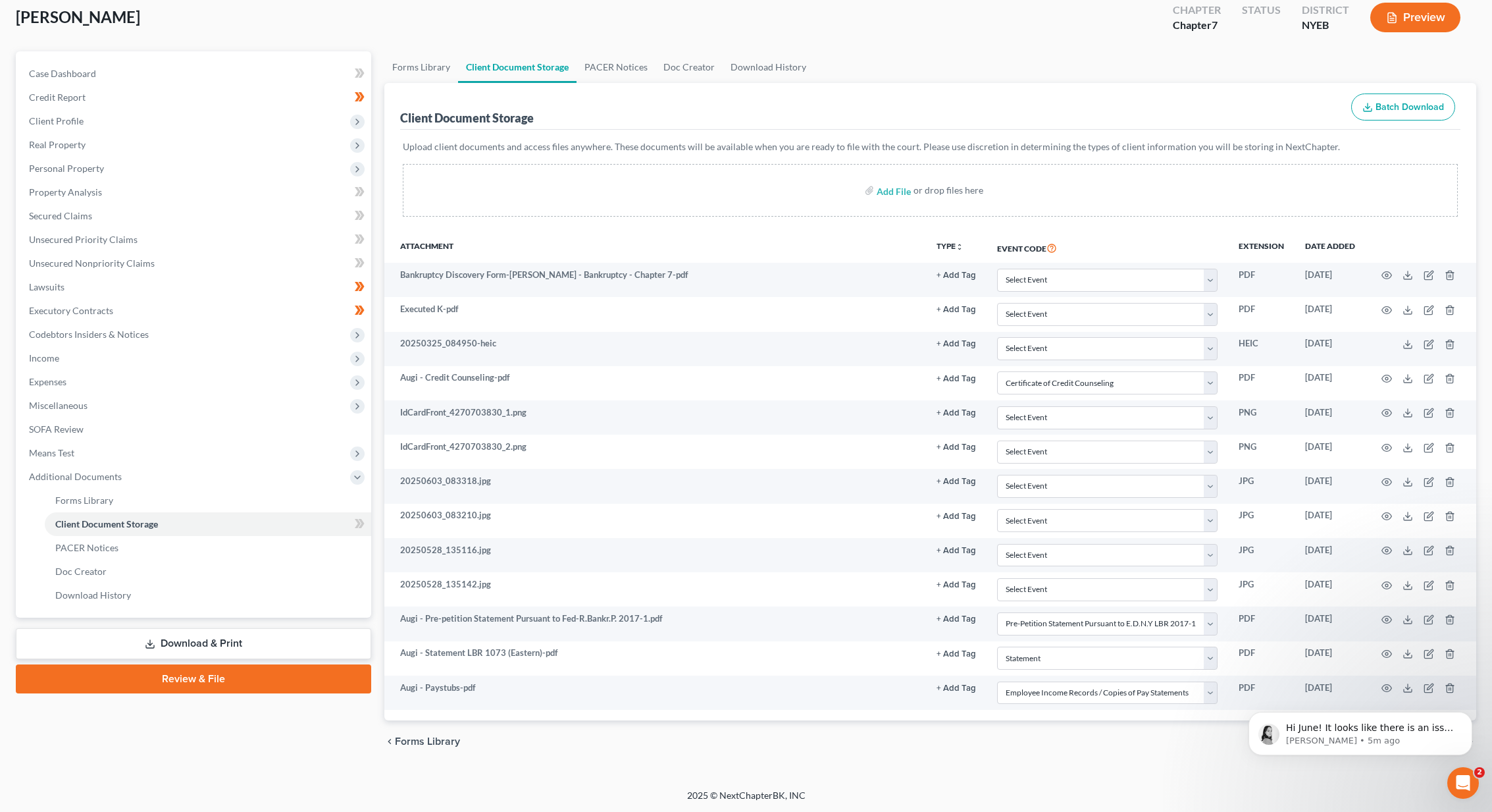
click html "Hi June! It looks like there is an issue with one of the attached files. Can yo…"
click at [1378, 689] on body "Hi June! It looks like there is an issue with one of the attached files. Can yo…" at bounding box center [1361, 730] width 253 height 82
click html "Hi June! It looks like there is an issue with one of the attached files. Can yo…"
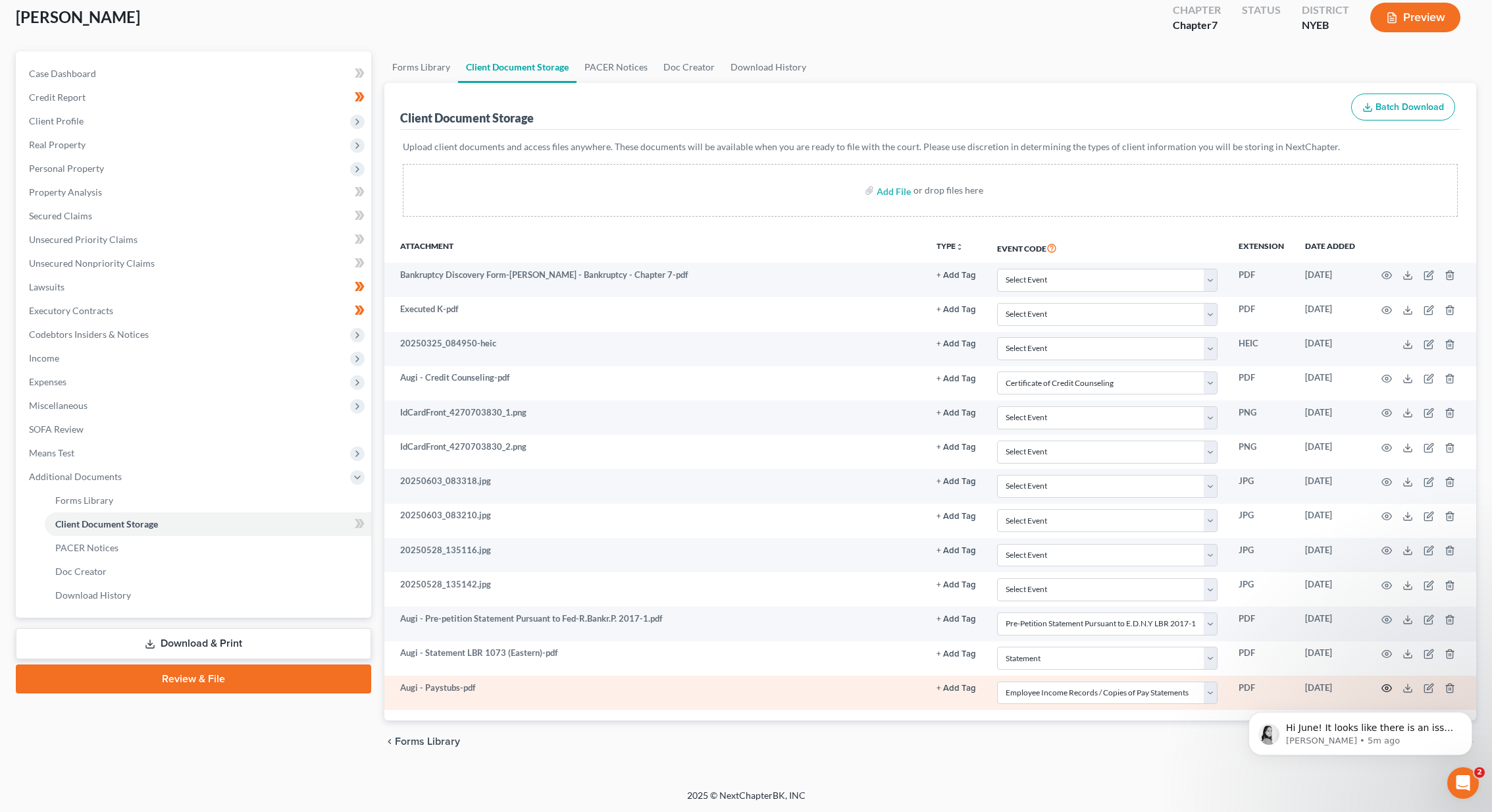
click at [1388, 684] on icon "button" at bounding box center [1387, 687] width 10 height 10
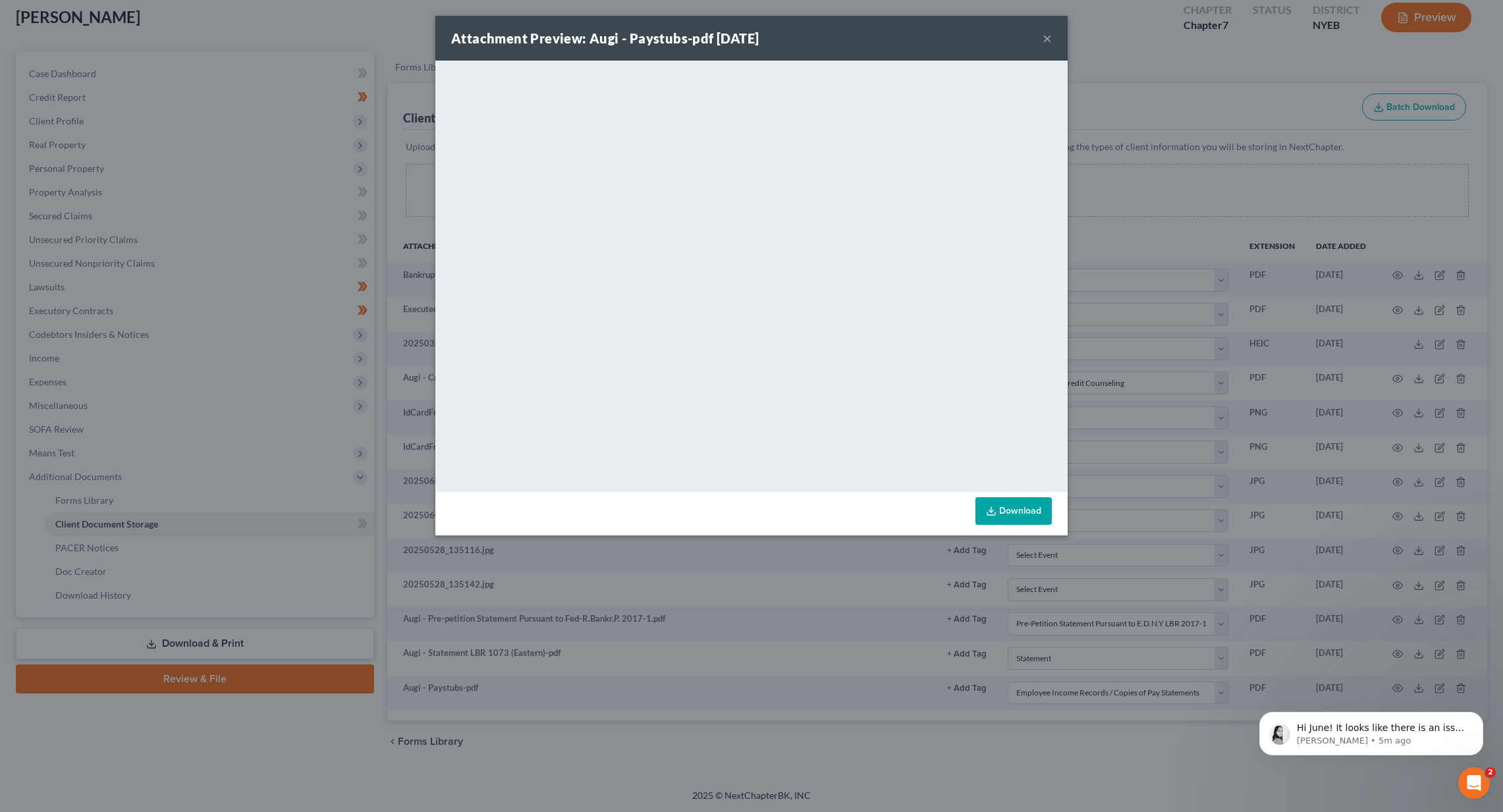
click at [1048, 38] on button "×" at bounding box center [1047, 38] width 9 height 16
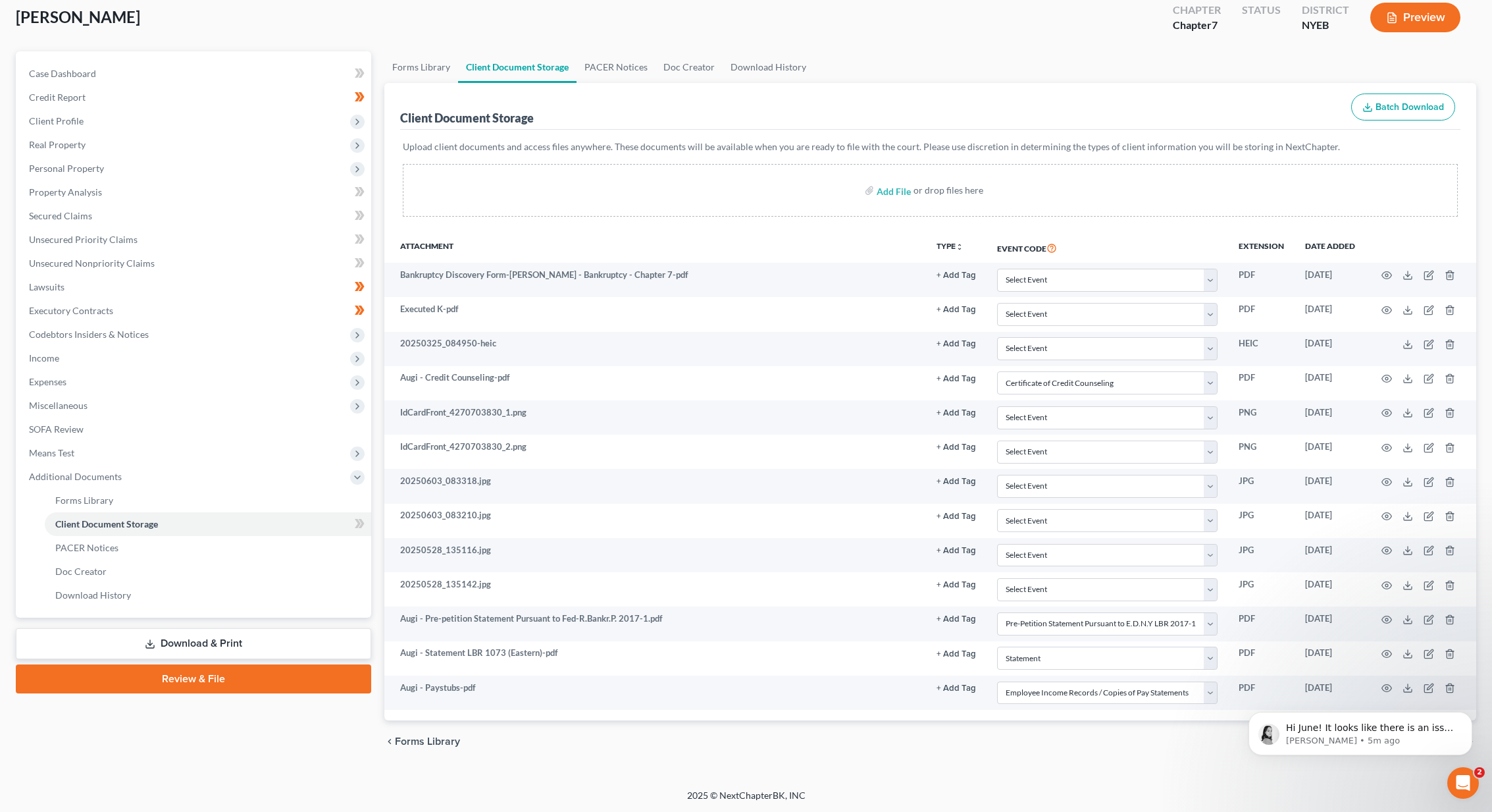
click html "Hi June! It looks like there is an issue with one of the attached files. Can yo…"
click at [1180, 740] on div "chevron_left Forms Library PACER Notices chevron_right" at bounding box center [930, 741] width 1092 height 42
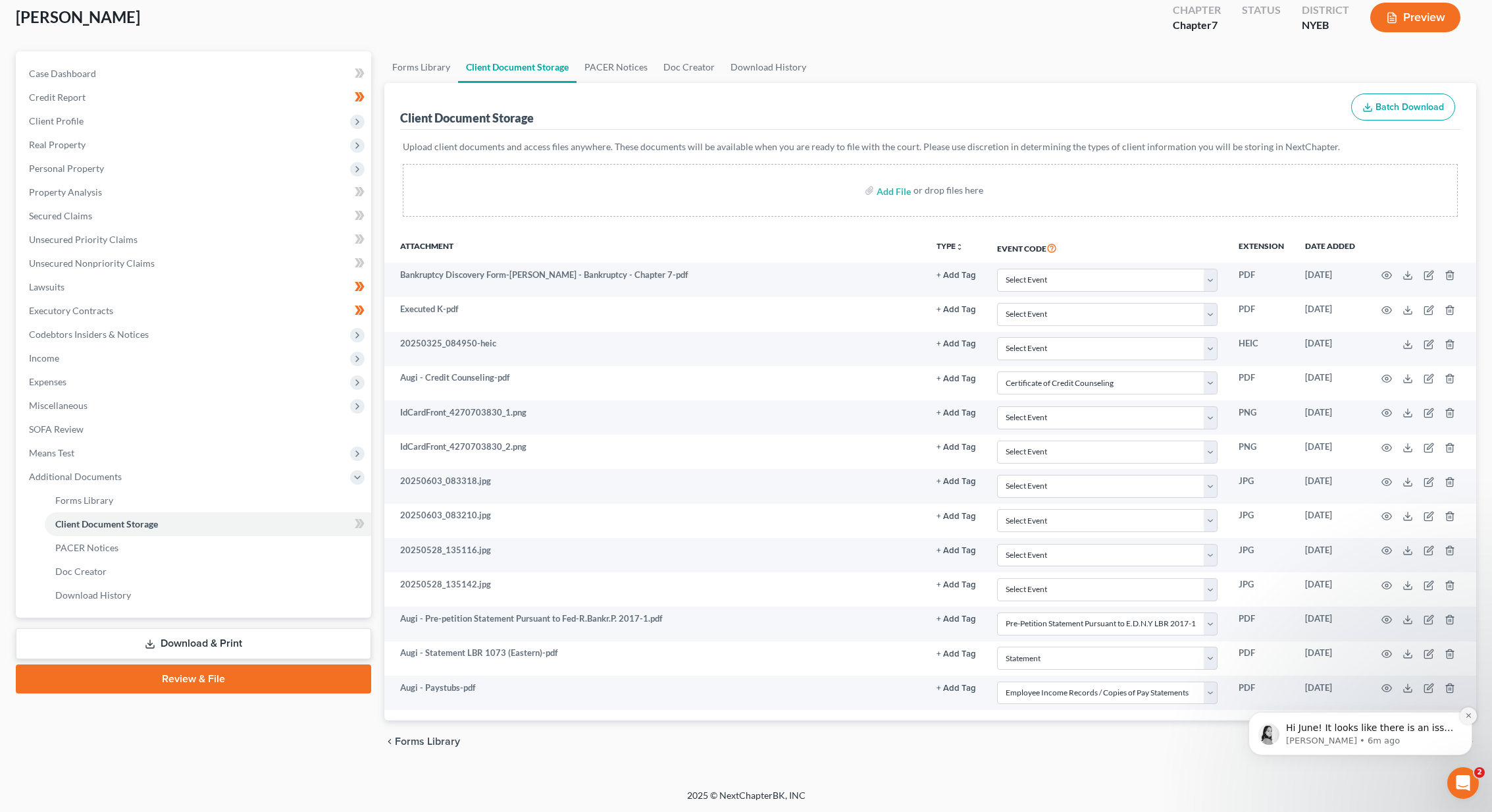
click at [1466, 721] on button "Dismiss notification" at bounding box center [1468, 715] width 17 height 17
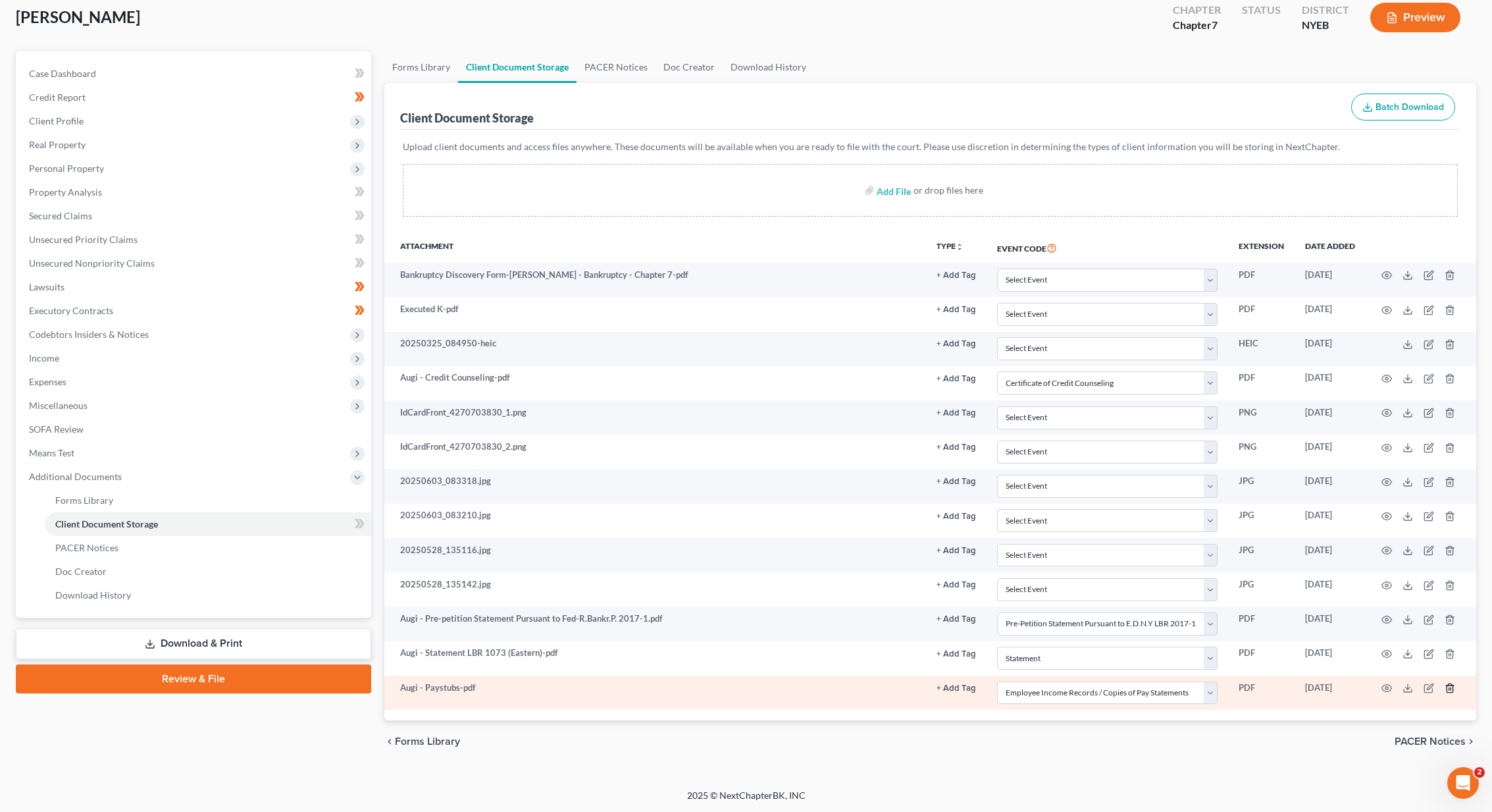
click at [1452, 686] on icon "button" at bounding box center [1450, 687] width 10 height 10
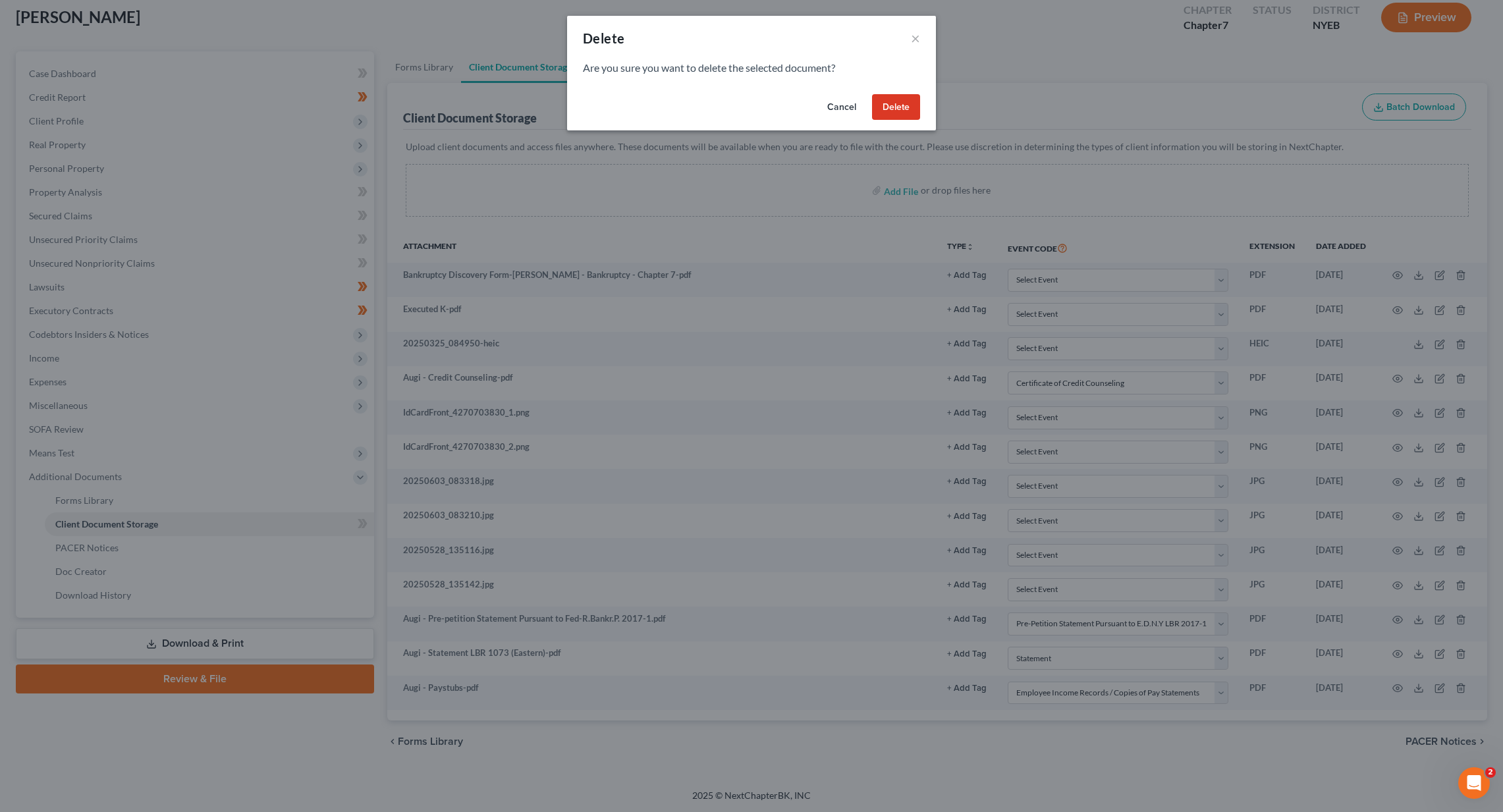
click at [908, 106] on button "Delete" at bounding box center [896, 107] width 48 height 27
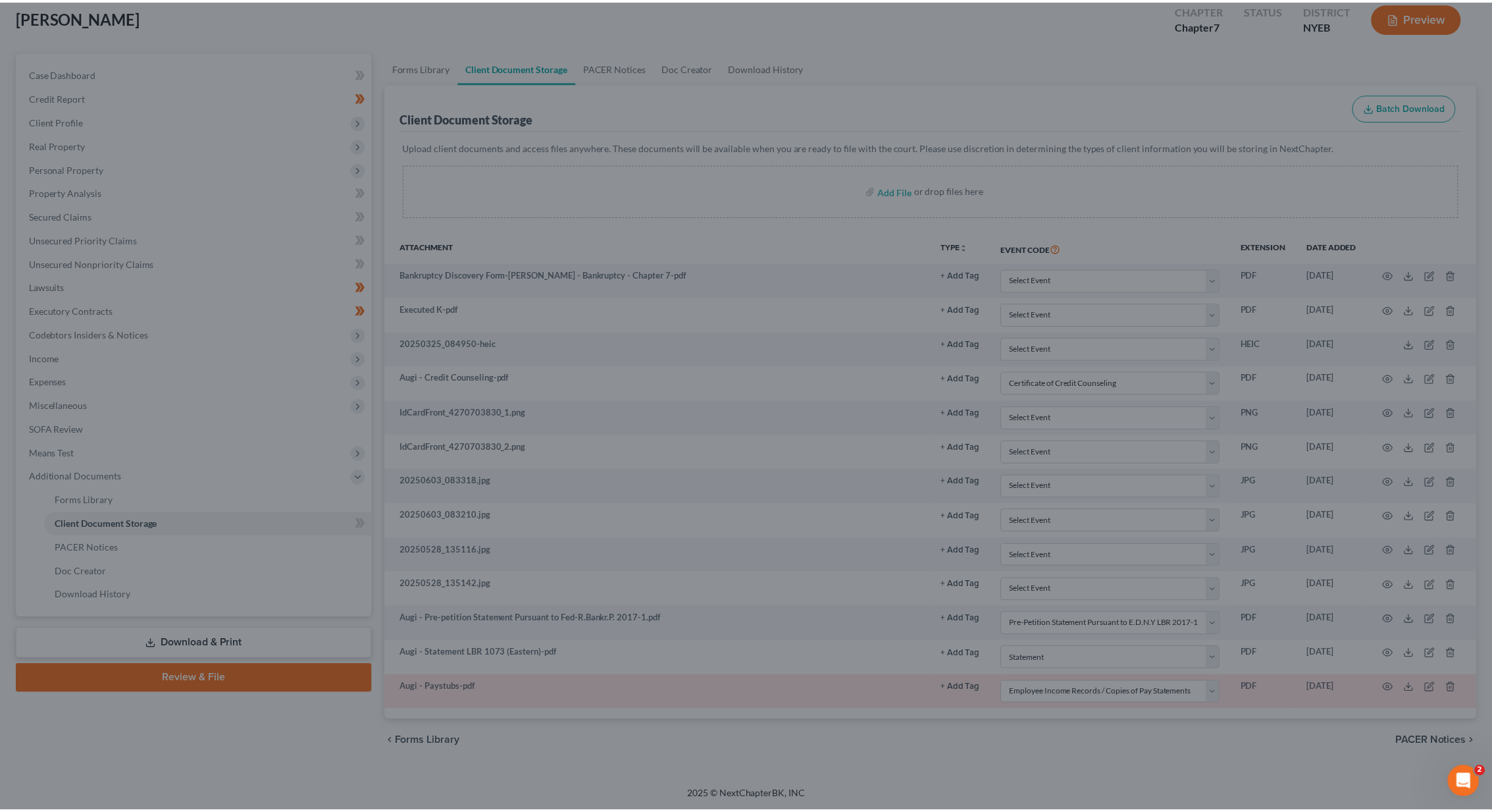
scroll to position [41, 0]
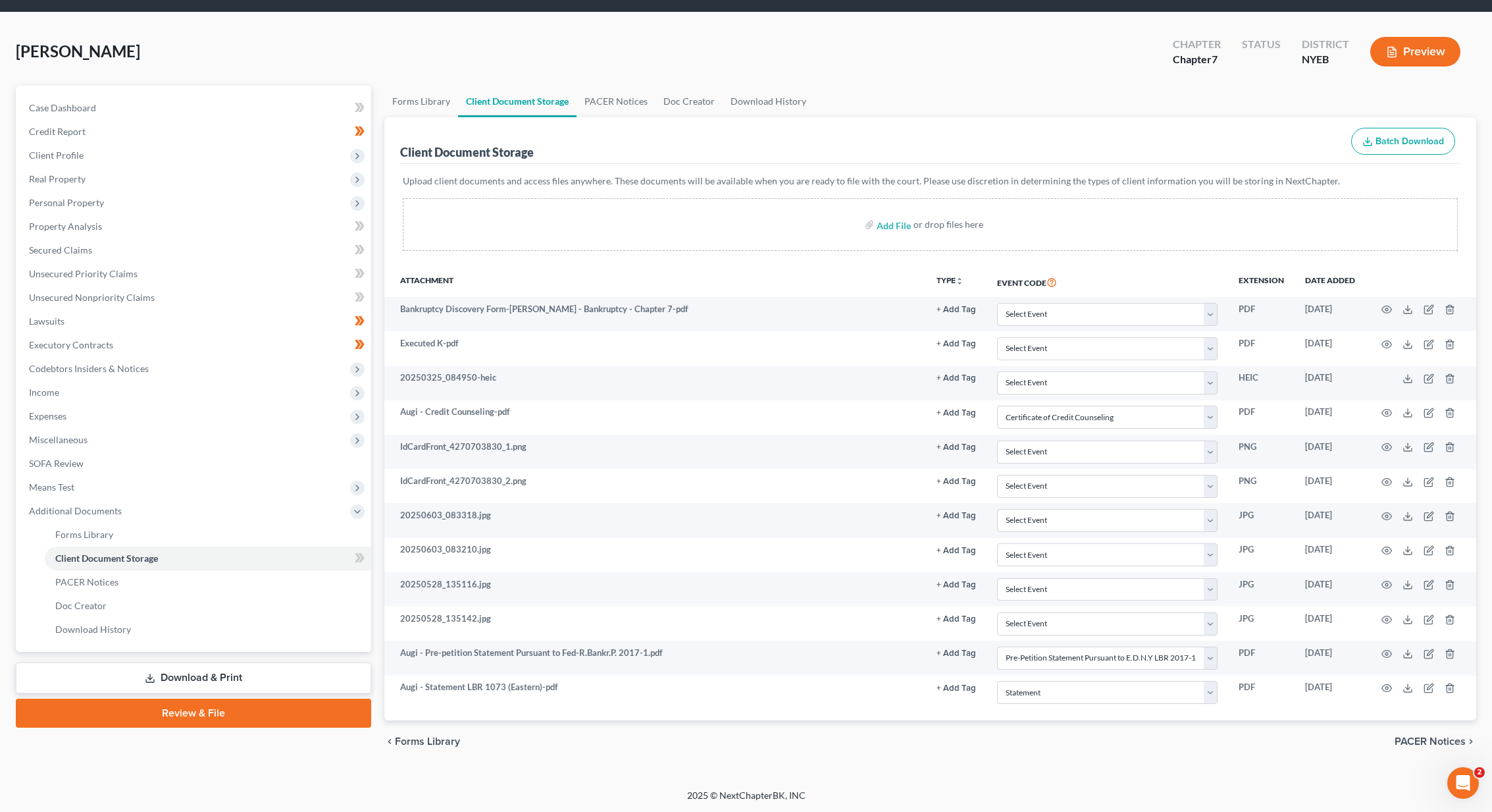
select select "0"
select select "2"
select select "3"
click at [1456, 777] on icon "Open Intercom Messenger" at bounding box center [1462, 781] width 22 height 22
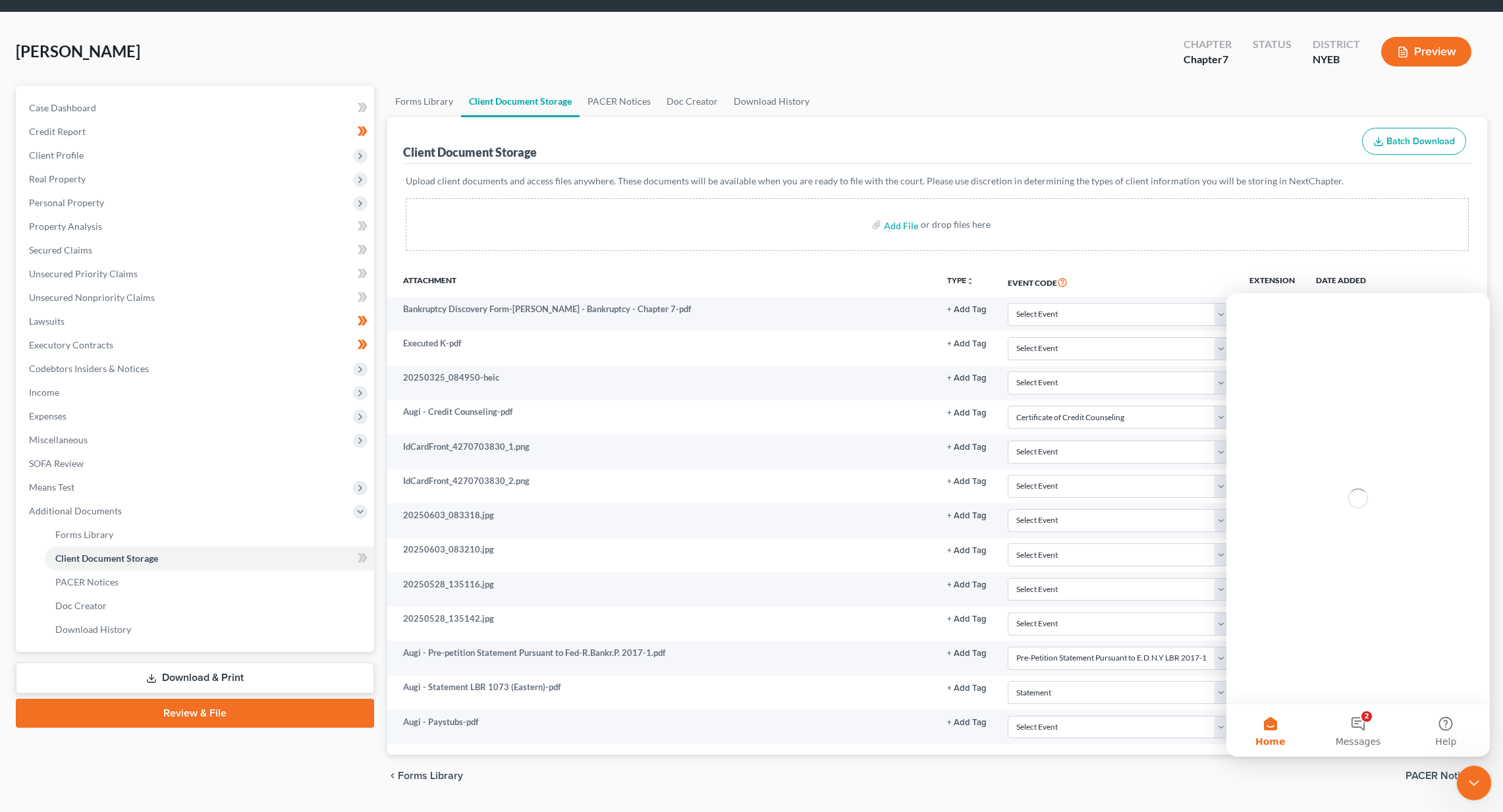
scroll to position [0, 0]
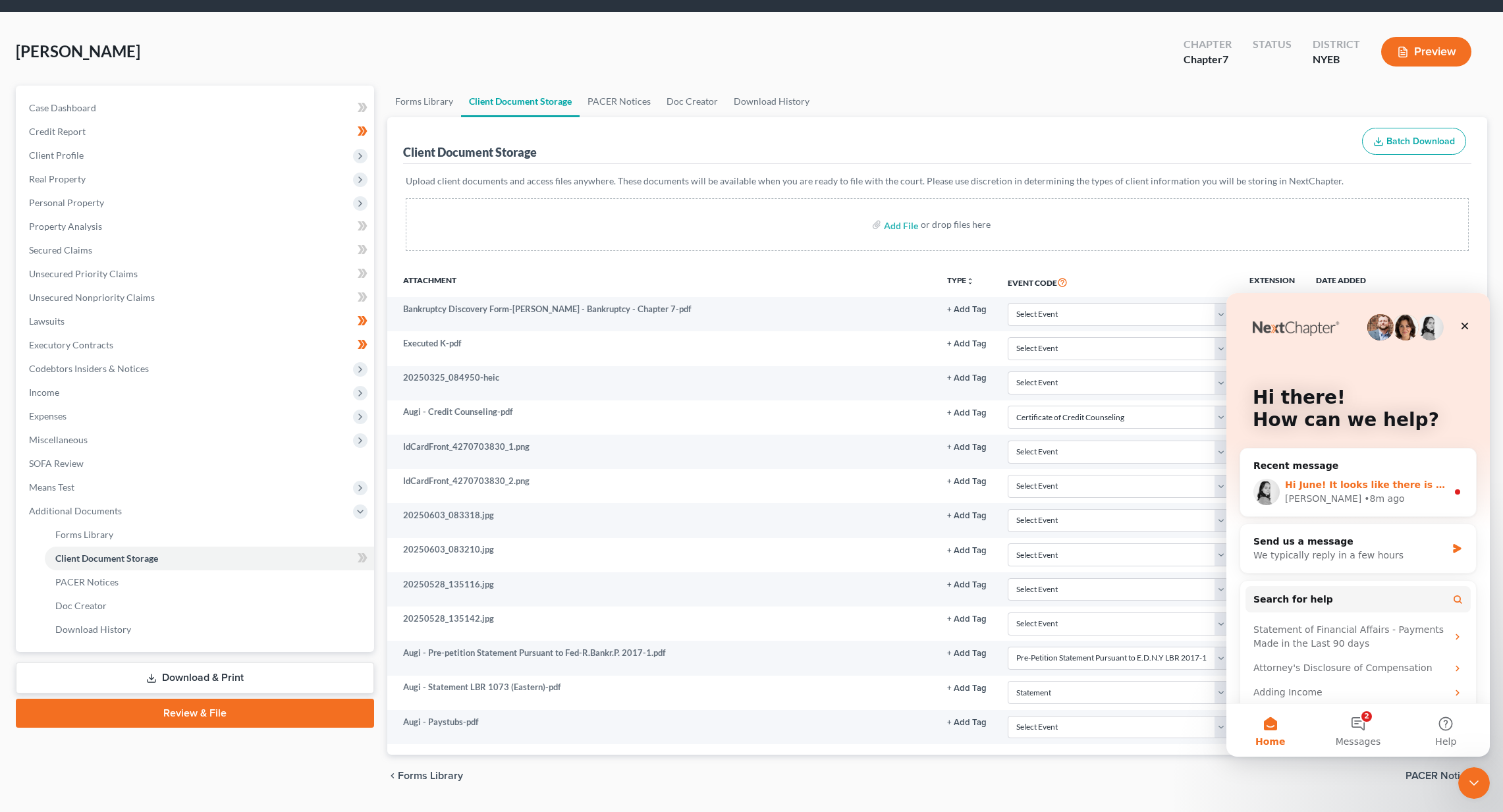
click at [1320, 498] on div "[PERSON_NAME] • 8m ago" at bounding box center [1365, 499] width 162 height 14
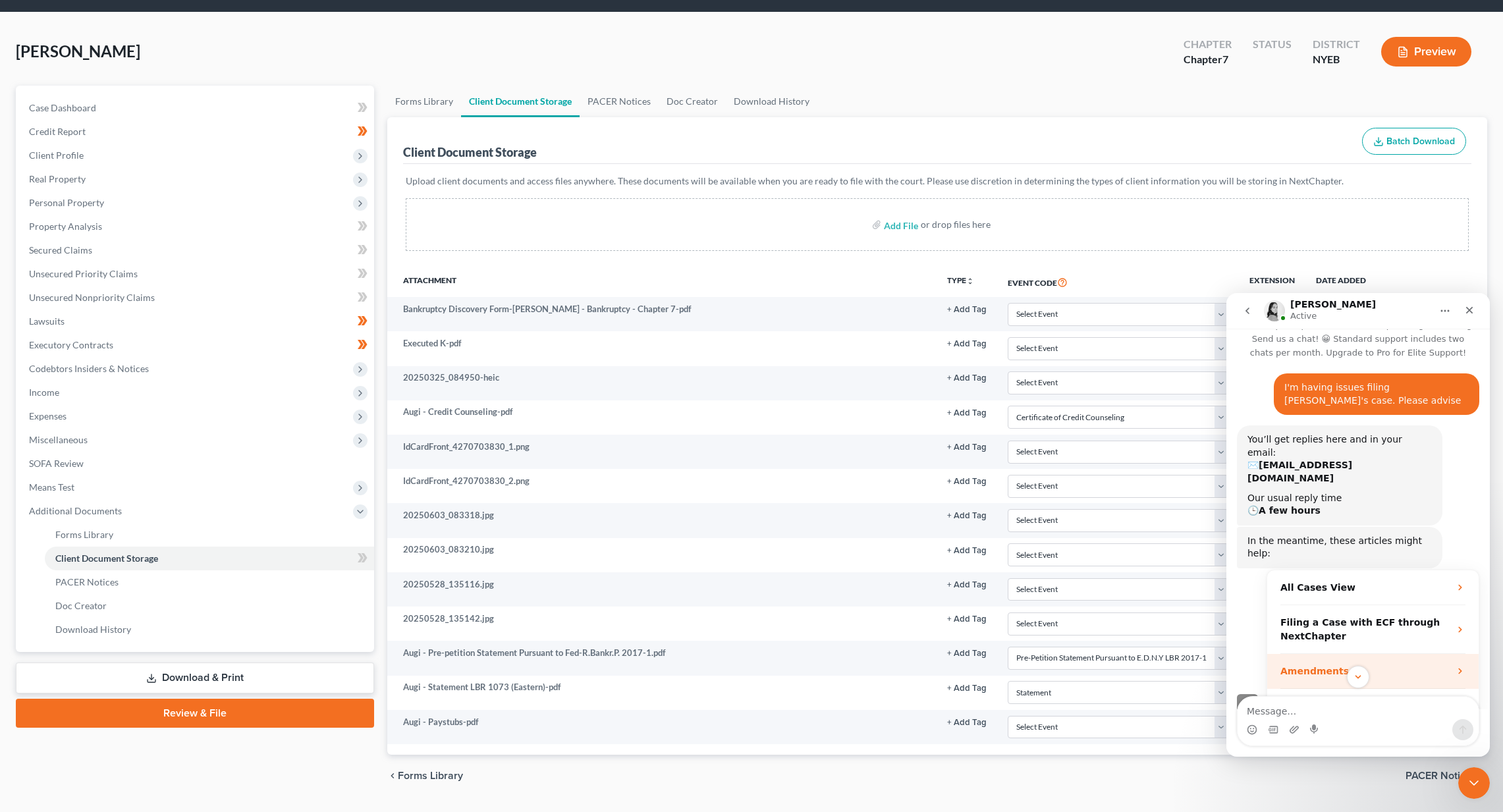
scroll to position [220, 0]
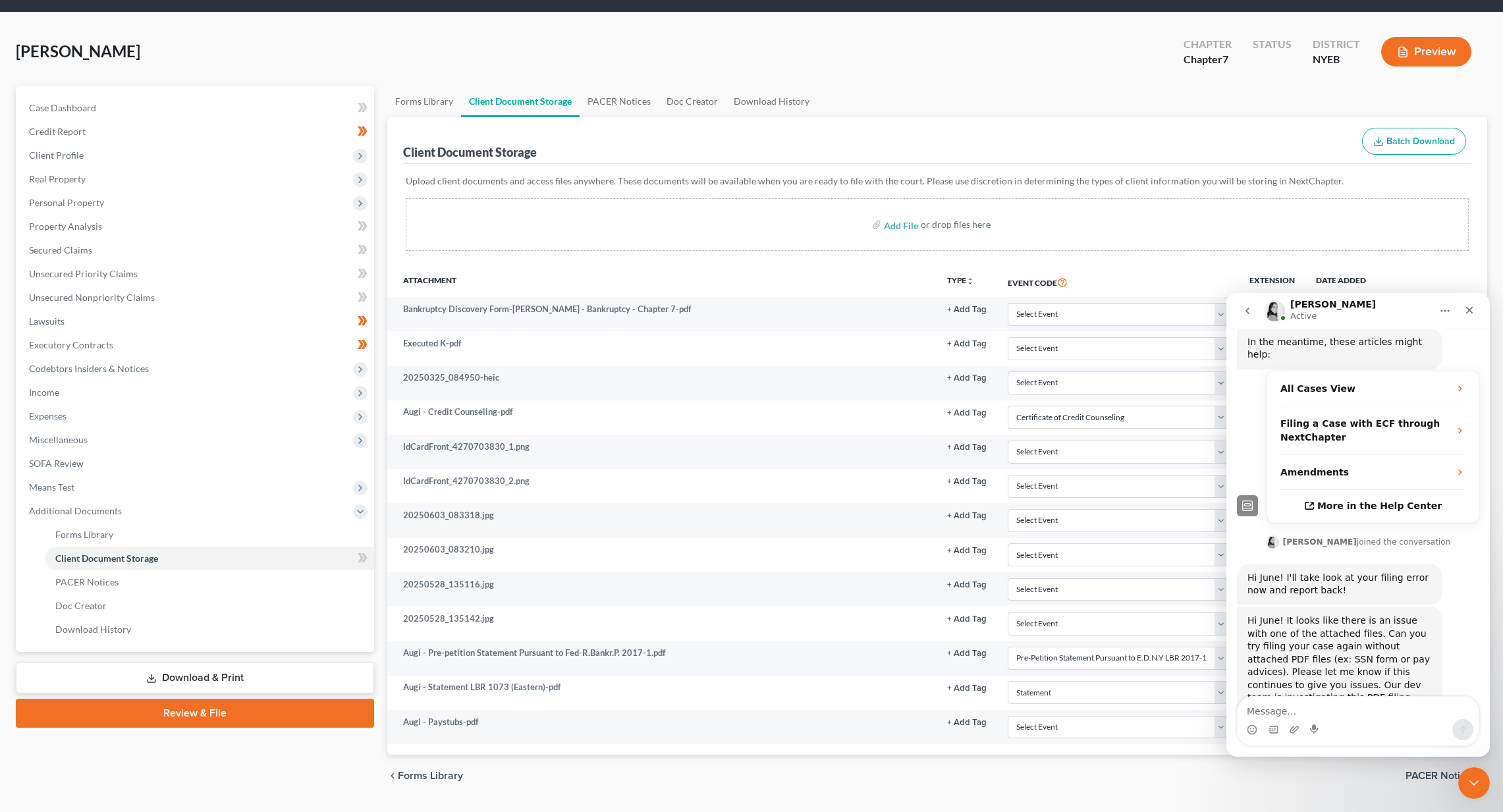
drag, startPoint x: 1063, startPoint y: 787, endPoint x: 1069, endPoint y: 782, distance: 7.8
click at [1063, 787] on div "chevron_left Forms Library PACER Notices chevron_right" at bounding box center [937, 775] width 1100 height 42
click at [279, 712] on link "Review & File" at bounding box center [194, 713] width 359 height 29
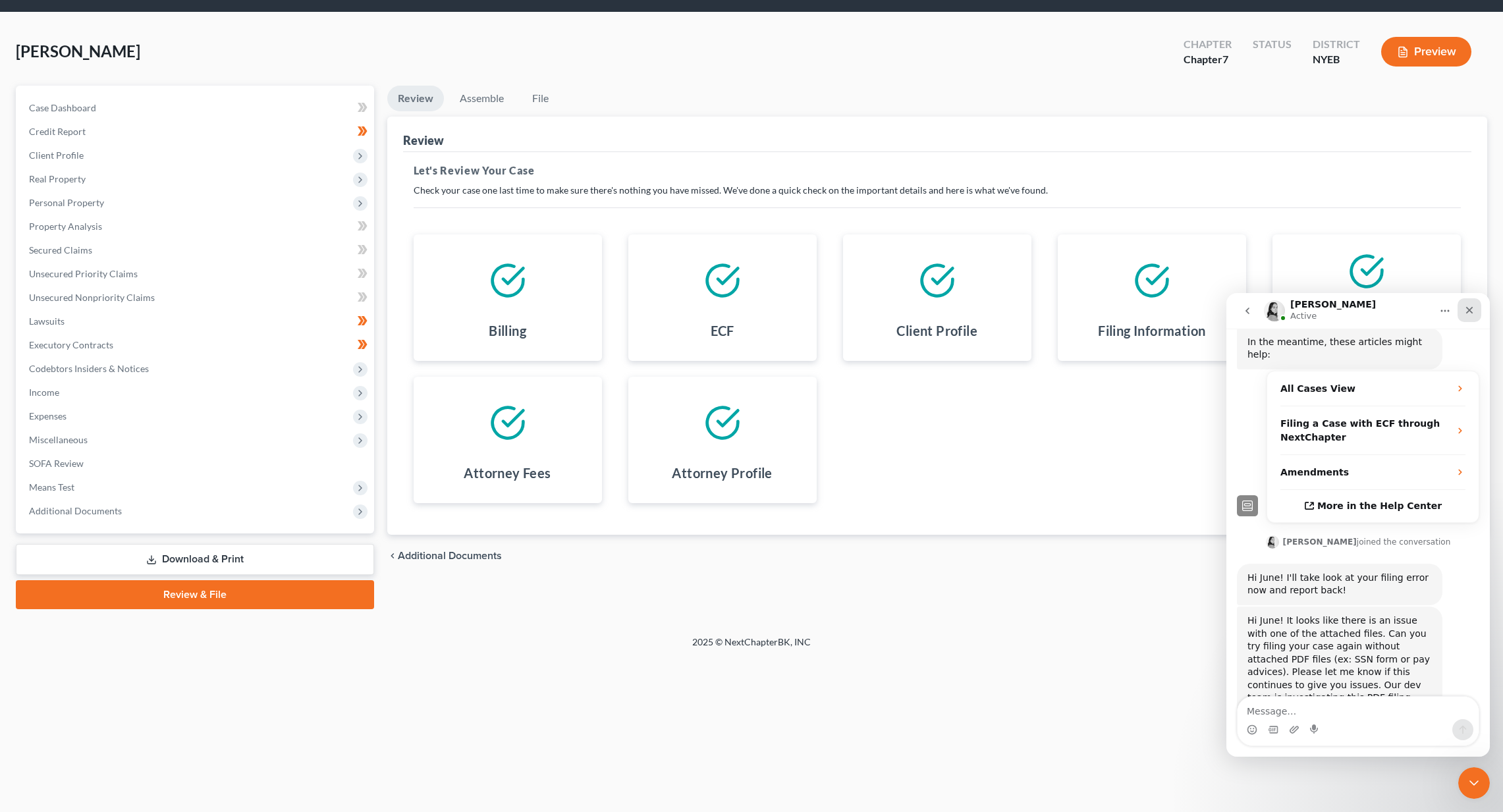
click at [1473, 310] on icon "Close" at bounding box center [1469, 310] width 10 height 10
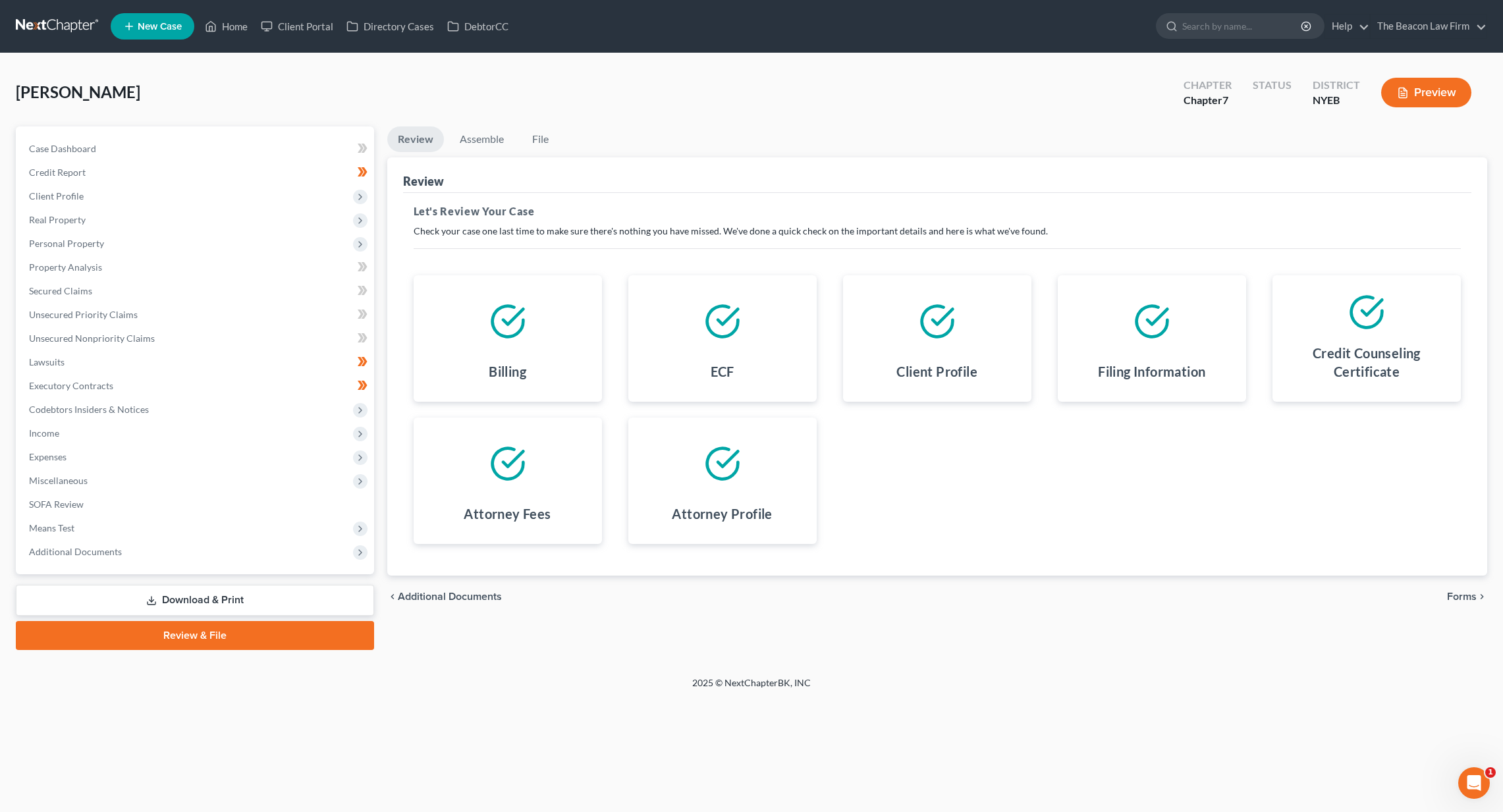
click at [1472, 595] on span "Forms" at bounding box center [1462, 596] width 29 height 10
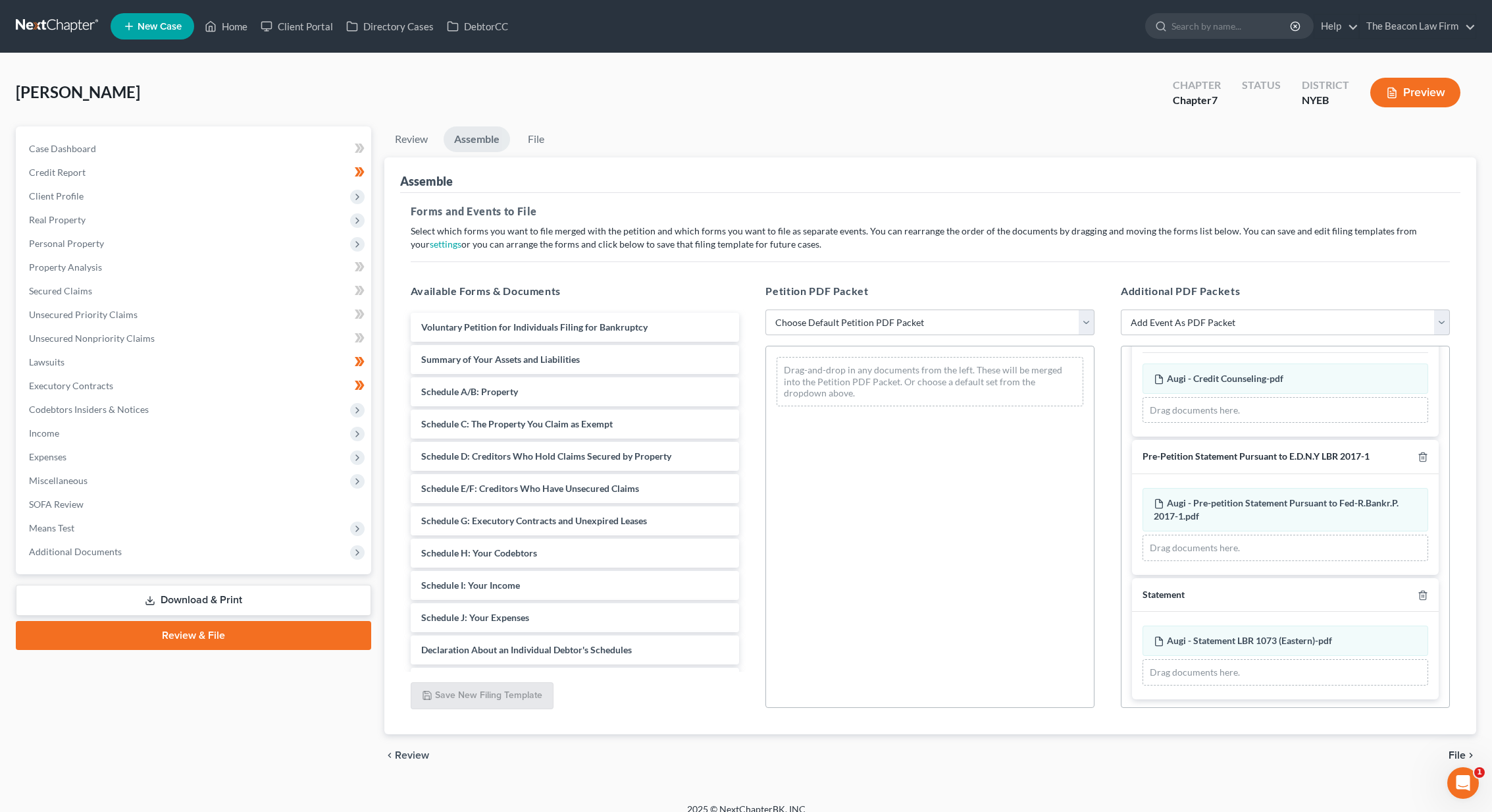
scroll to position [15, 0]
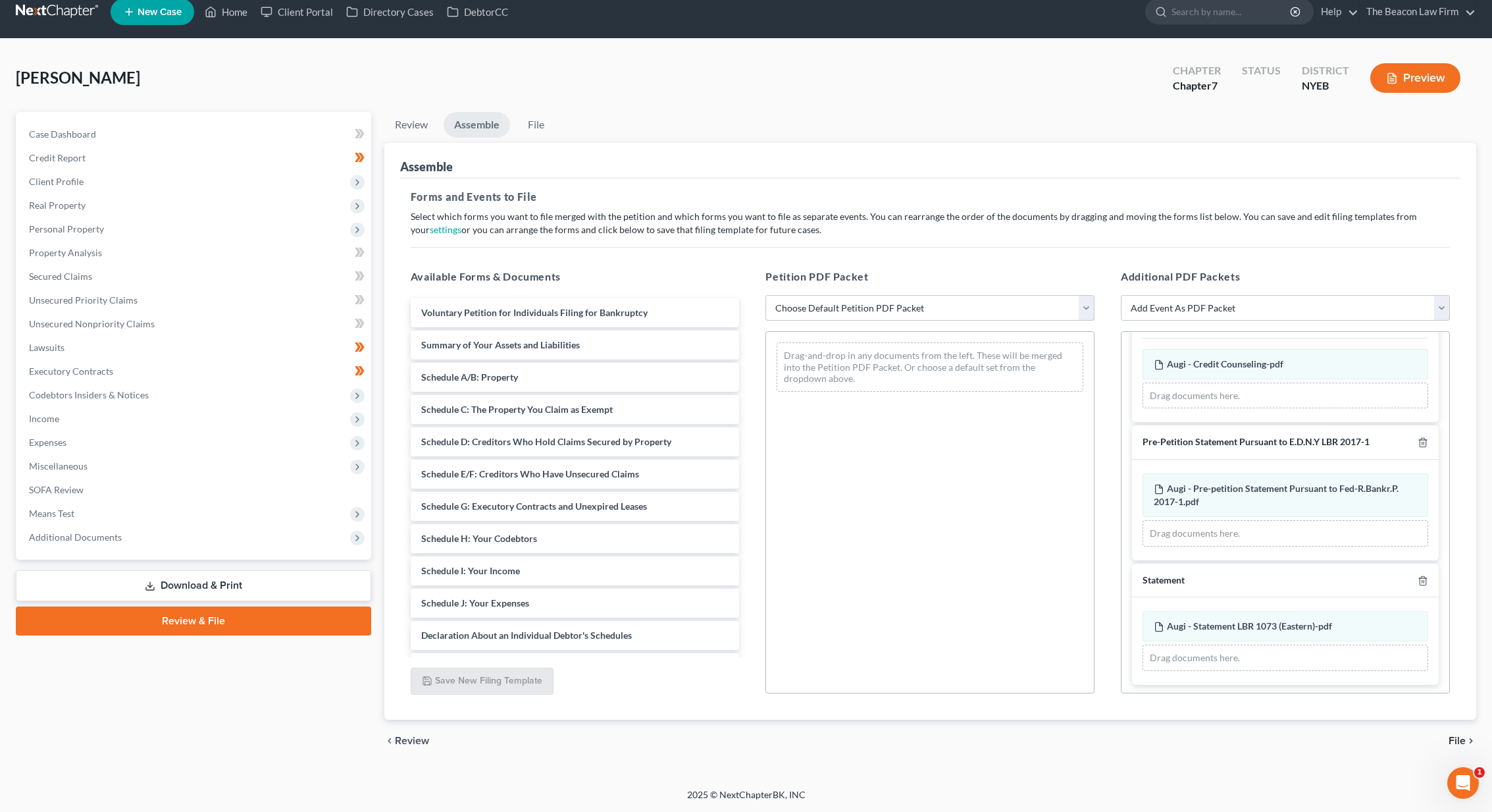
select select "0"
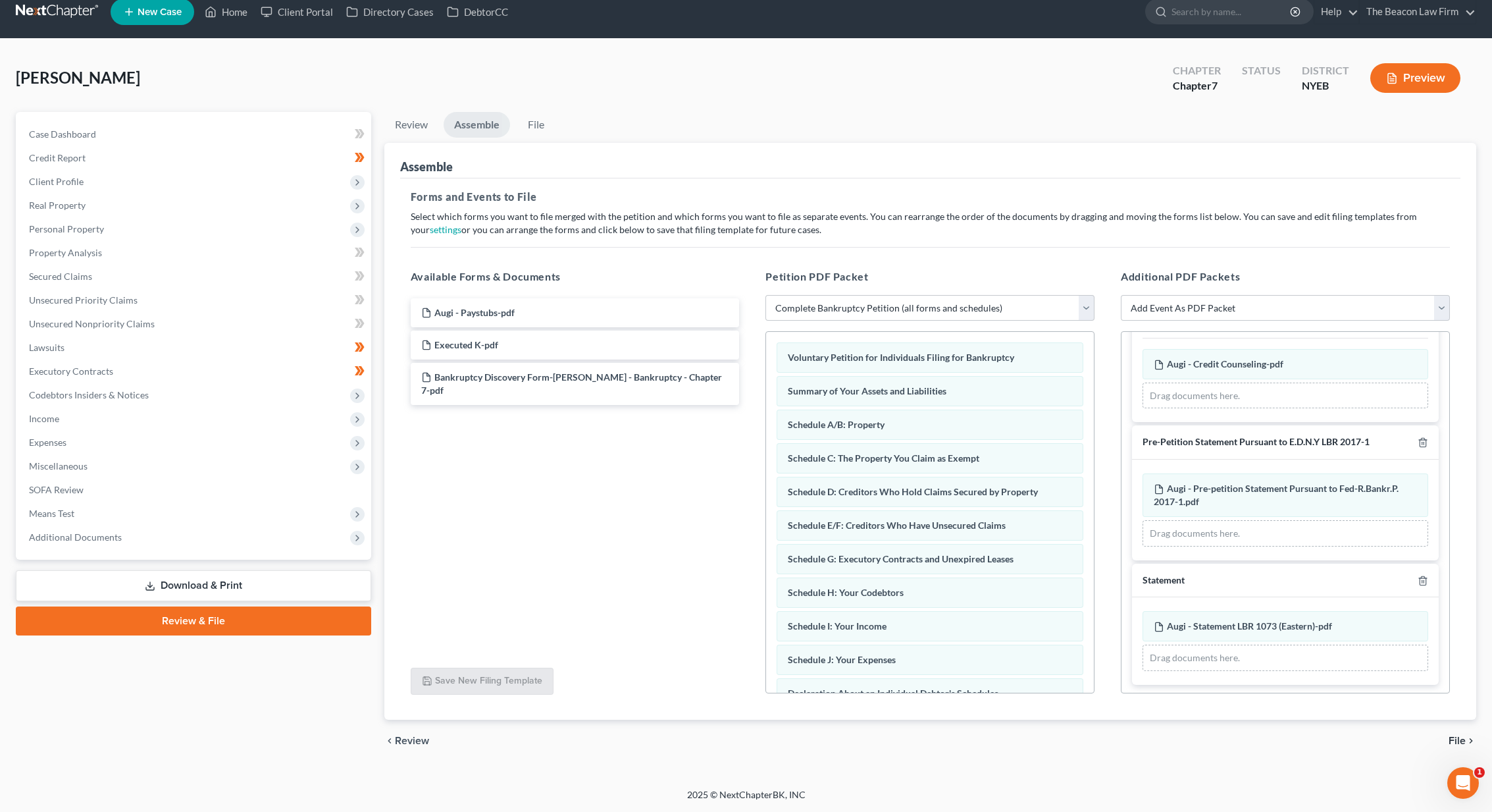
click at [1458, 739] on span "File" at bounding box center [1457, 740] width 17 height 10
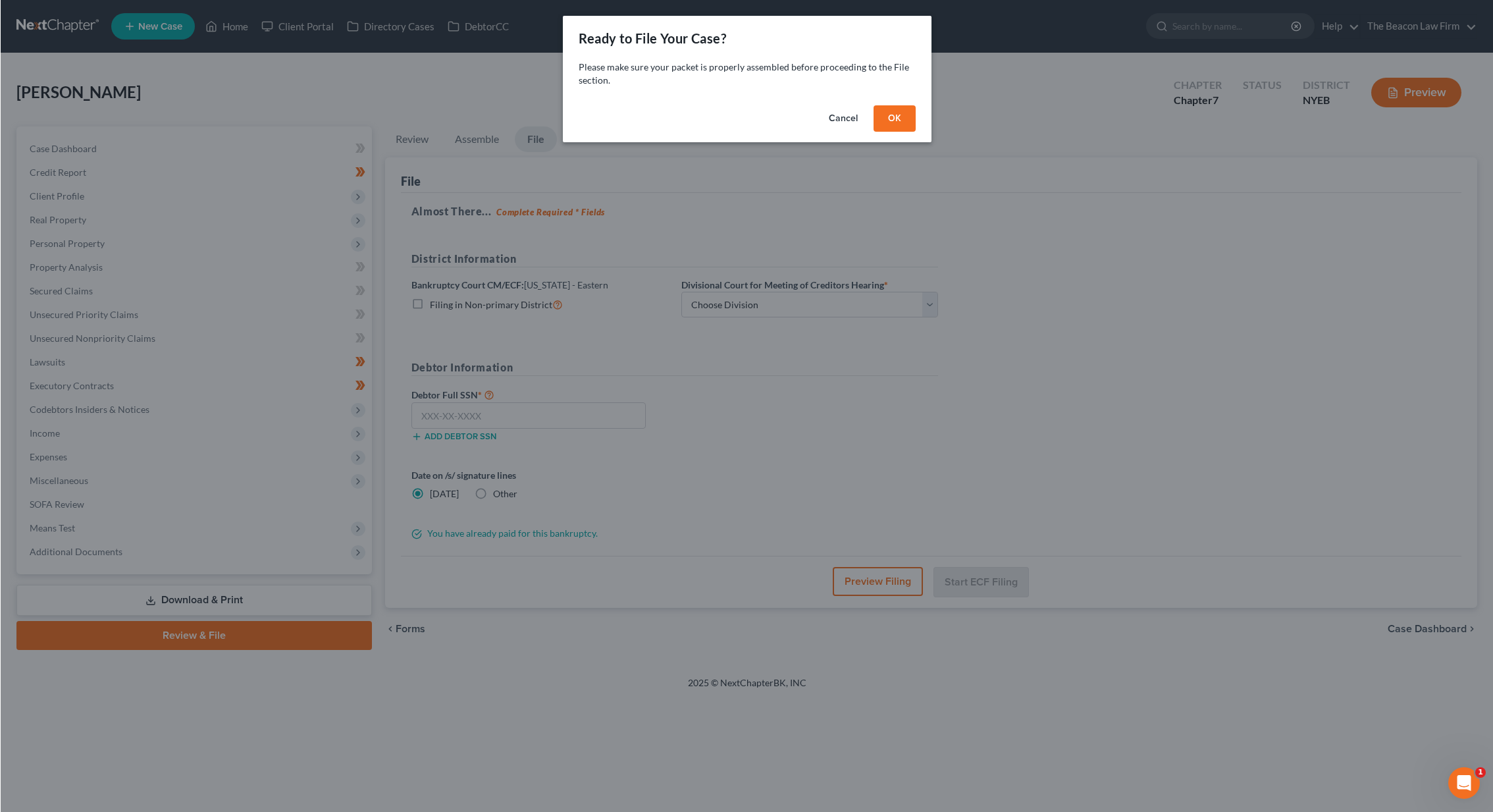
scroll to position [0, 0]
drag, startPoint x: 896, startPoint y: 116, endPoint x: 897, endPoint y: 126, distance: 10.0
click at [896, 115] on button "OK" at bounding box center [898, 118] width 42 height 27
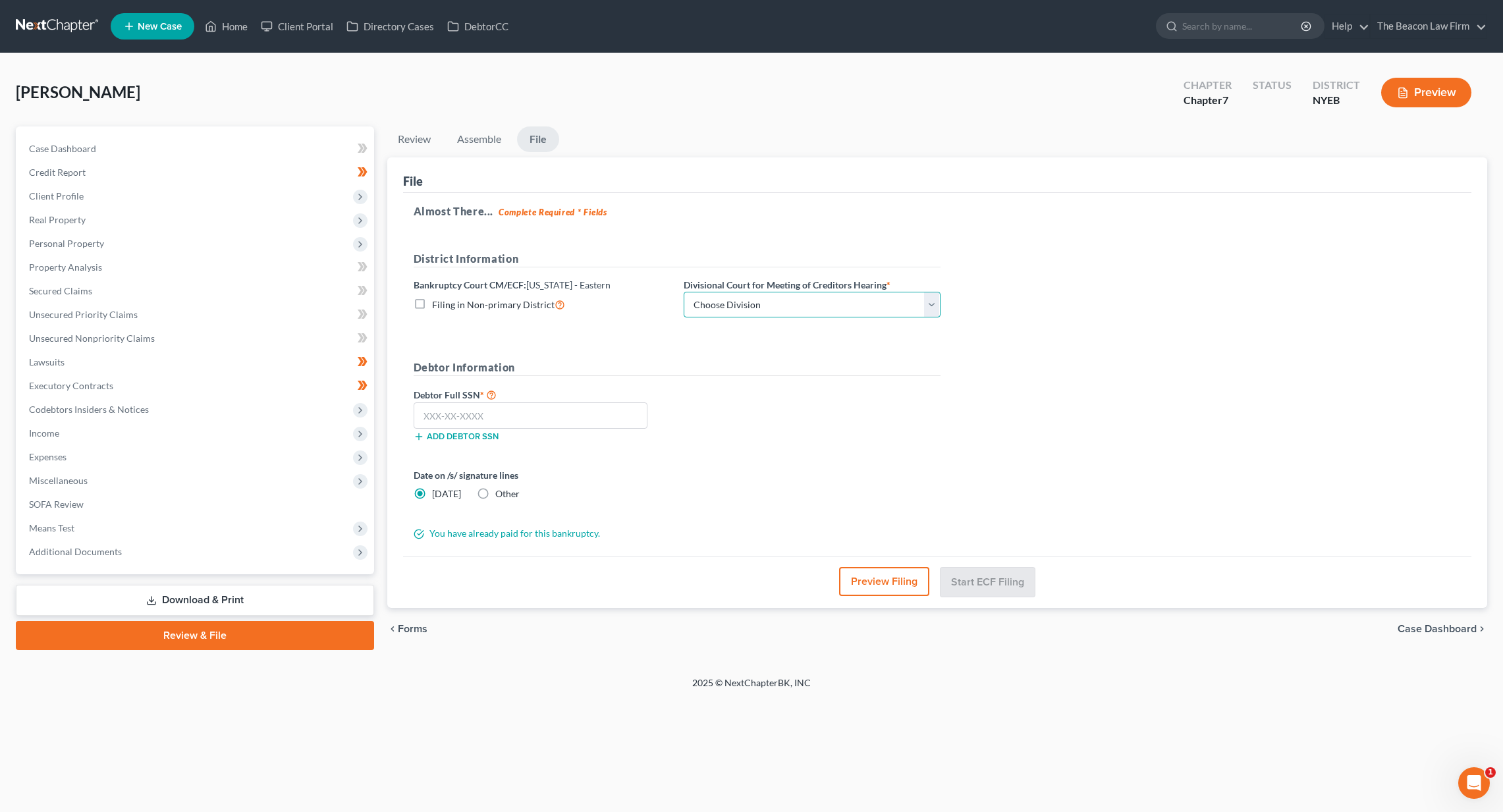
select select "1"
click at [455, 411] on input "text" at bounding box center [531, 415] width 235 height 27
type input "130-70-1308"
click at [1039, 569] on div "Preview Filing Start ECF Filing" at bounding box center [938, 580] width 1069 height 50
click at [1017, 578] on button "Start ECF Filing" at bounding box center [988, 581] width 94 height 29
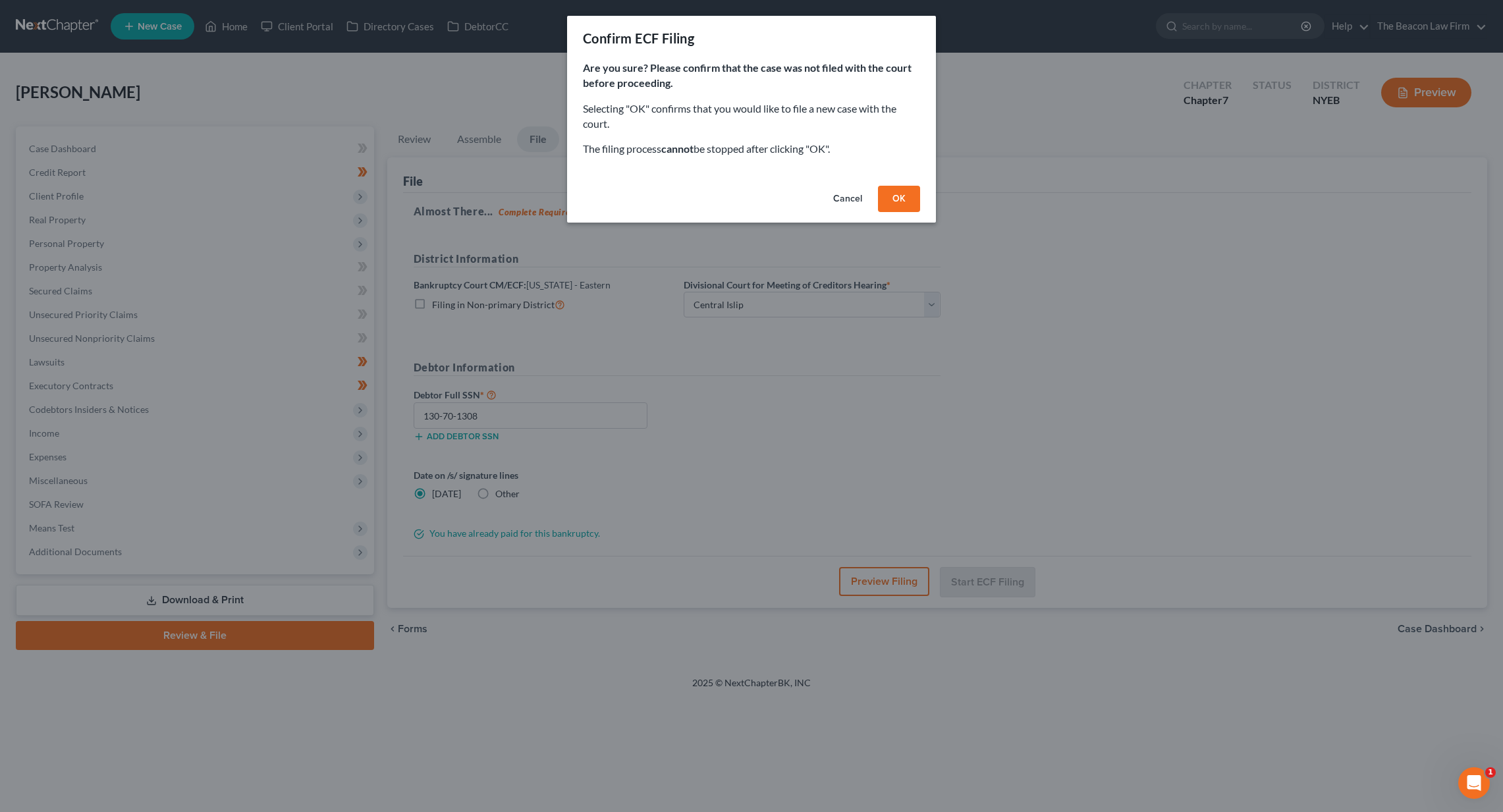
click at [911, 203] on button "OK" at bounding box center [899, 199] width 42 height 27
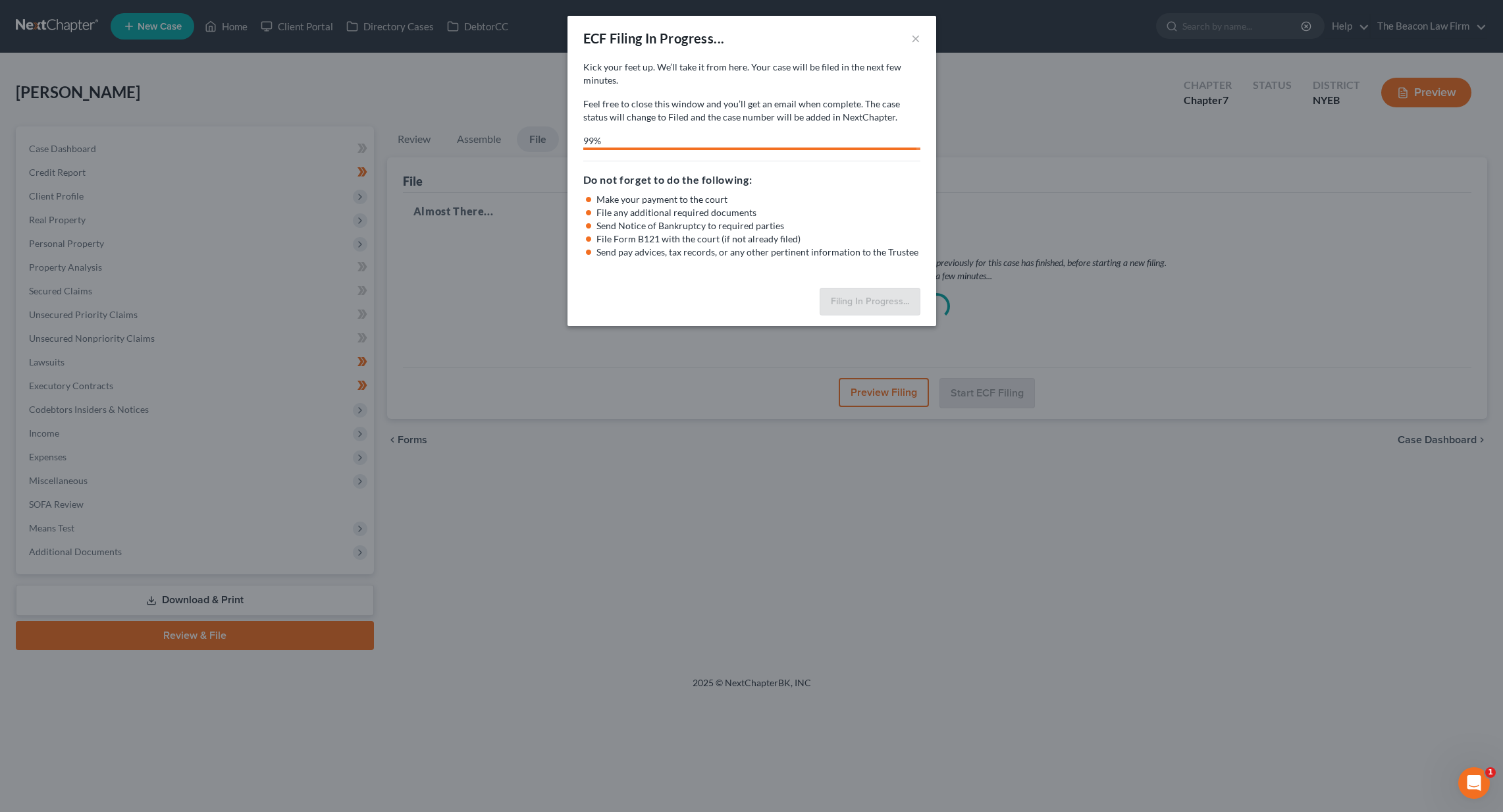
select select "1"
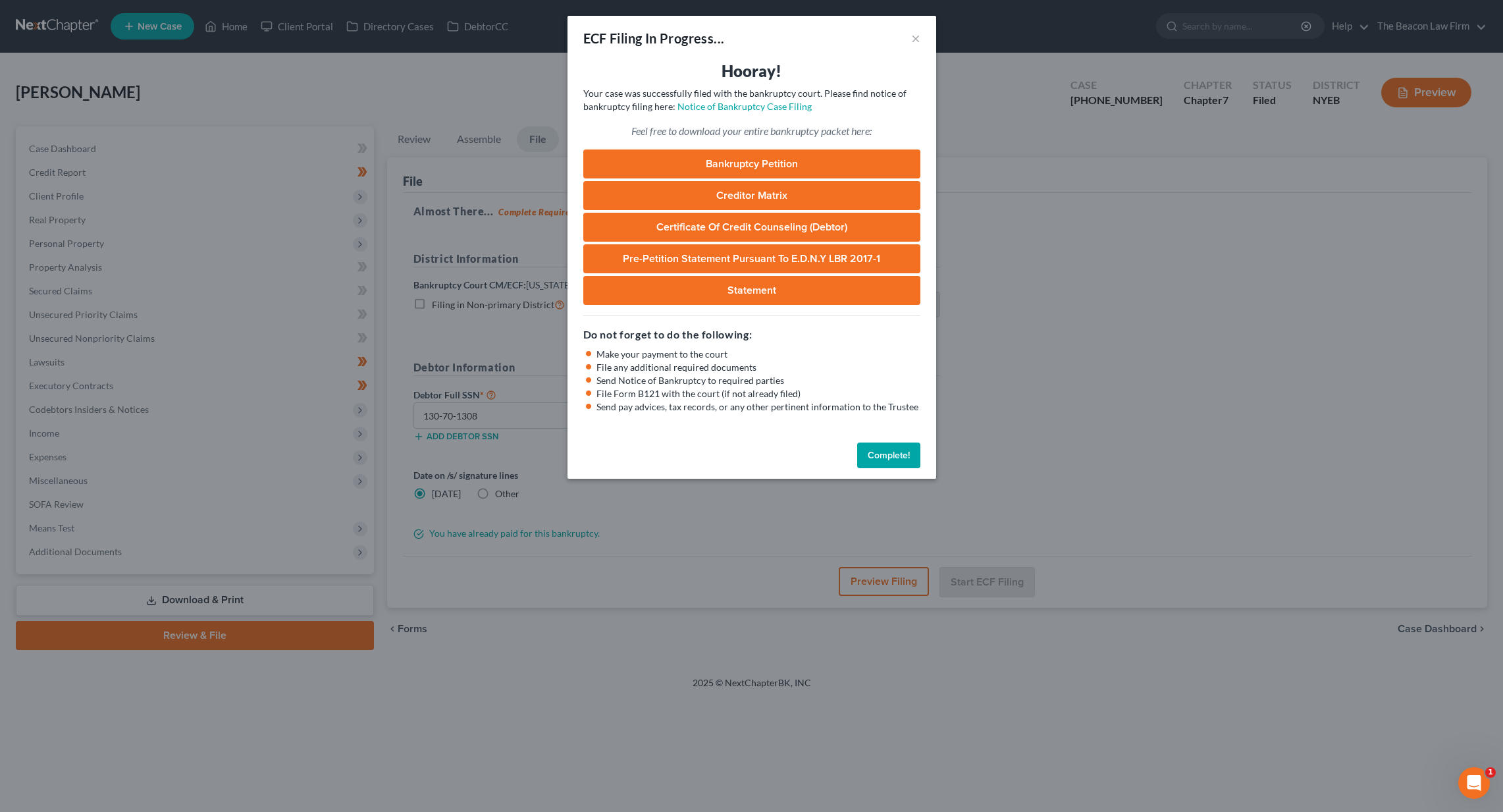
click at [880, 455] on button "Complete!" at bounding box center [888, 455] width 63 height 27
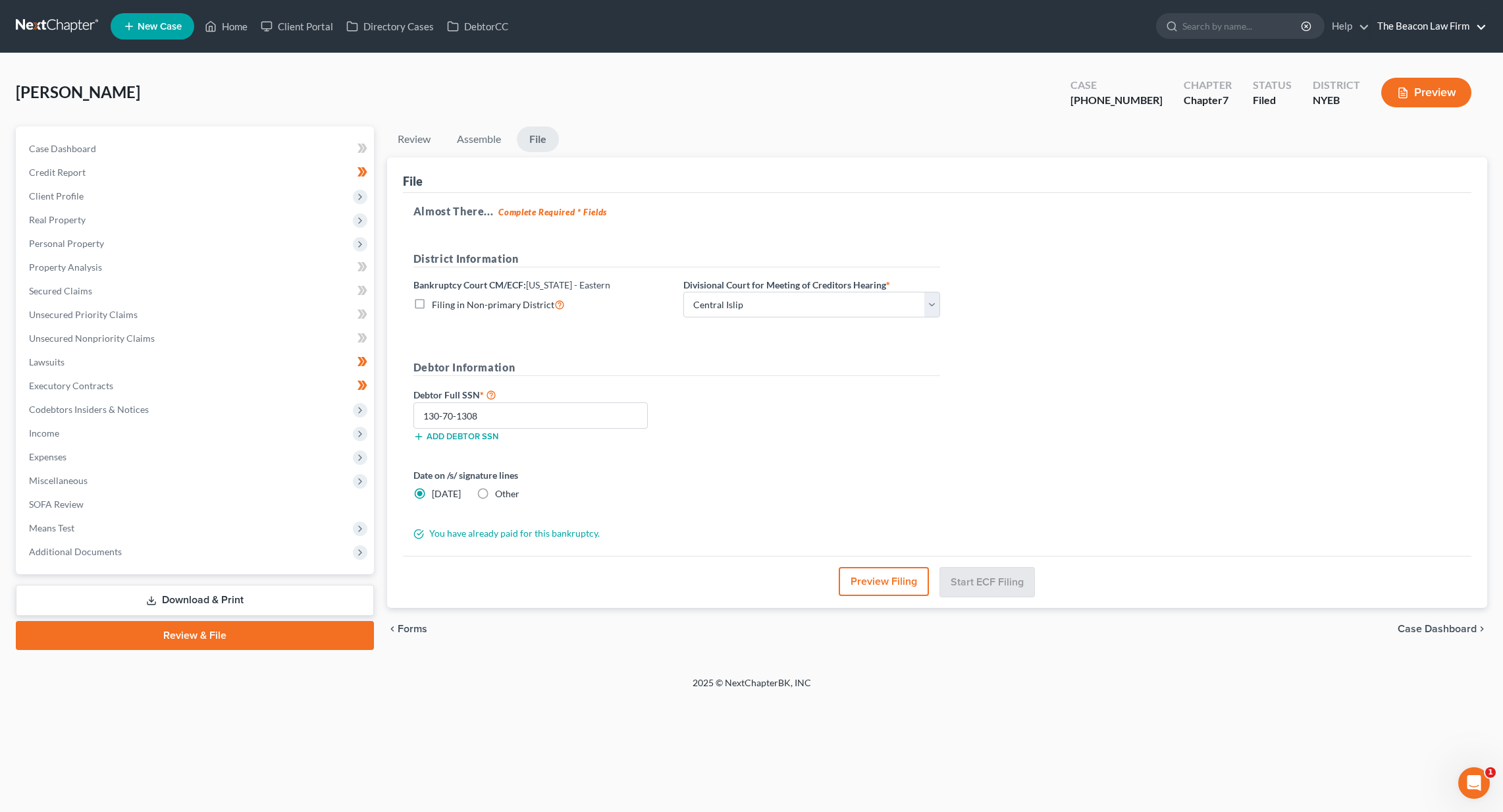
click at [1437, 18] on link "The Beacon Law Firm" at bounding box center [1429, 27] width 115 height 24
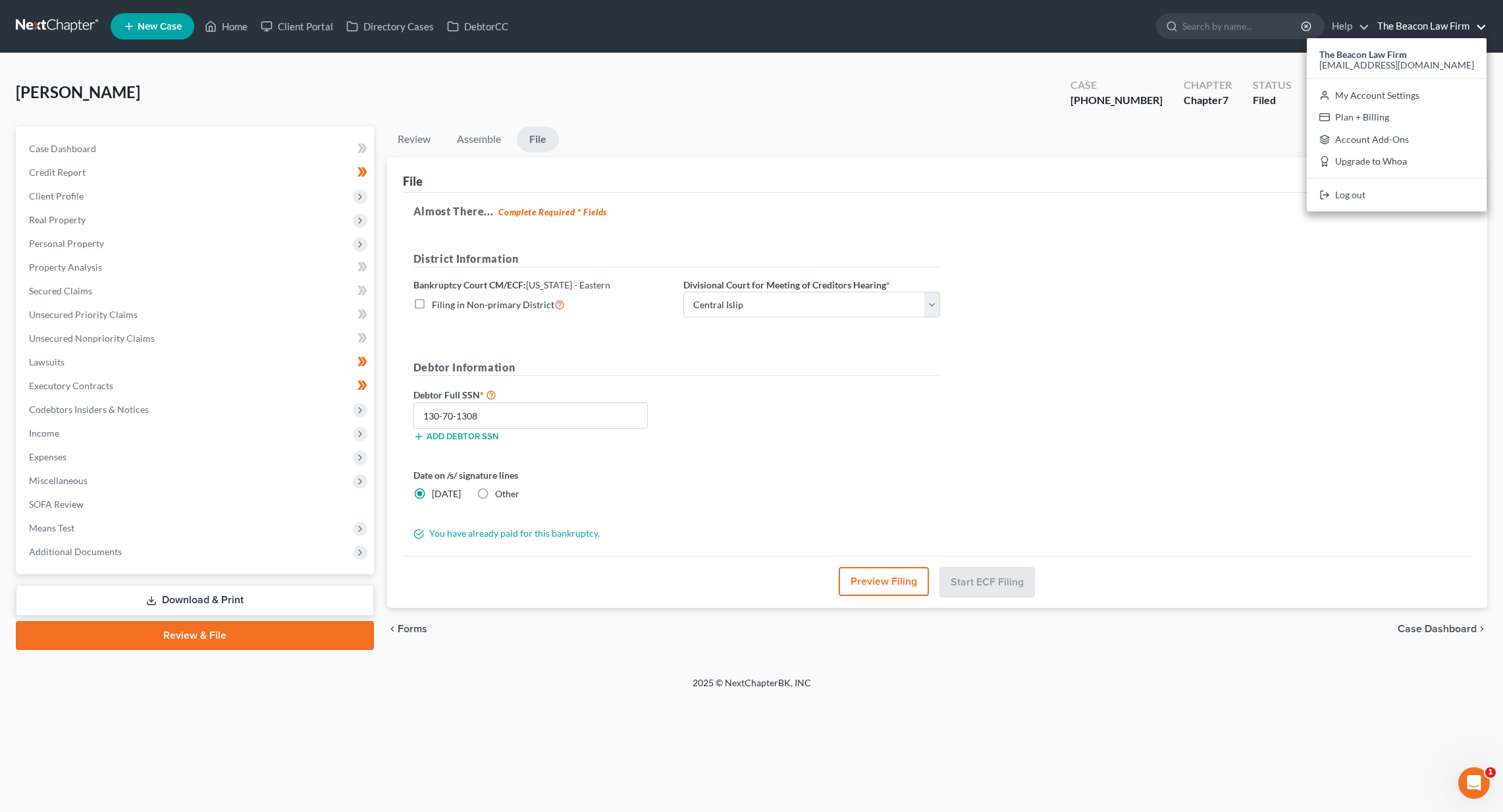
drag, startPoint x: 1424, startPoint y: 92, endPoint x: 1447, endPoint y: 97, distance: 23.5
click at [1424, 92] on link "My Account Settings" at bounding box center [1397, 95] width 180 height 22
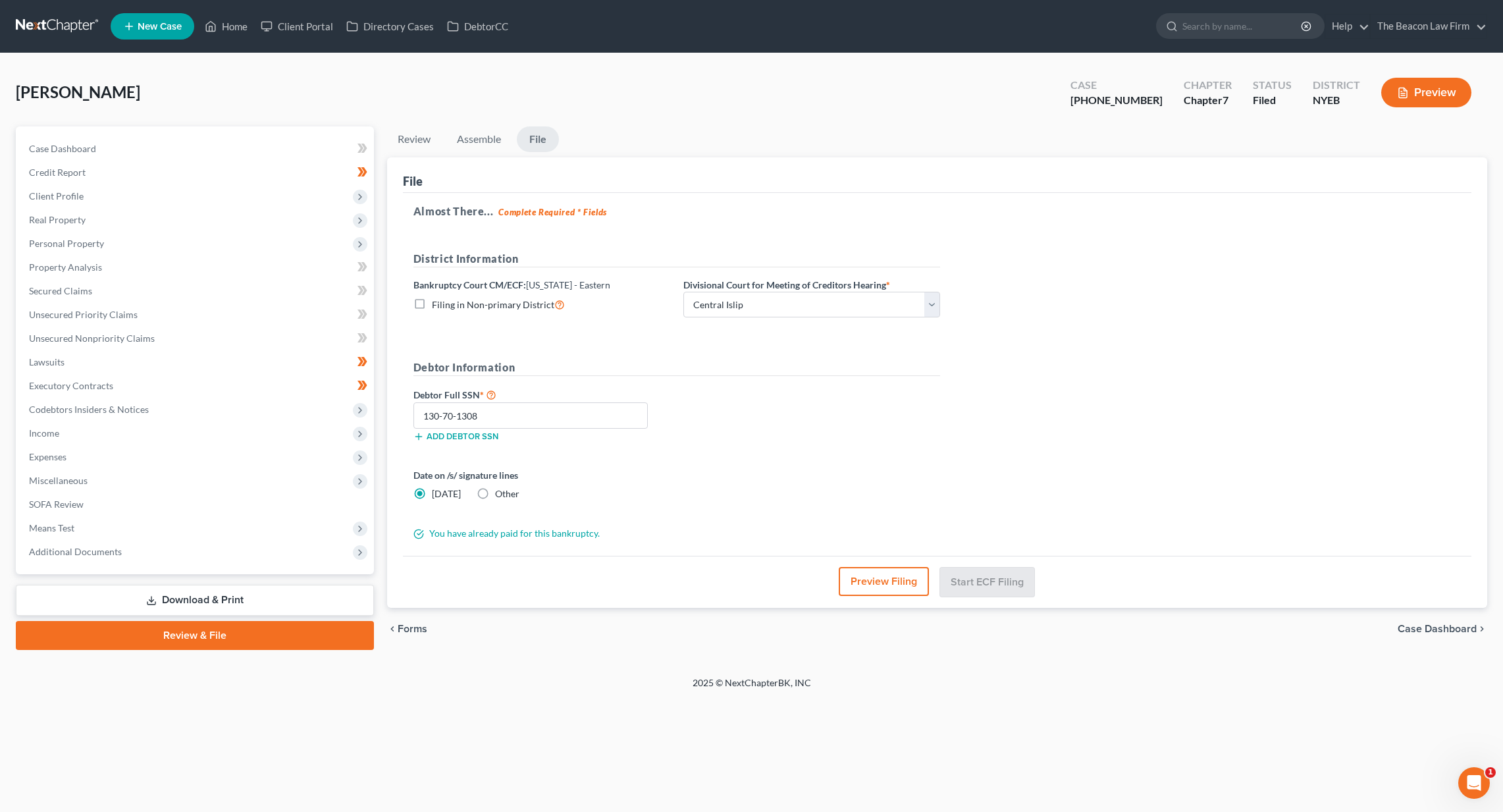
select select "15"
select select "24"
select select "9"
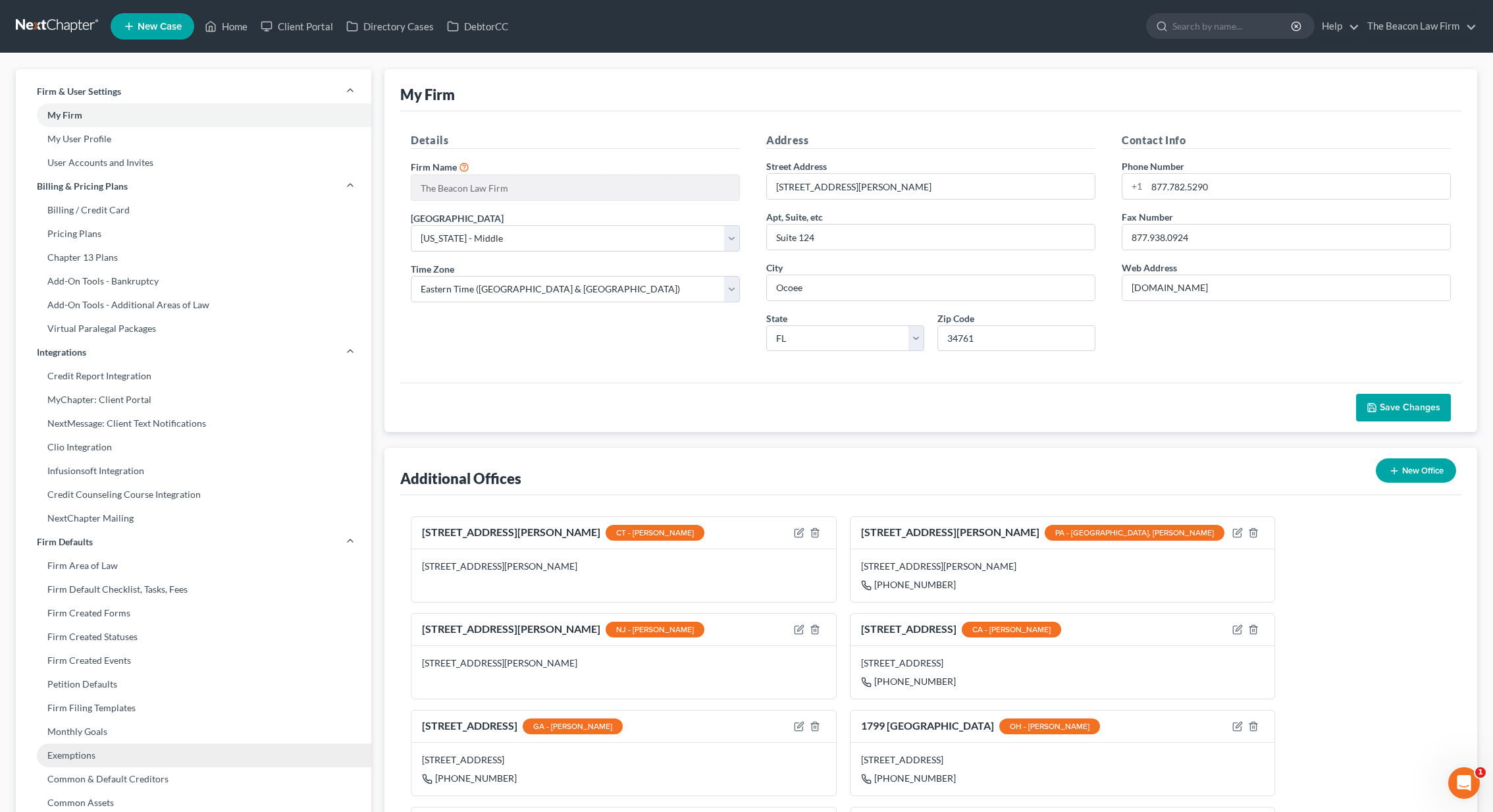
click at [214, 751] on link "Exemptions" at bounding box center [193, 755] width 356 height 24
select select "0"
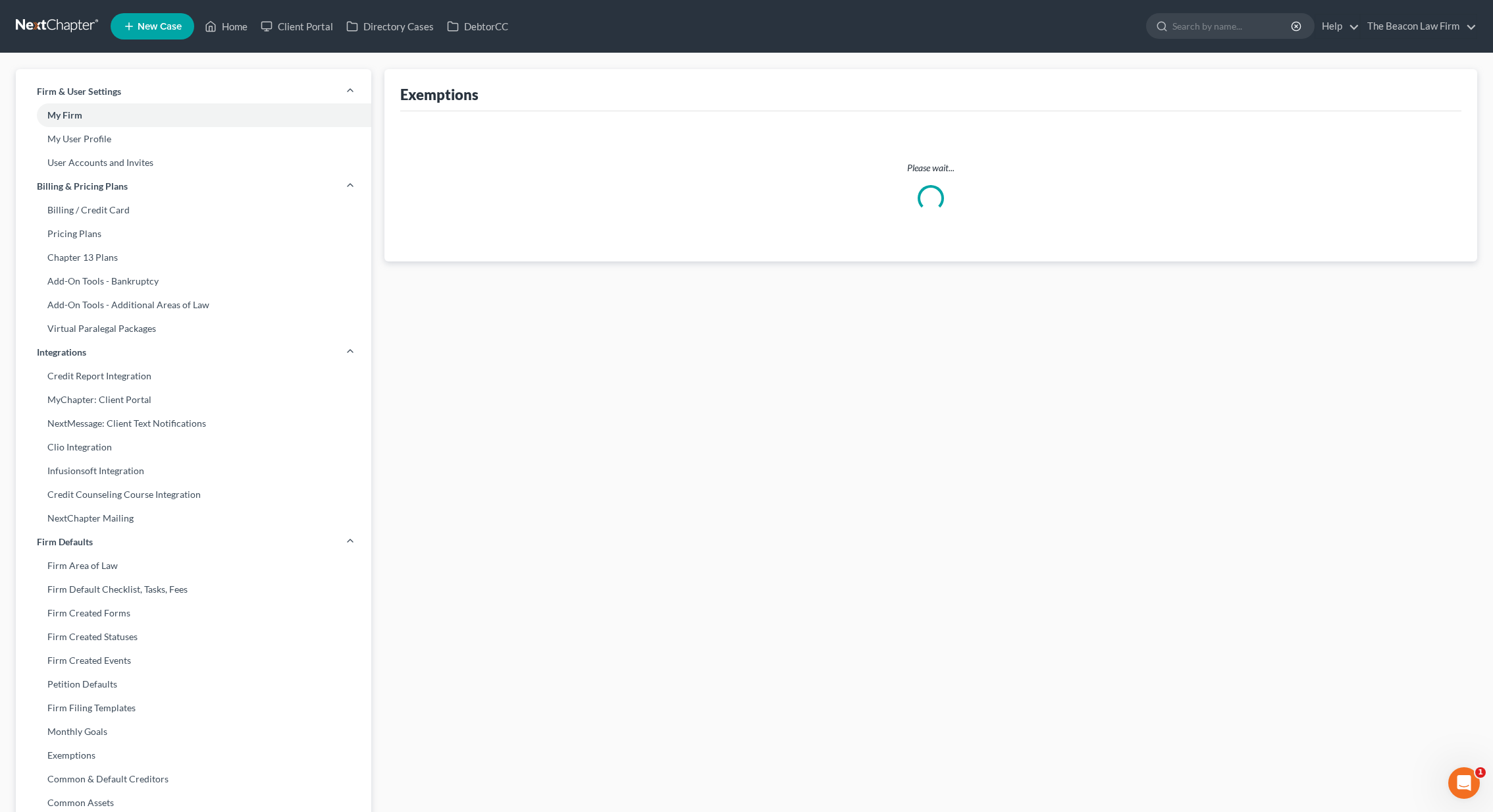
select select "7"
